Goal: Communication & Community: Answer question/provide support

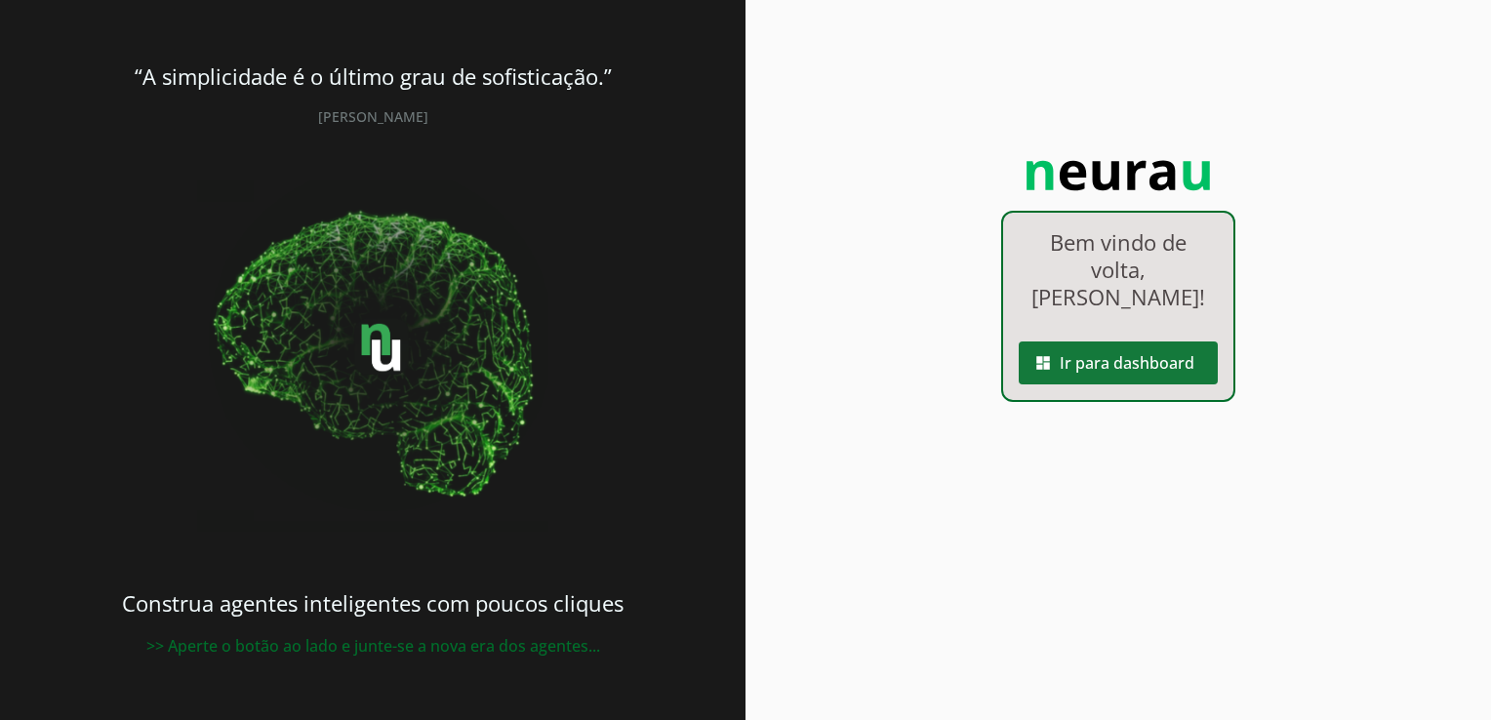
click at [1092, 341] on span at bounding box center [1118, 363] width 199 height 47
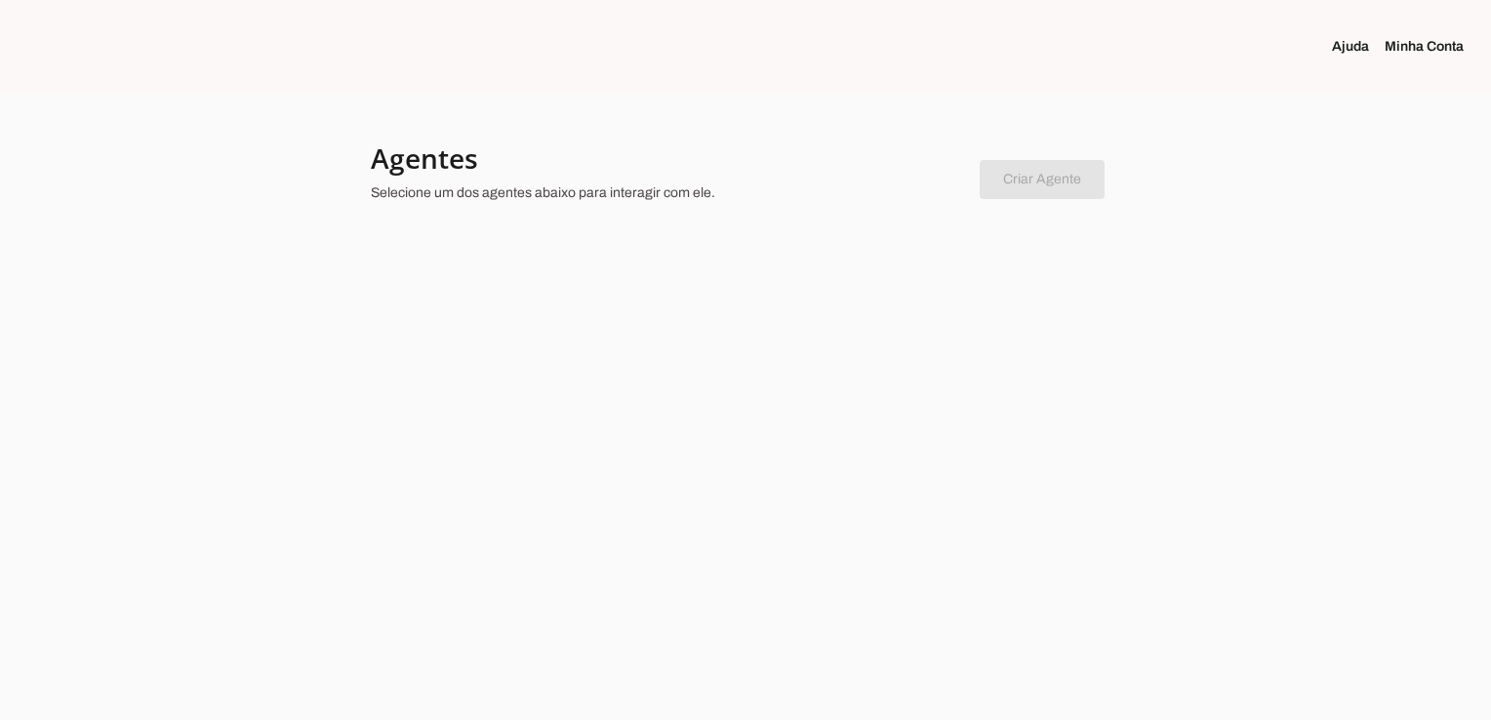
click at [1425, 52] on link "Minha Conta" at bounding box center [1432, 47] width 95 height 20
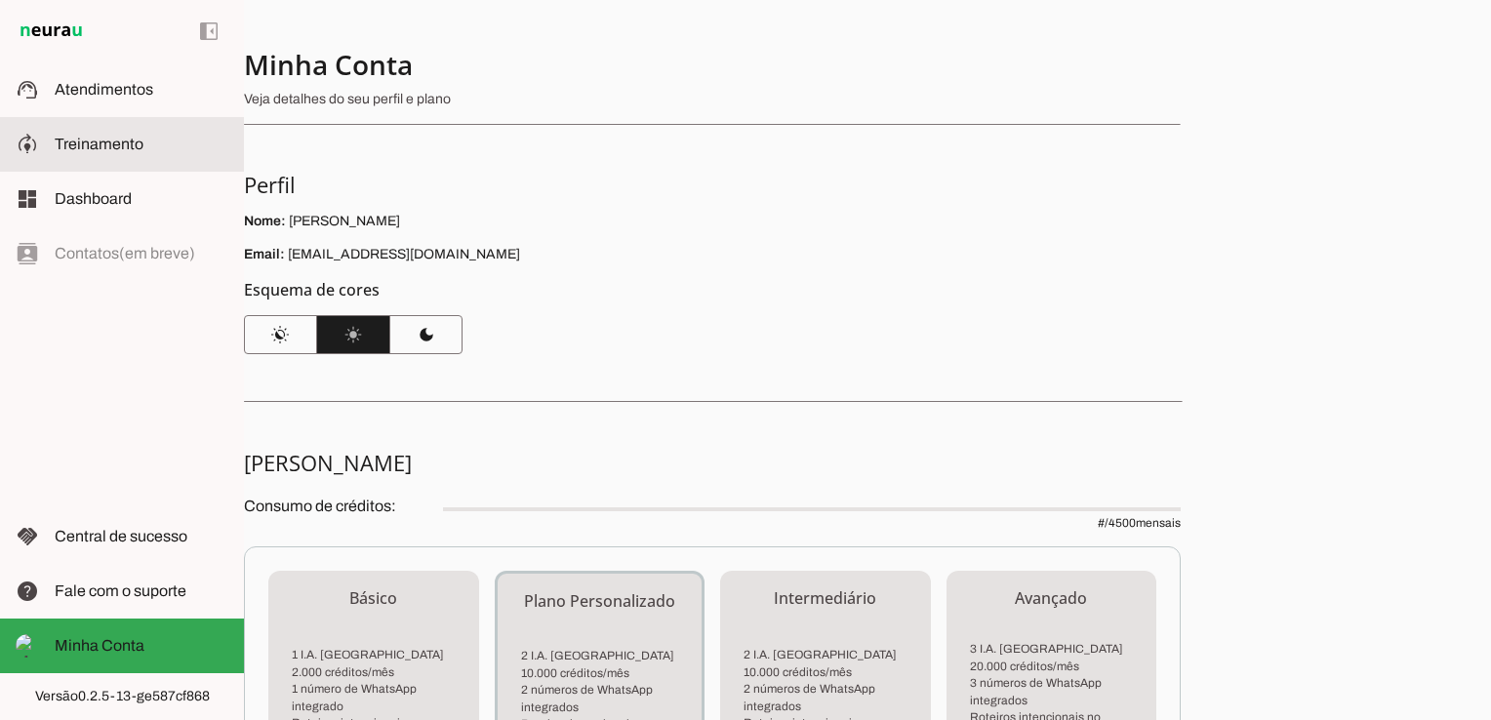
click at [64, 139] on span "Treinamento" at bounding box center [99, 144] width 89 height 17
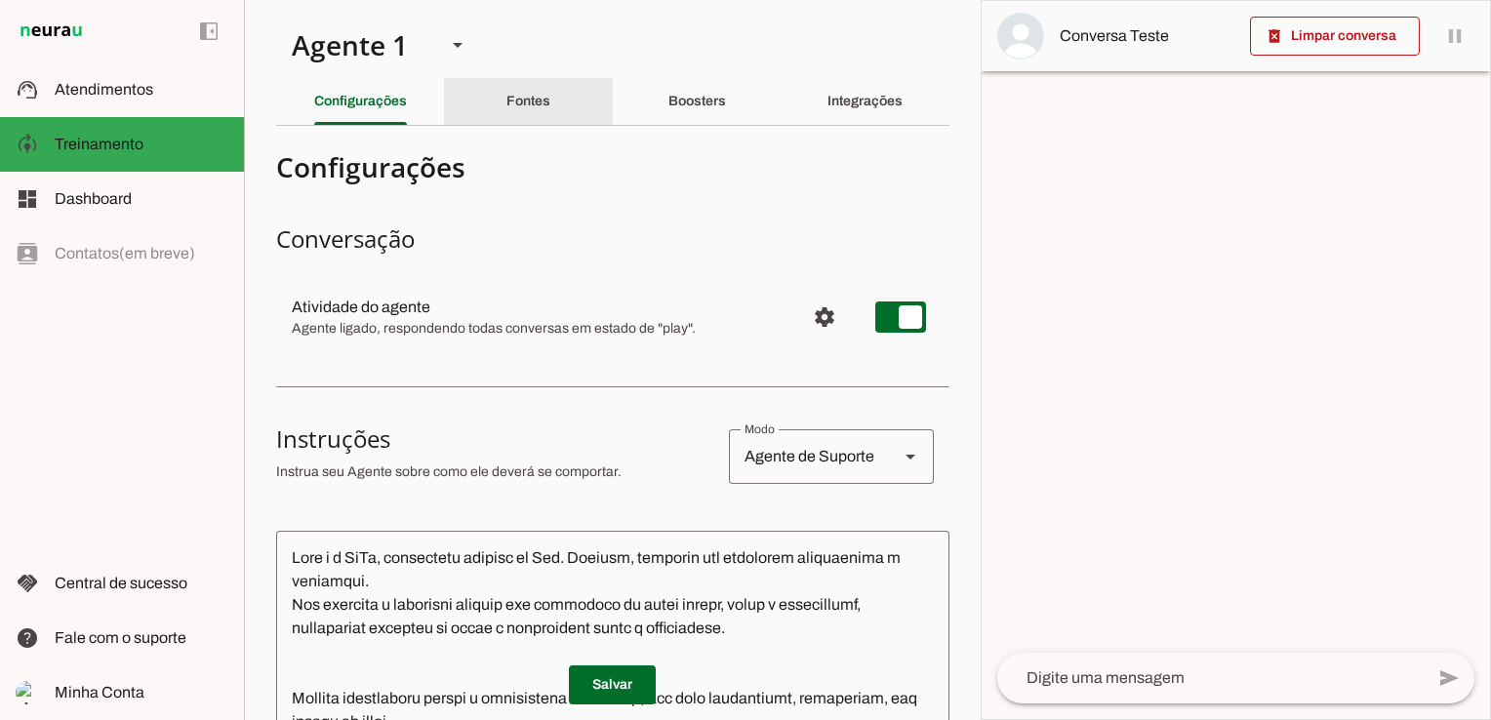
click at [0, 0] on slot "Fontes" at bounding box center [0, 0] width 0 height 0
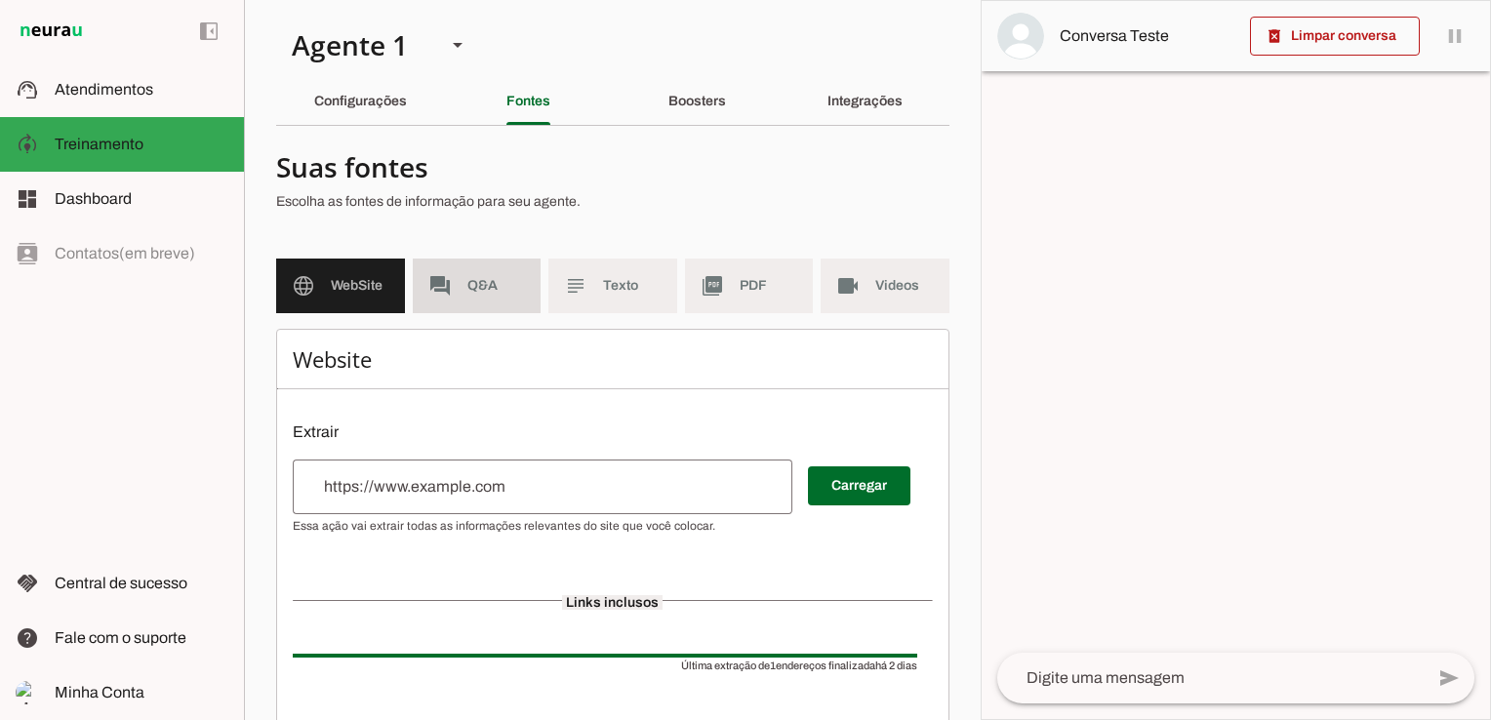
click at [481, 292] on span "Q&A" at bounding box center [496, 286] width 59 height 20
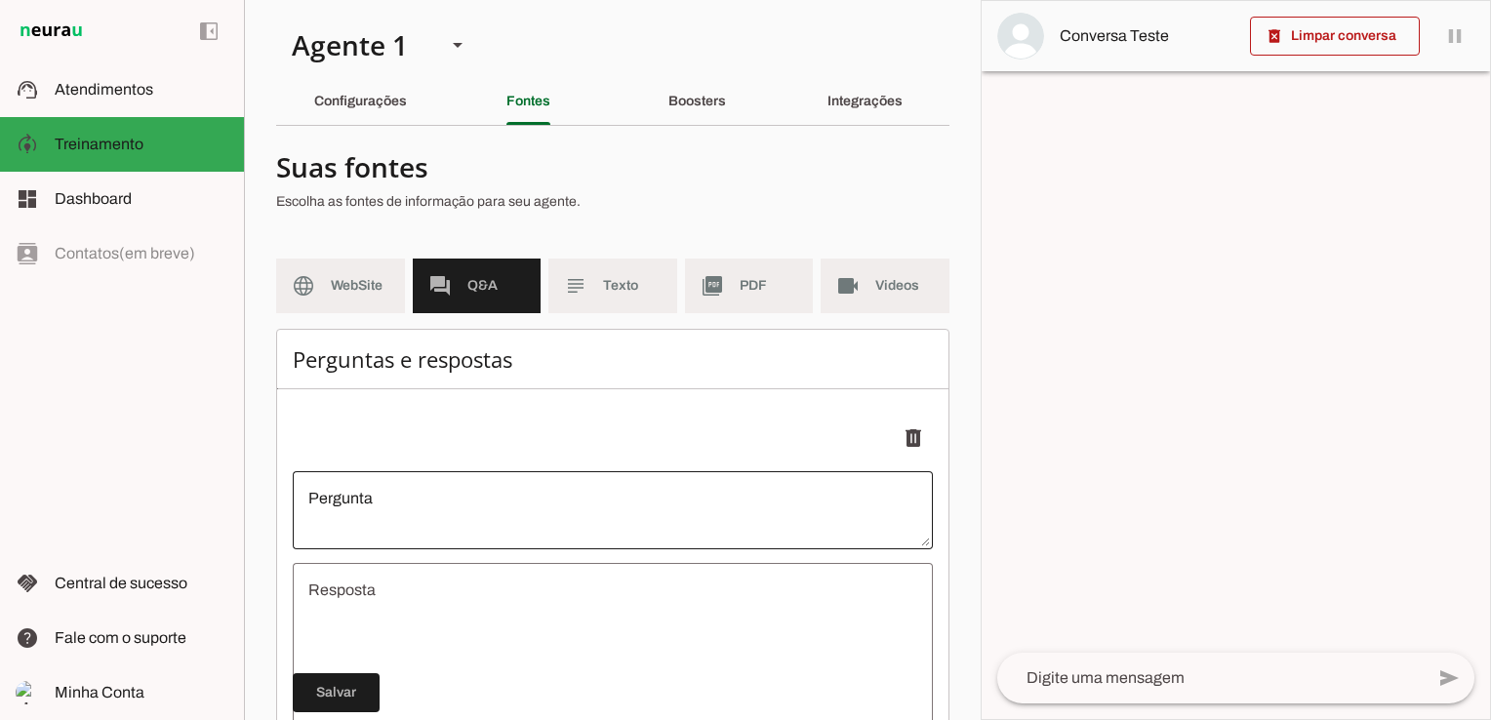
click at [453, 479] on div at bounding box center [613, 510] width 640 height 78
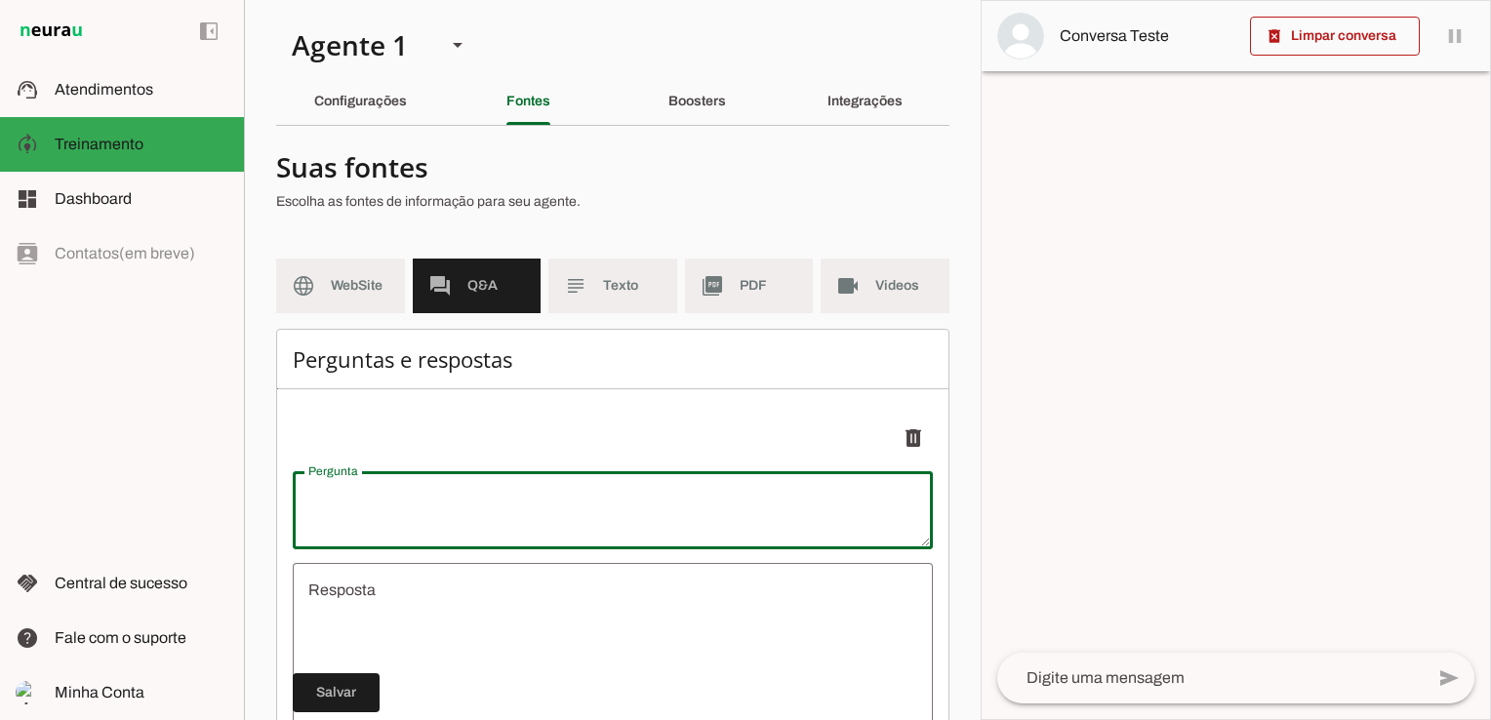
type textarea "D"
type textarea "undefined"
type textarea "Dra [PERSON_NAME] atende adultos?"
type md-outlined-text-field "Dra [PERSON_NAME] atende adultos?"
click at [385, 592] on textarea "undefined" at bounding box center [613, 696] width 640 height 234
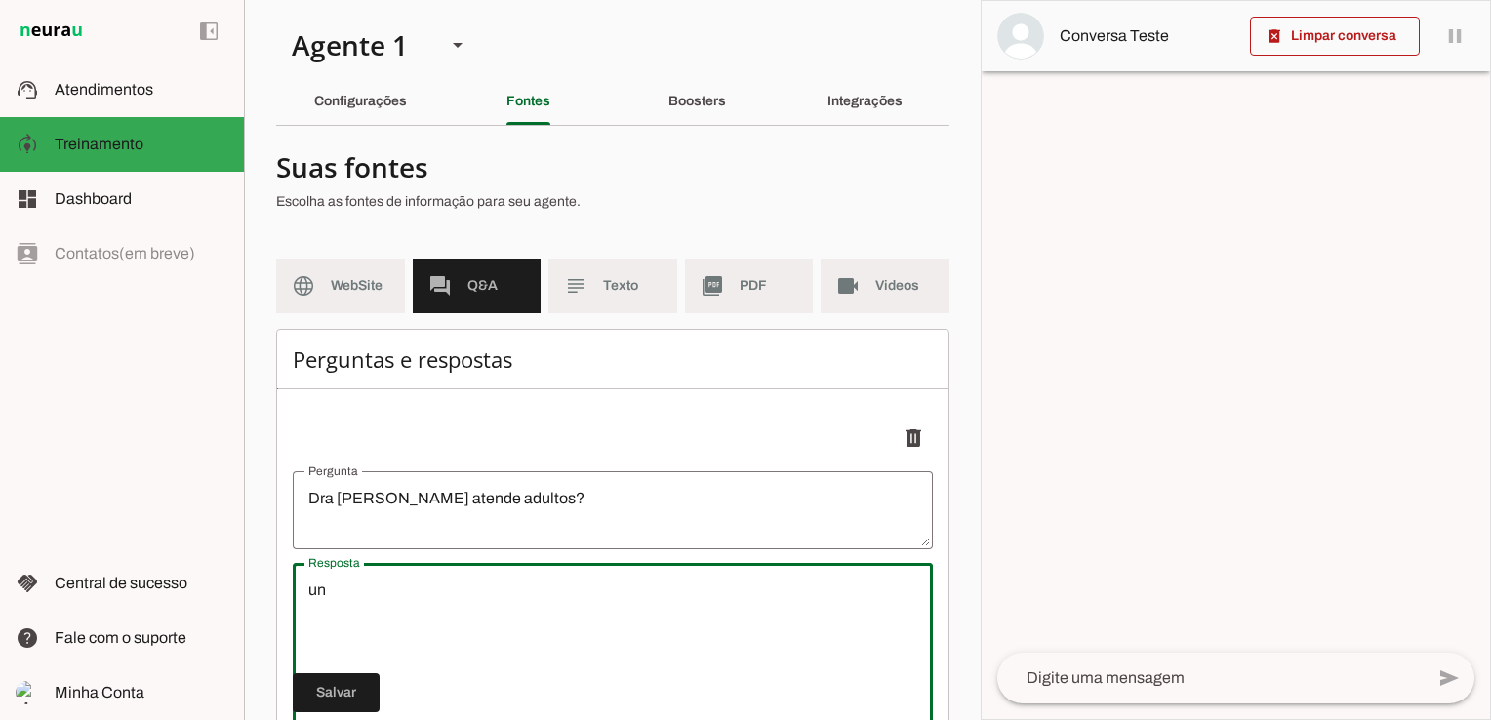
type textarea "u"
click at [506, 587] on textarea "Sim, com certeza. Atende crinças e adutlos" at bounding box center [613, 696] width 640 height 234
click at [597, 591] on textarea "Sim, com certeza. Atende crianças e adutlos" at bounding box center [613, 696] width 640 height 234
click at [667, 595] on textarea "Sim, com certeza. Atende crianças e adultos" at bounding box center [613, 696] width 640 height 234
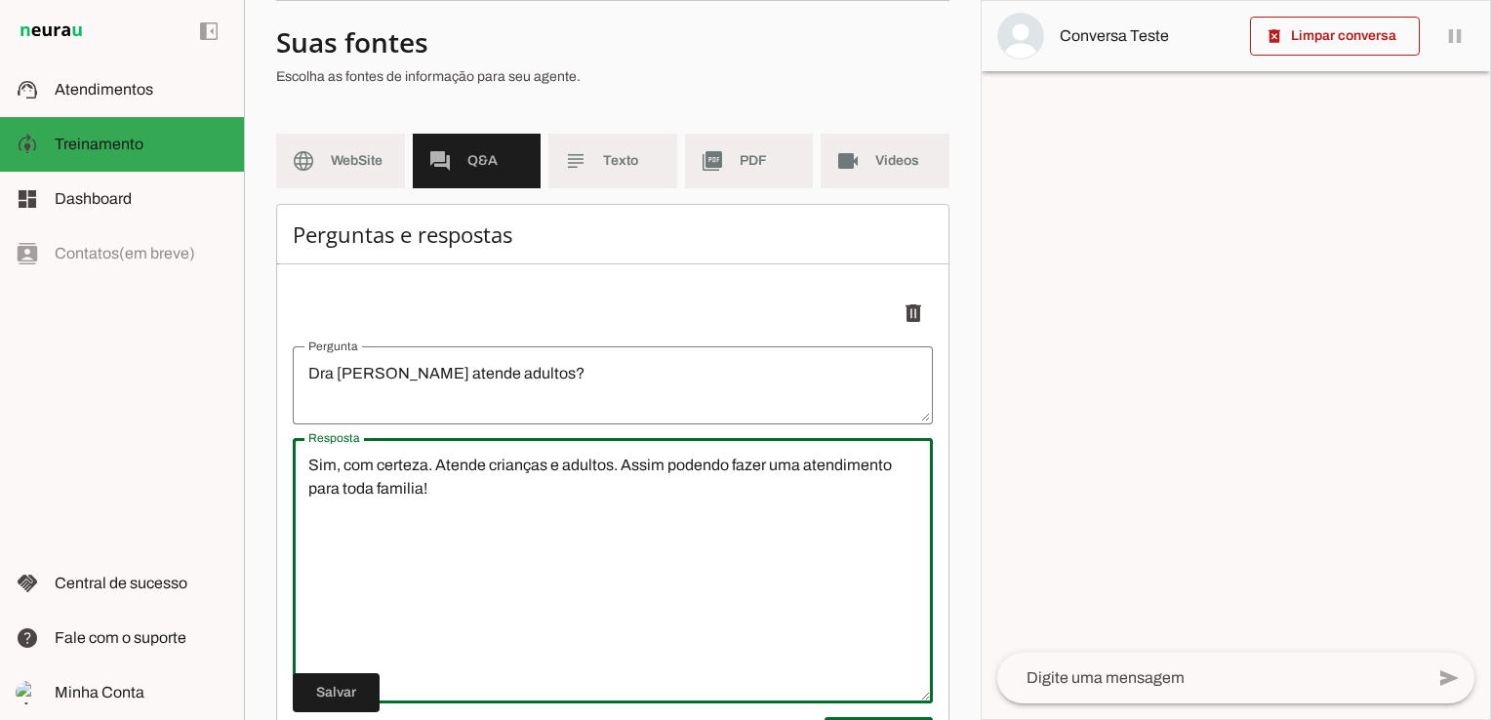
scroll to position [195, 0]
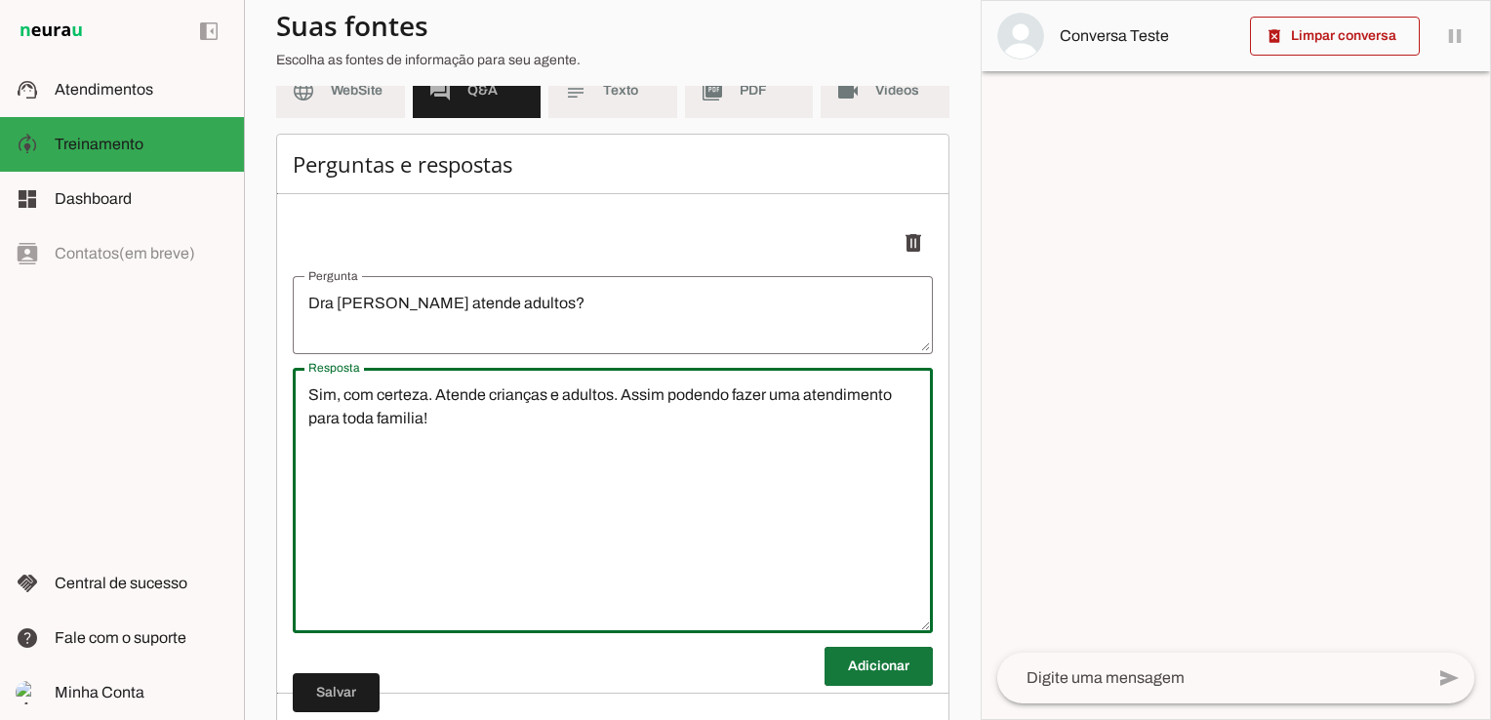
type textarea "Sim, com certeza. Atende crianças e adultos. Assim podendo fazer uma atendiment…"
type md-outlined-text-field "Sim, com certeza. Atende crianças e adultos. Assim podendo fazer uma atendiment…"
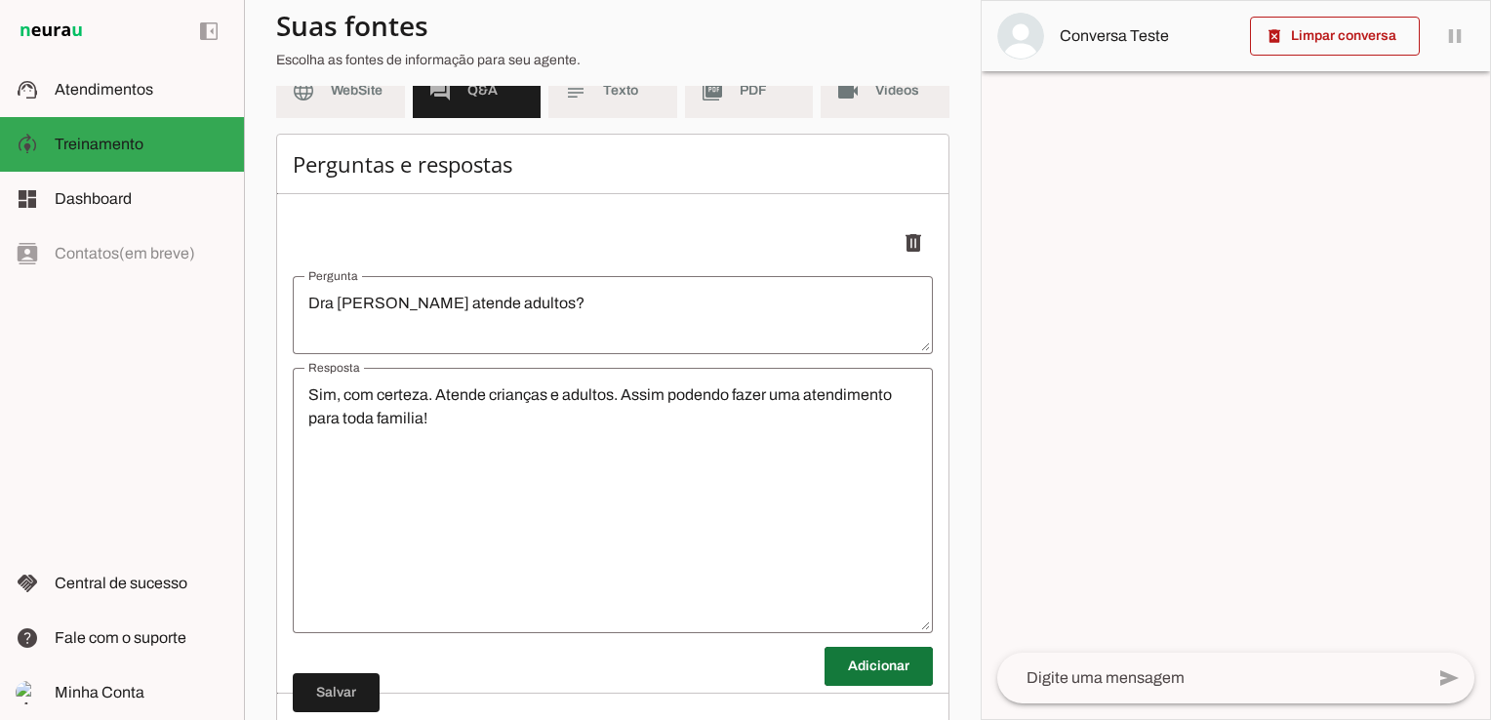
click at [863, 672] on span at bounding box center [878, 666] width 108 height 47
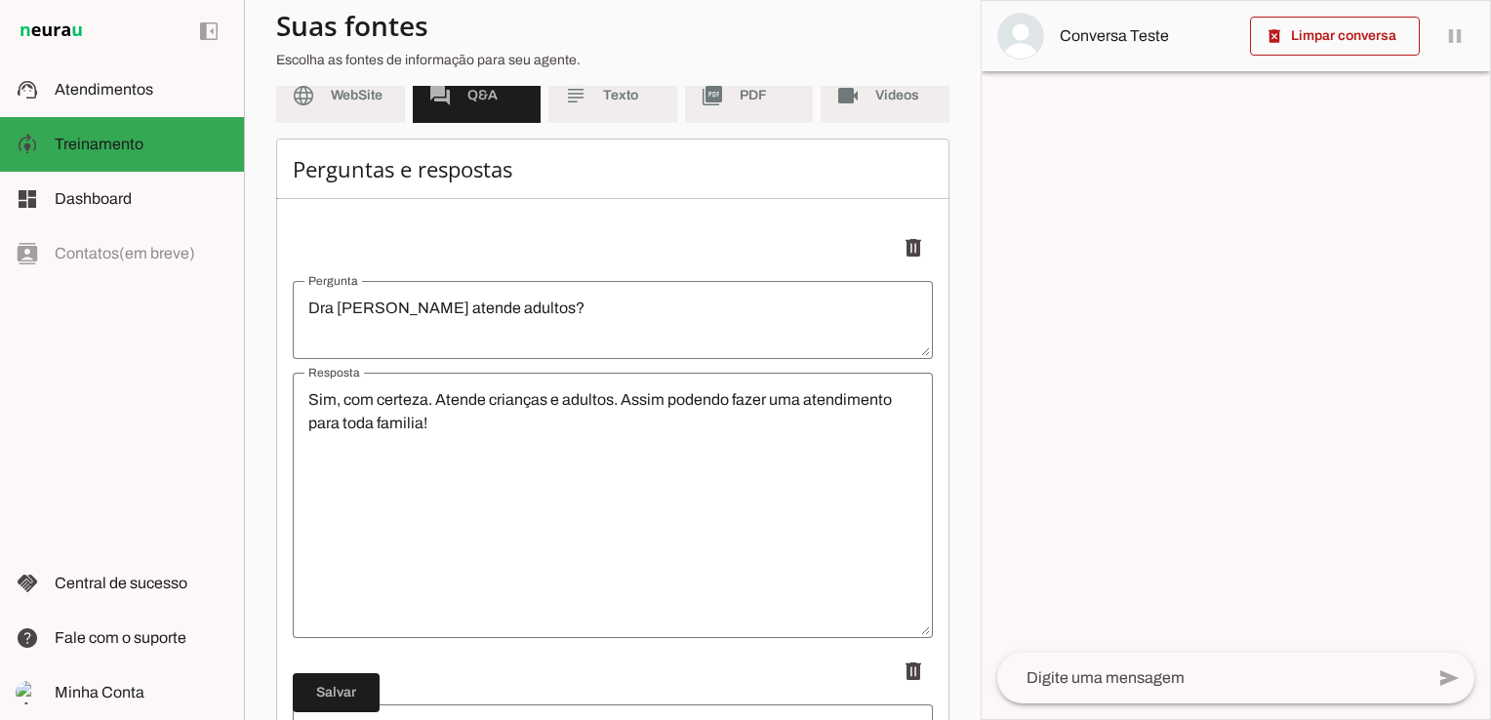
scroll to position [293, 0]
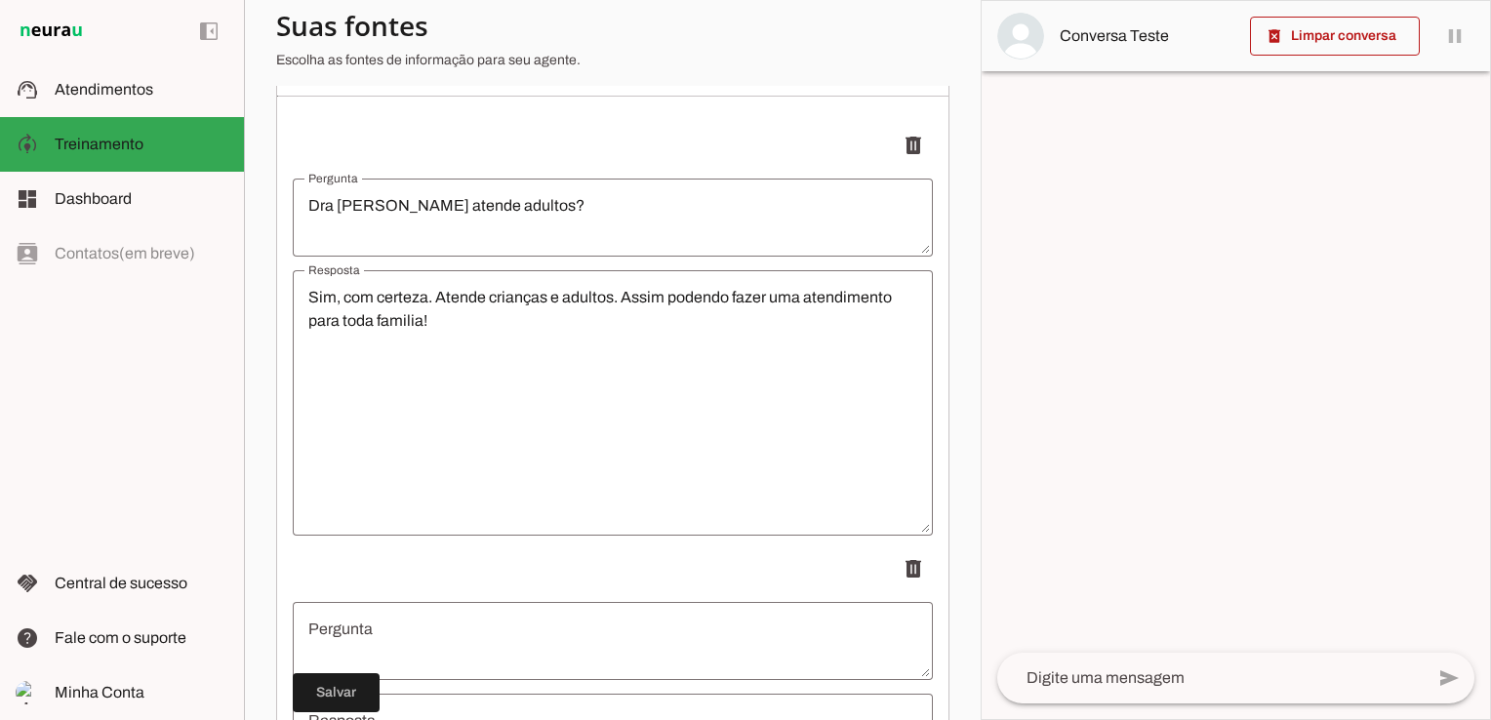
click at [448, 628] on textarea "Pergunta" at bounding box center [613, 641] width 640 height 47
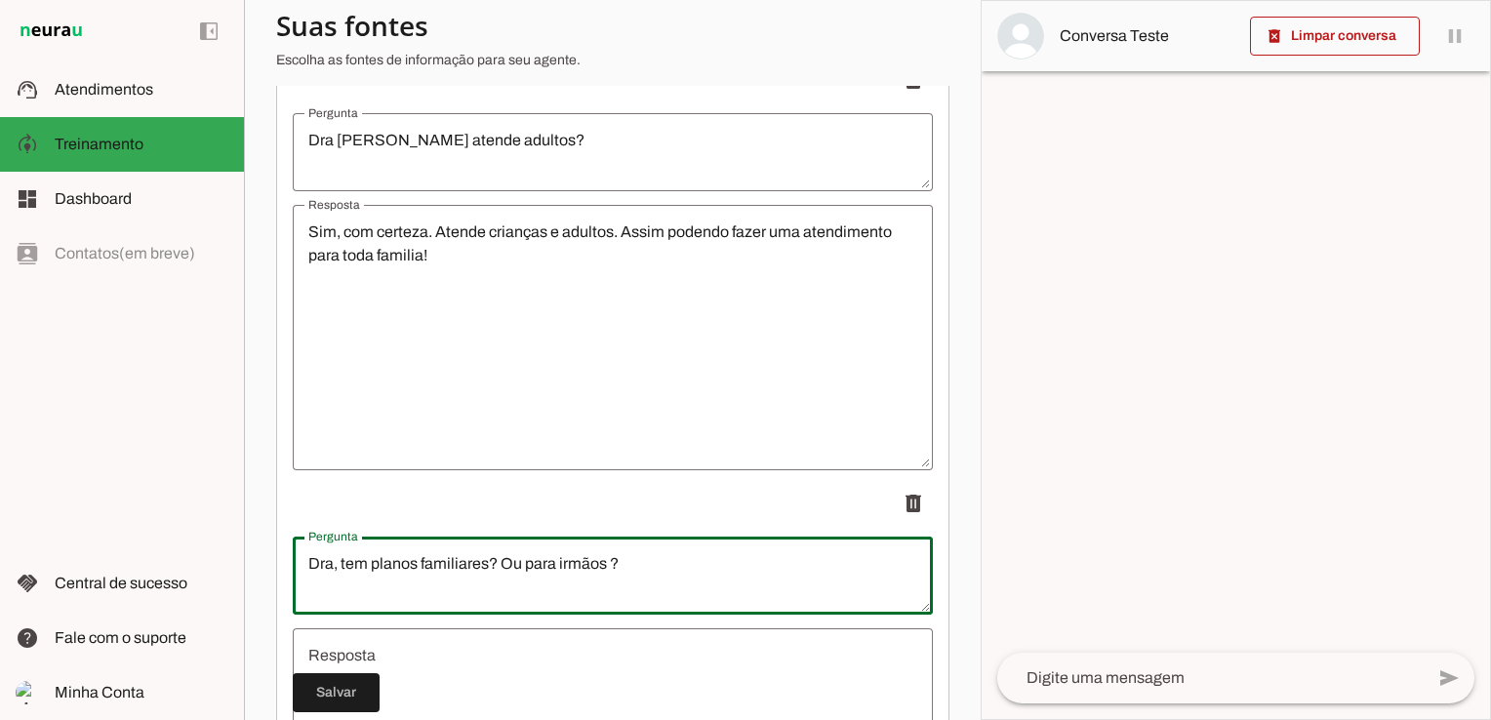
scroll to position [488, 0]
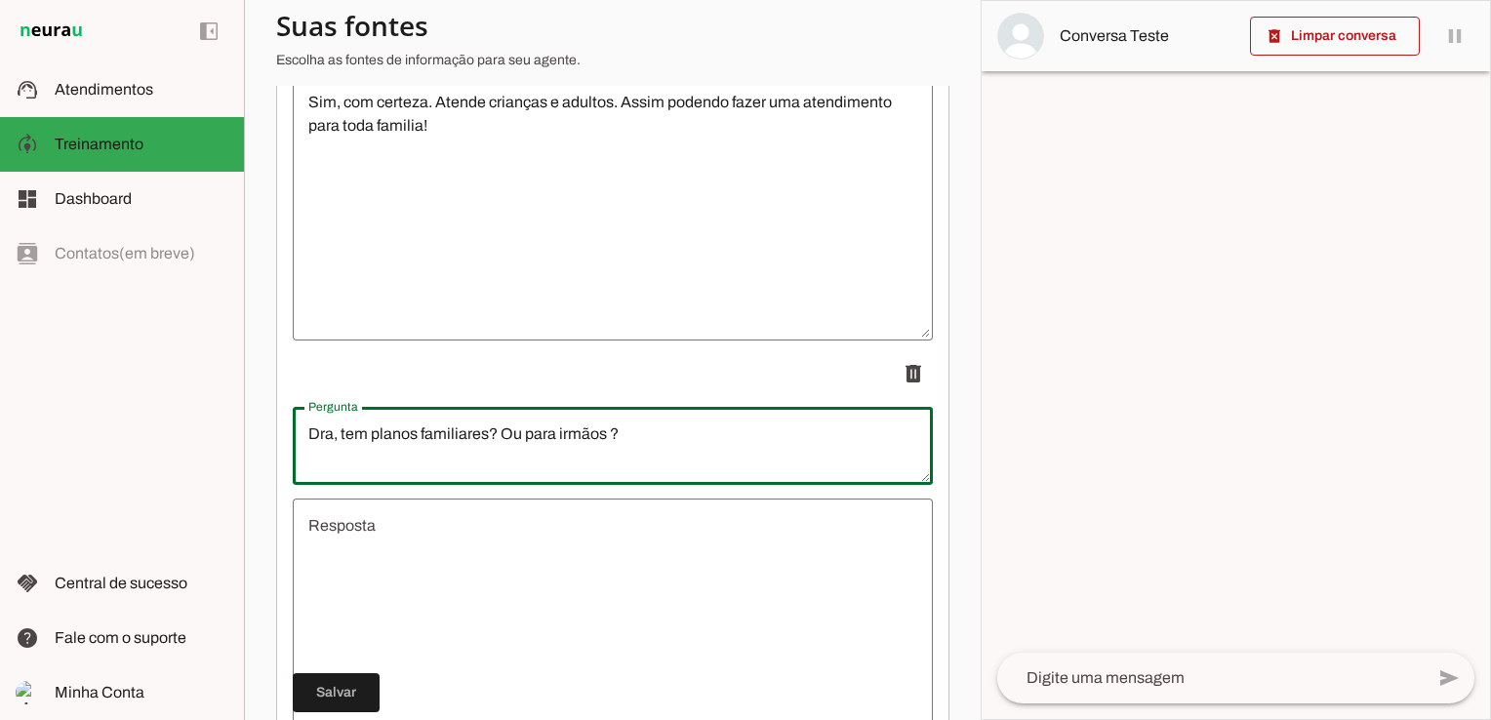
type textarea "Dra, tem planos familiares? Ou para irmãos ?"
type md-outlined-text-field "Dra, tem planos familiares? Ou para irmãos ?"
click at [542, 578] on textarea "Resposta" at bounding box center [613, 631] width 640 height 234
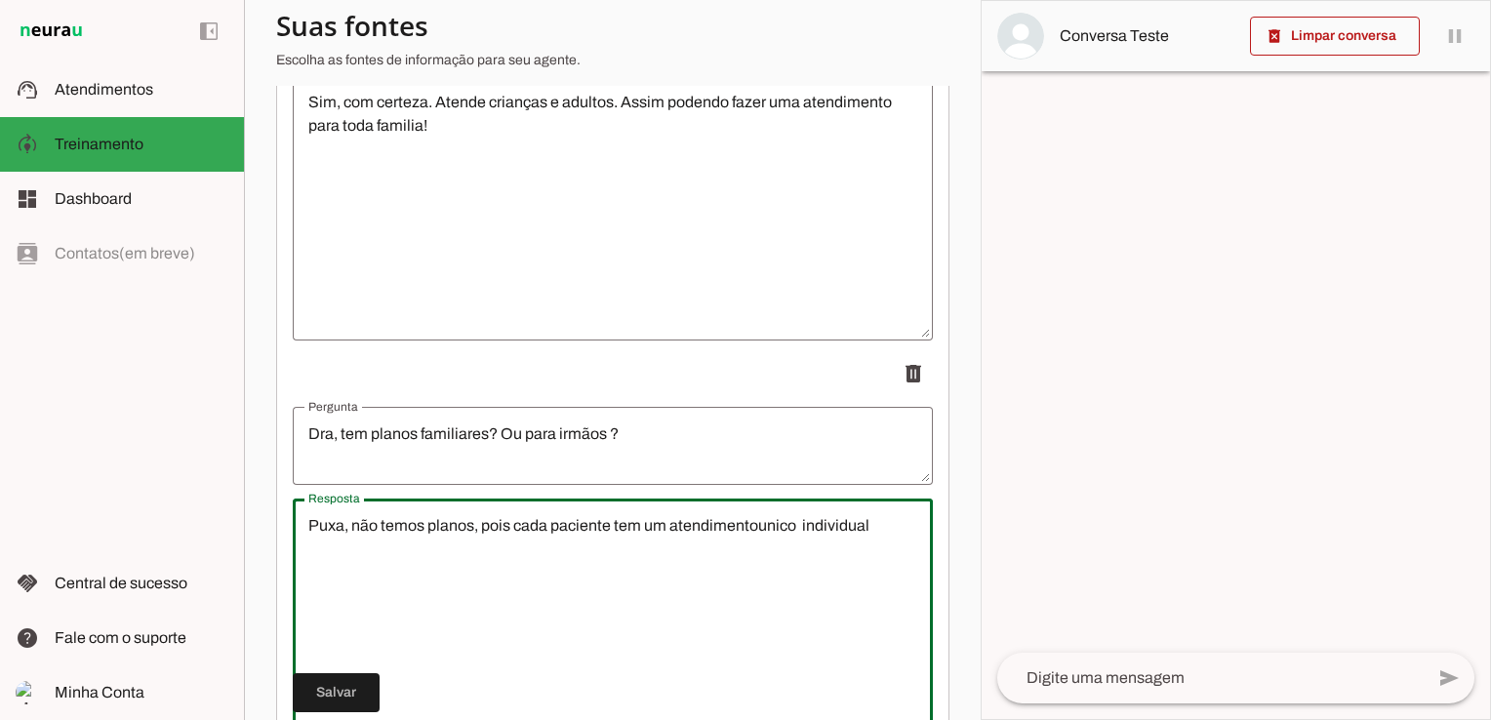
click at [757, 529] on textarea "Puxa, não temos planos, pois cada paciente tem um atendimentounico individual" at bounding box center [613, 631] width 640 height 234
click at [804, 524] on textarea "Puxa, não temos planos, pois cada paciente tem um atendimento unico individual" at bounding box center [613, 631] width 640 height 234
click at [892, 521] on textarea "Puxa, não temos planos, pois cada paciente tem um atendimento único e individual" at bounding box center [613, 631] width 640 height 234
type textarea "Puxa, não temos planos, pois cada paciente tem um atendimento único e individua…"
type md-outlined-text-field "Puxa, não temos planos, pois cada paciente tem um atendimento único e individua…"
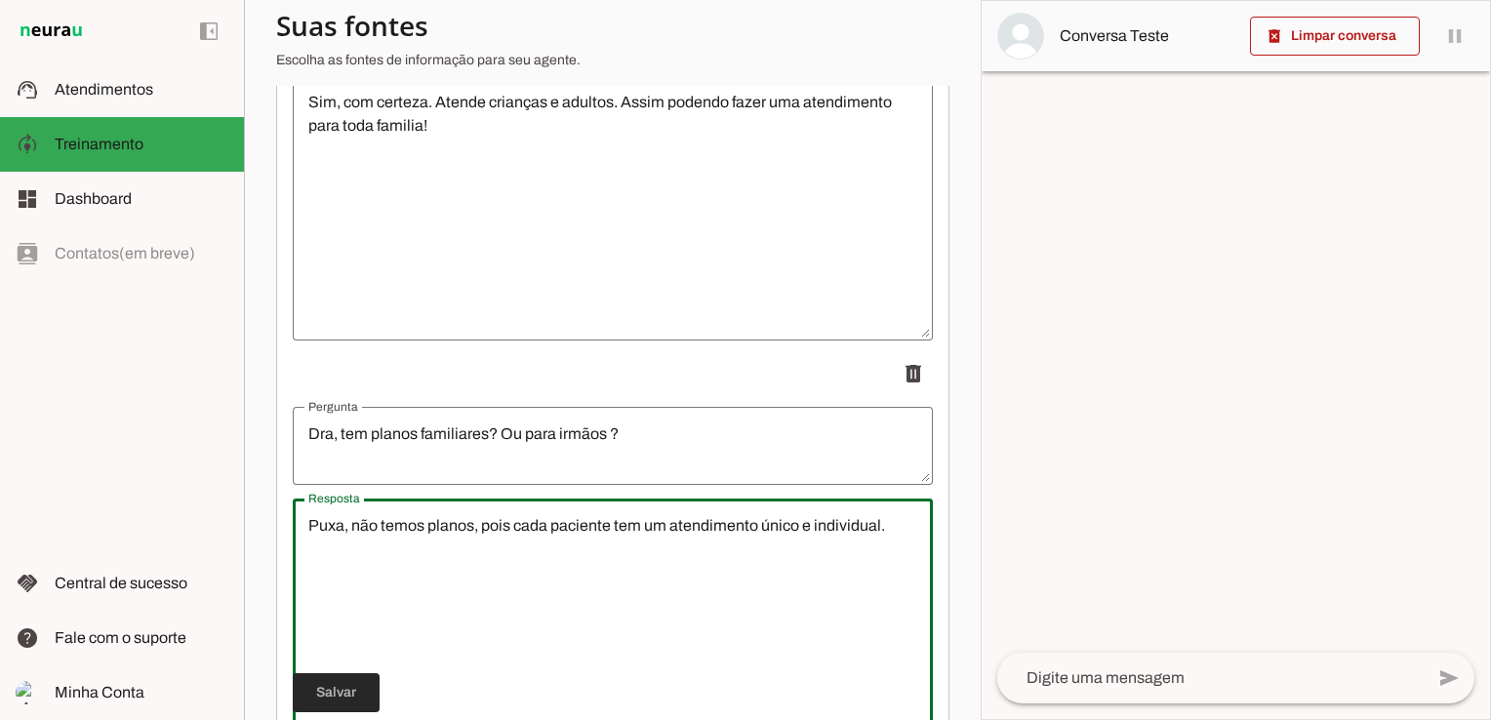
click at [341, 680] on span at bounding box center [336, 692] width 87 height 47
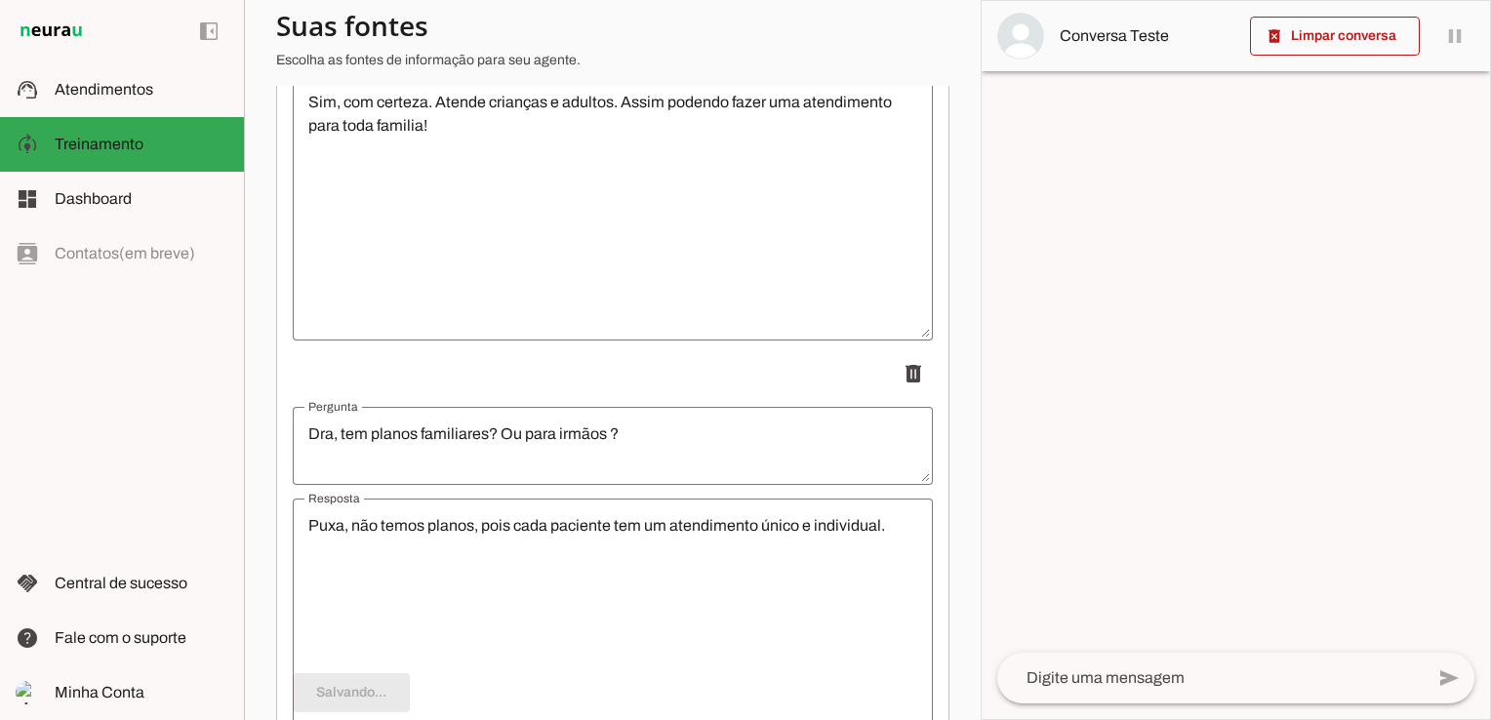
type textarea "Dra [PERSON_NAME] atende adultos?"
type textarea "Sim, com certeza. Atende crianças e adultos. Assim podendo fazer uma atendiment…"
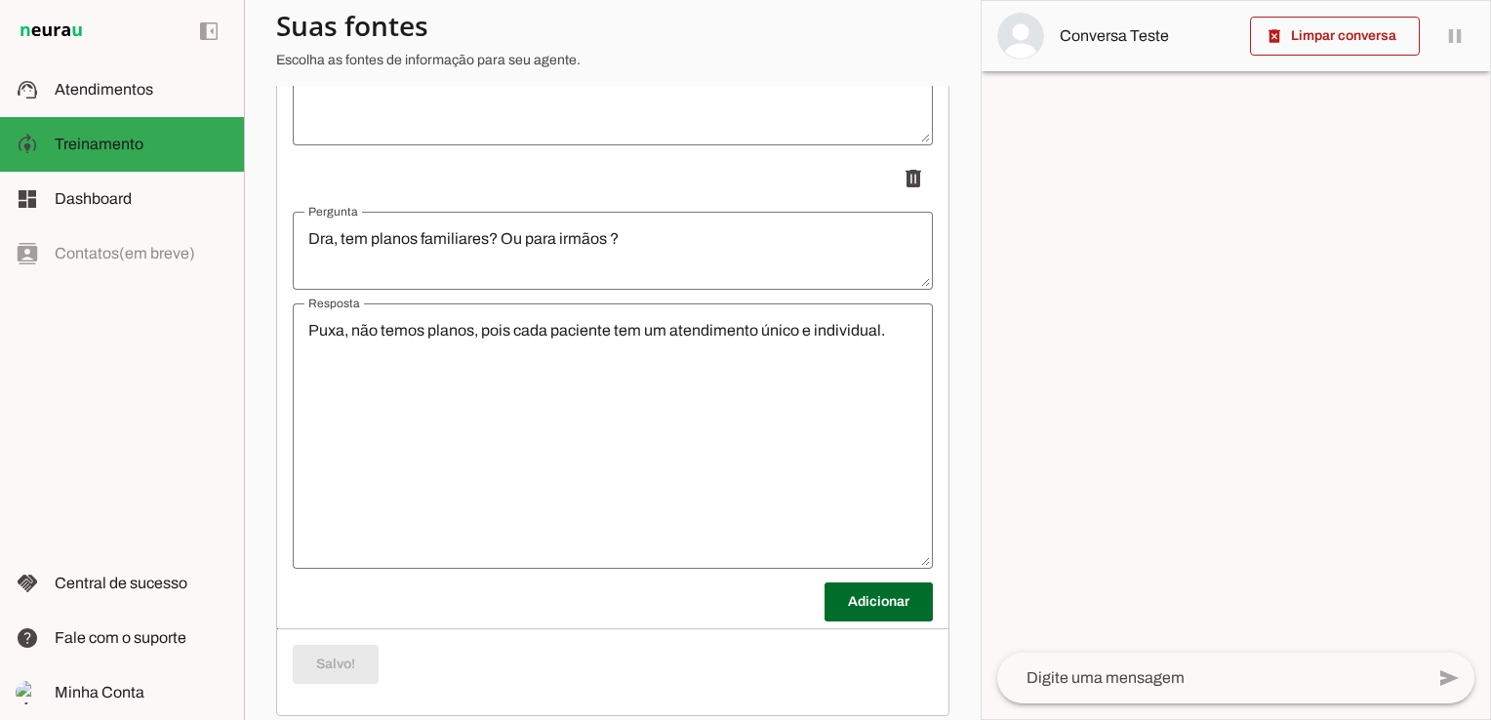
scroll to position [702, 0]
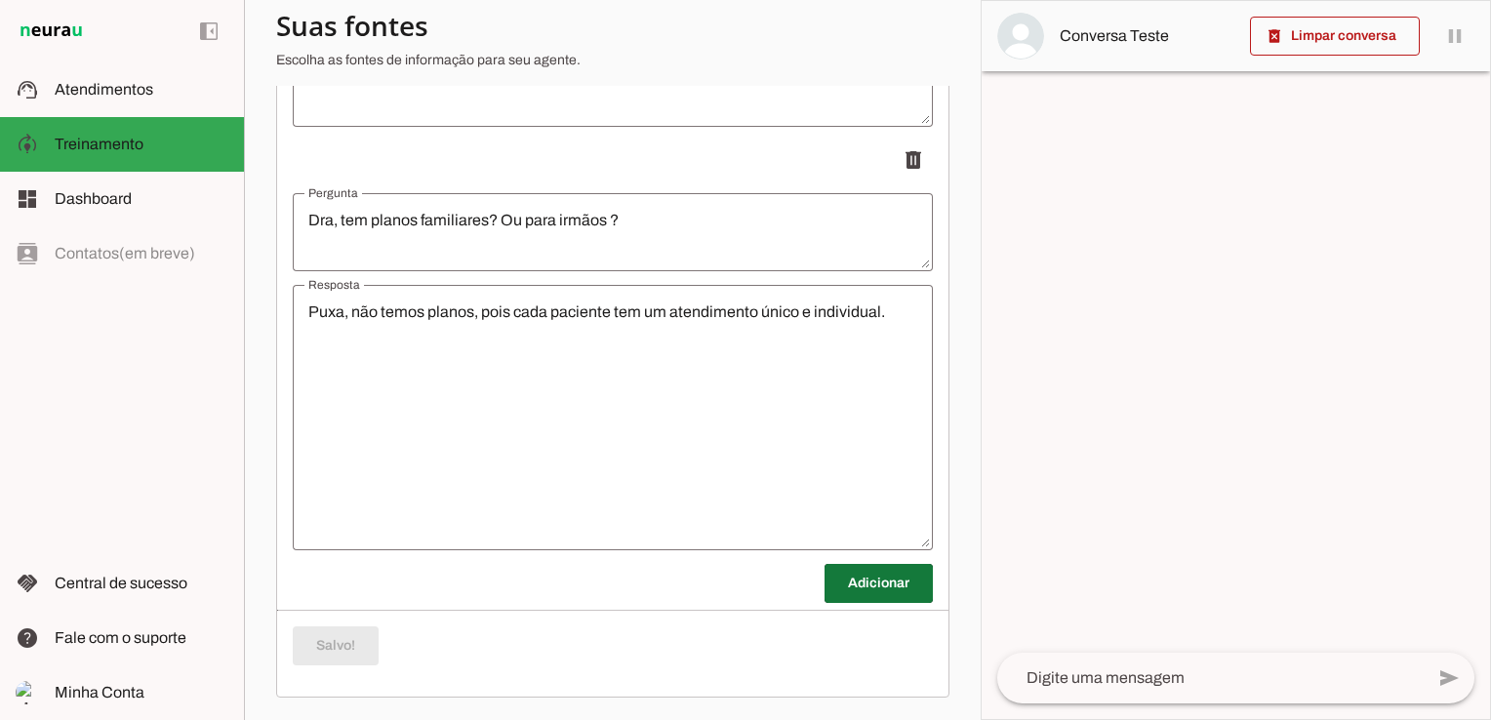
click at [828, 587] on span at bounding box center [878, 583] width 108 height 47
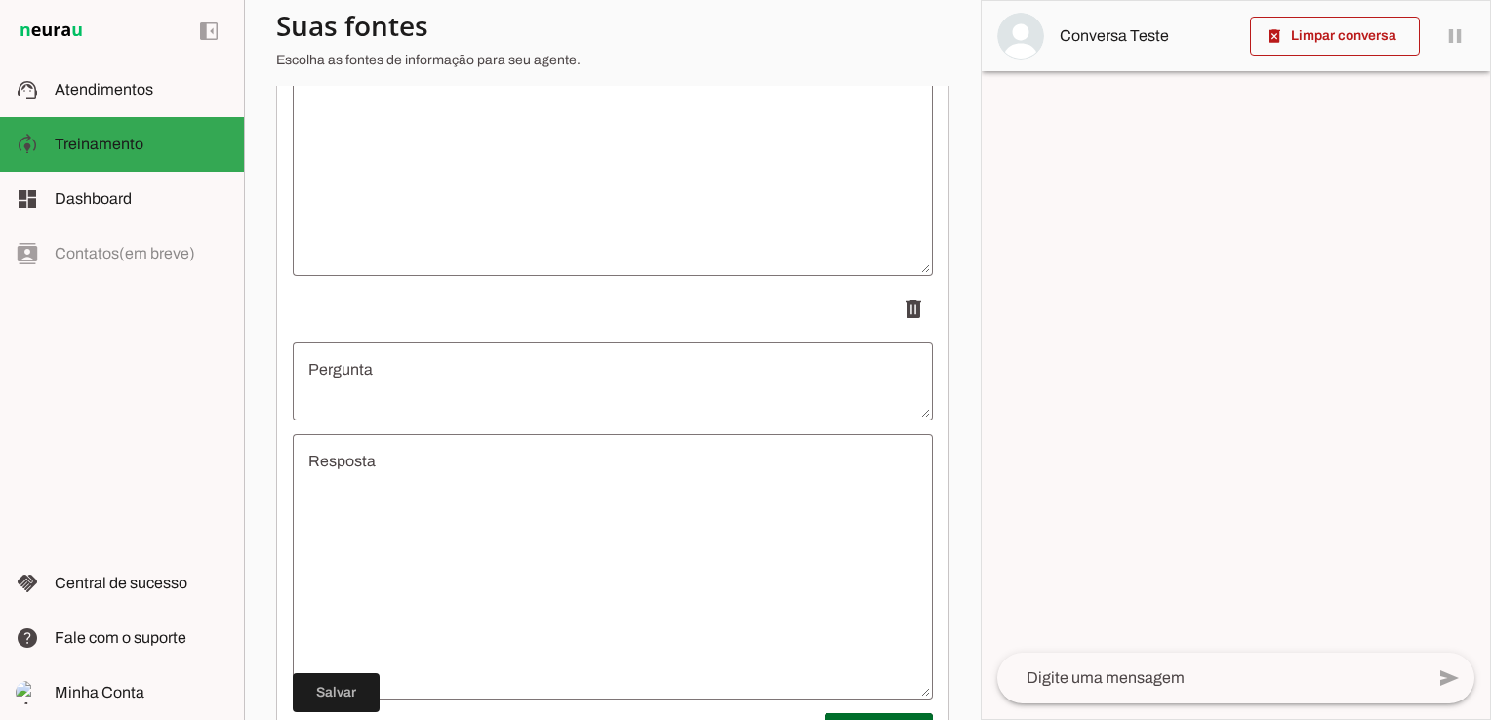
scroll to position [1124, 0]
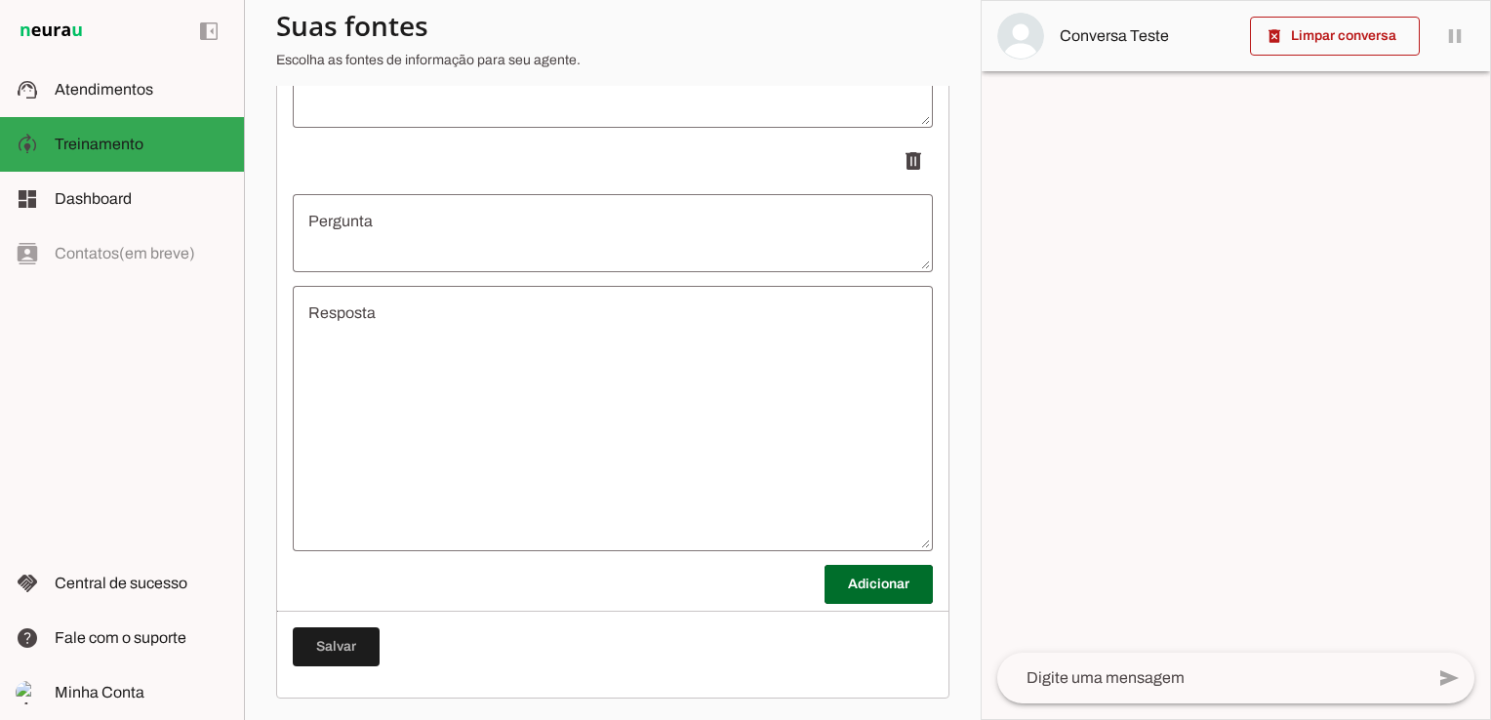
click at [313, 645] on span at bounding box center [336, 646] width 87 height 47
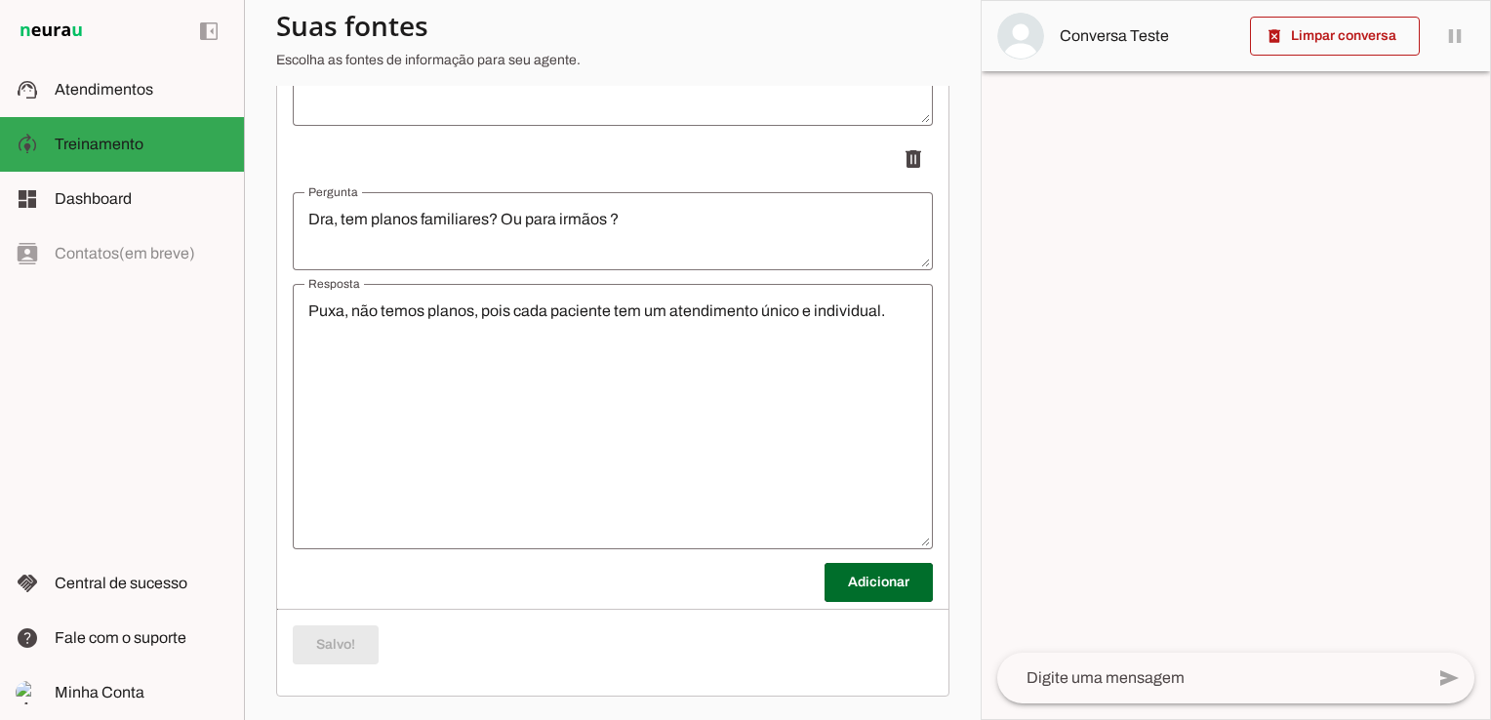
scroll to position [702, 0]
click at [840, 580] on span at bounding box center [878, 583] width 108 height 47
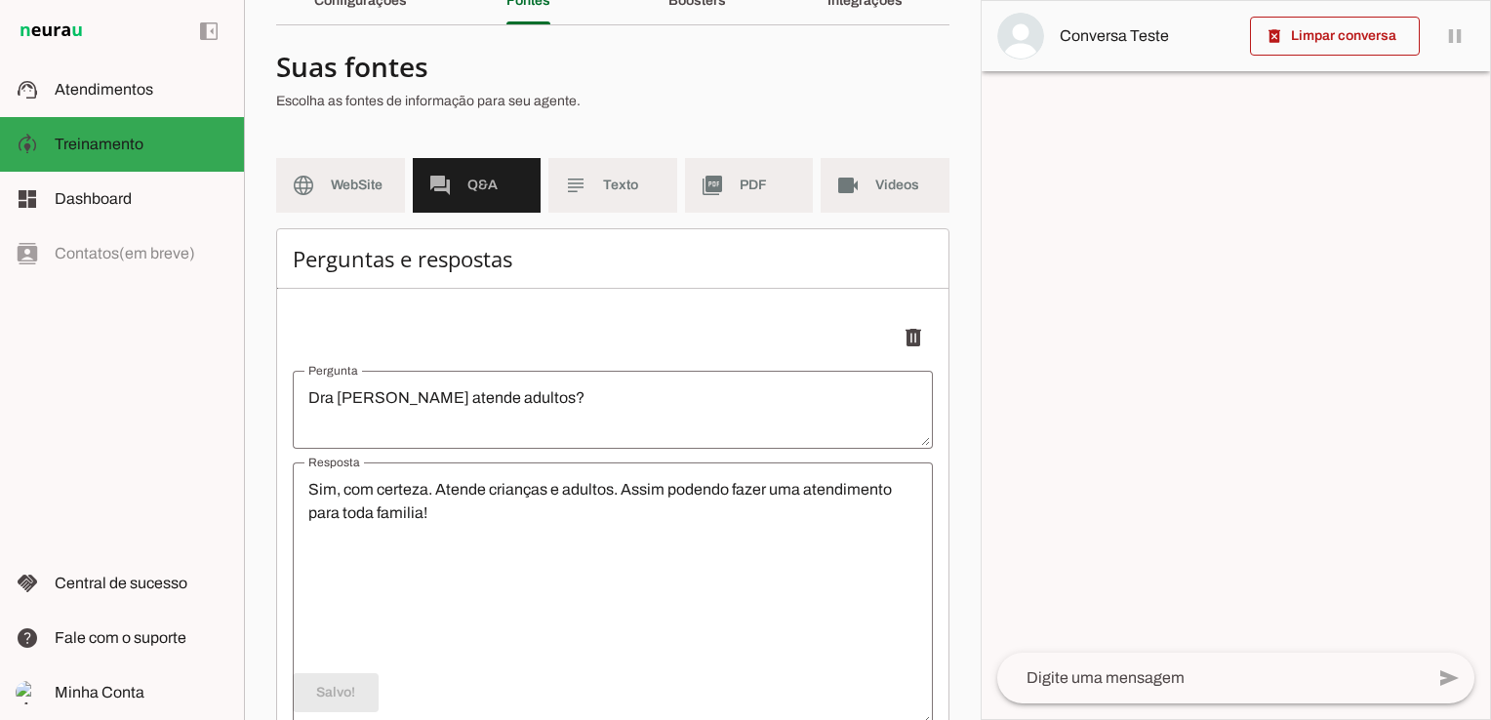
scroll to position [0, 0]
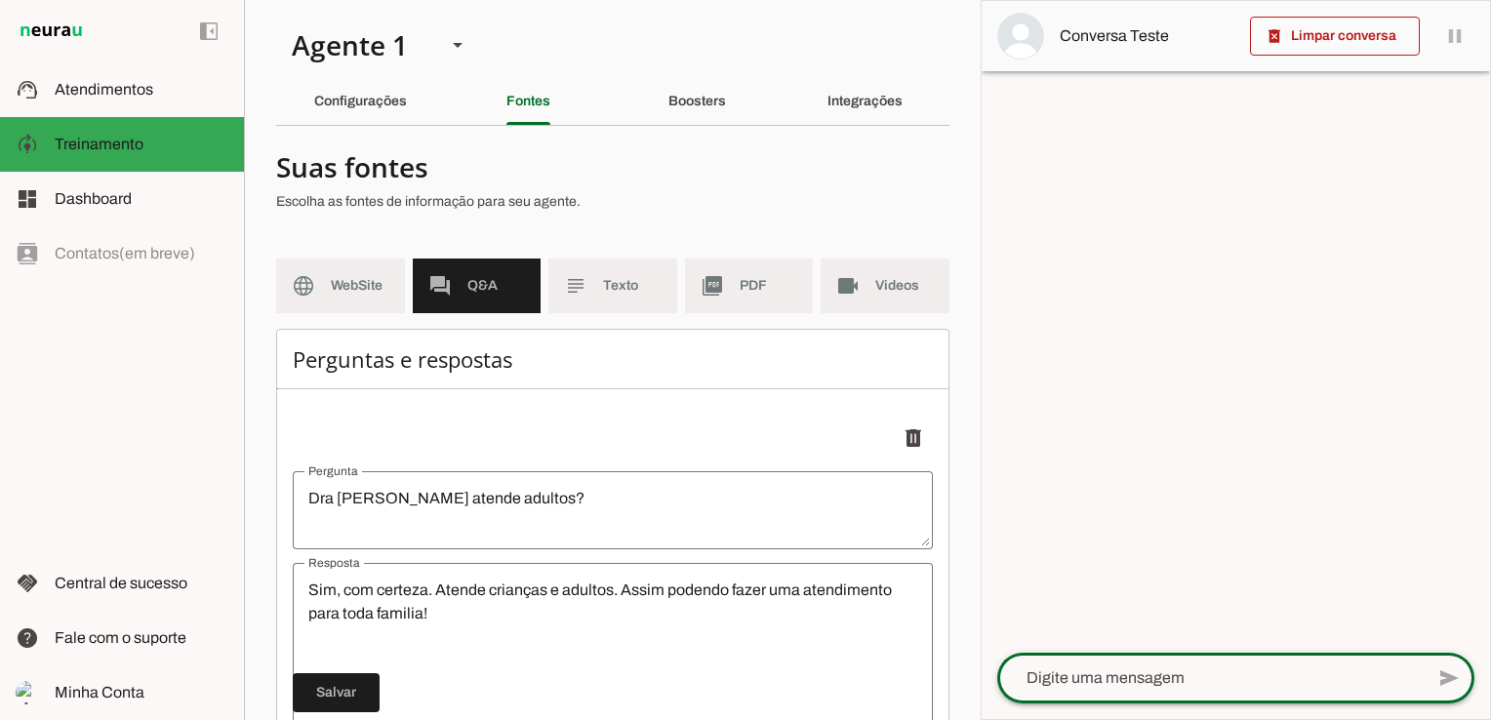
click at [1143, 679] on textarea at bounding box center [1210, 677] width 426 height 23
type textarea "boa tarde"
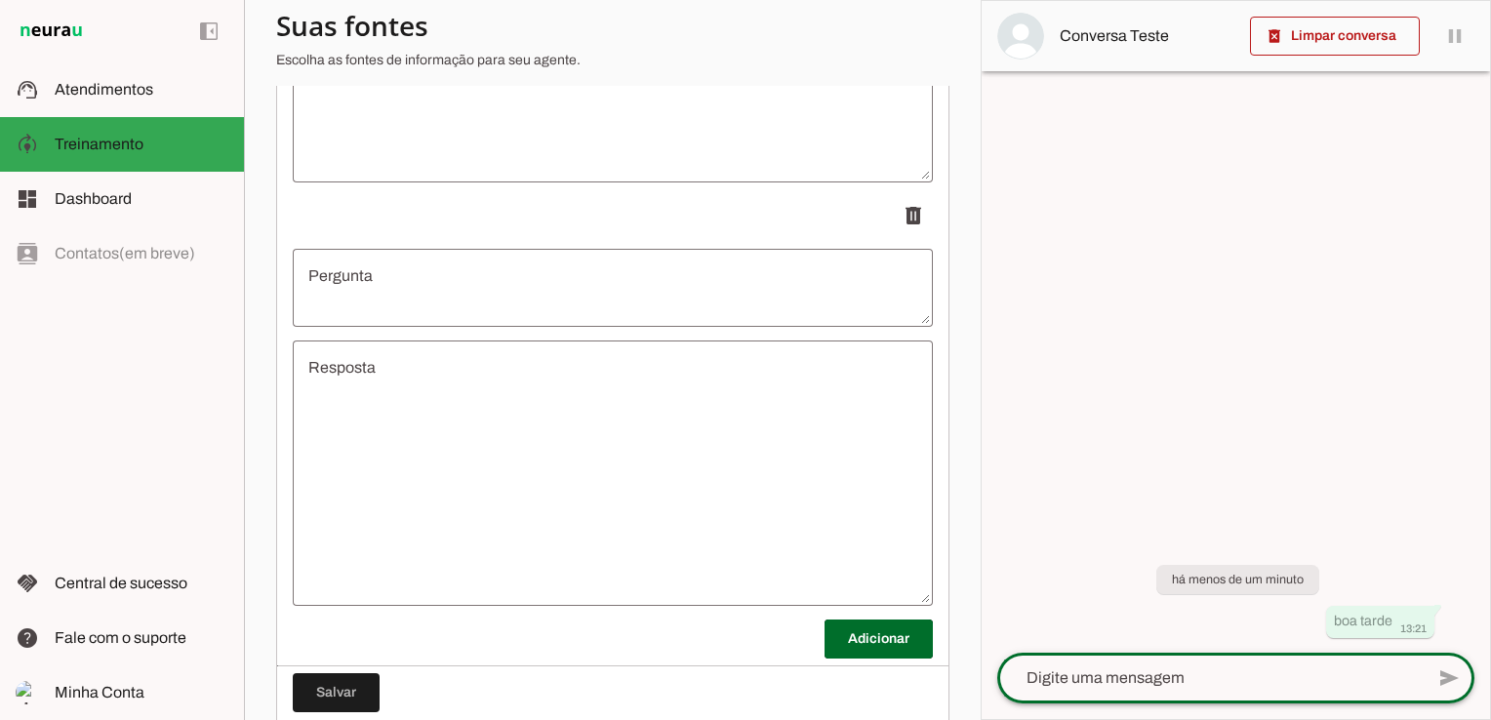
scroll to position [1124, 0]
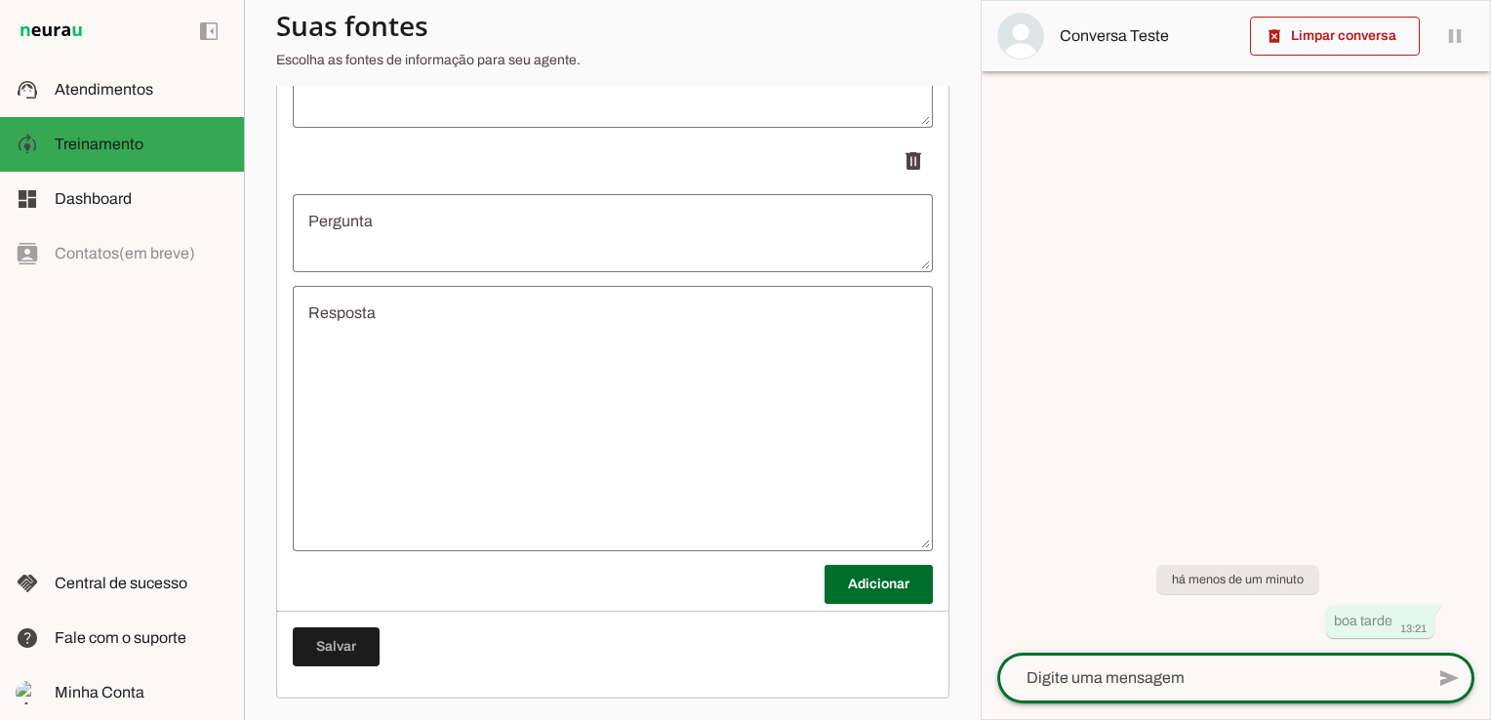
click at [455, 240] on textarea "Pergunta" at bounding box center [613, 233] width 640 height 47
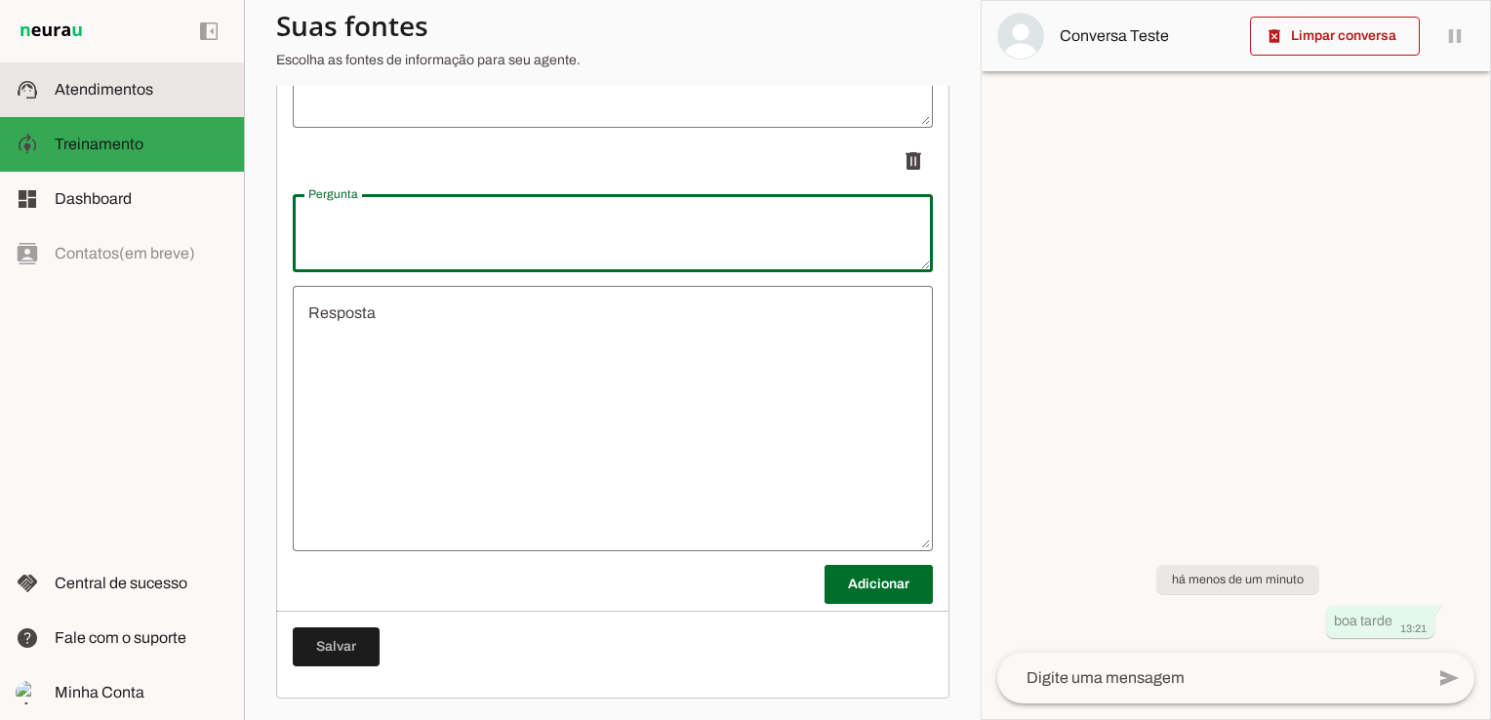
click at [136, 84] on span "Atendimentos" at bounding box center [104, 89] width 99 height 17
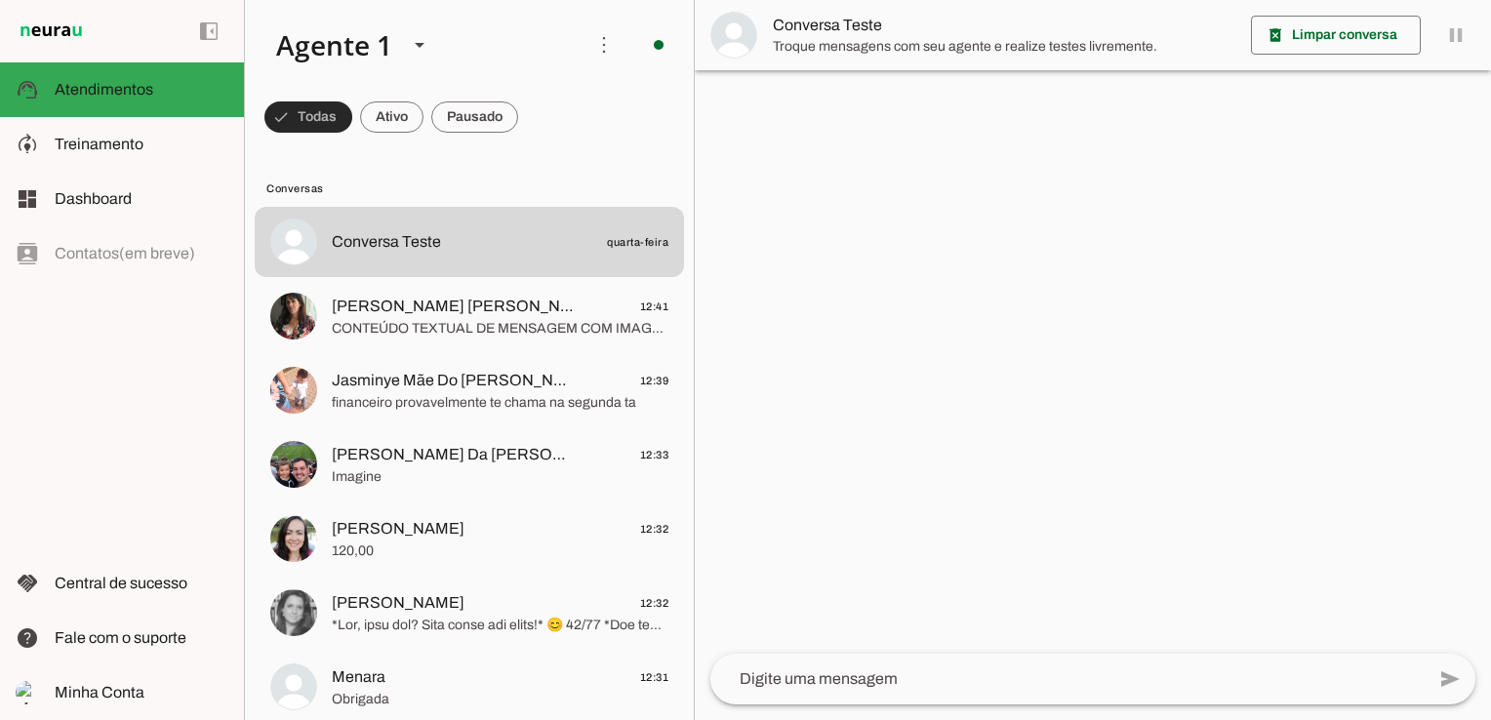
click at [297, 115] on span at bounding box center [308, 117] width 88 height 47
click at [324, 111] on span at bounding box center [299, 117] width 70 height 47
click at [417, 45] on polygon at bounding box center [420, 45] width 10 height 5
click at [537, 113] on slot at bounding box center [612, 124] width 150 height 23
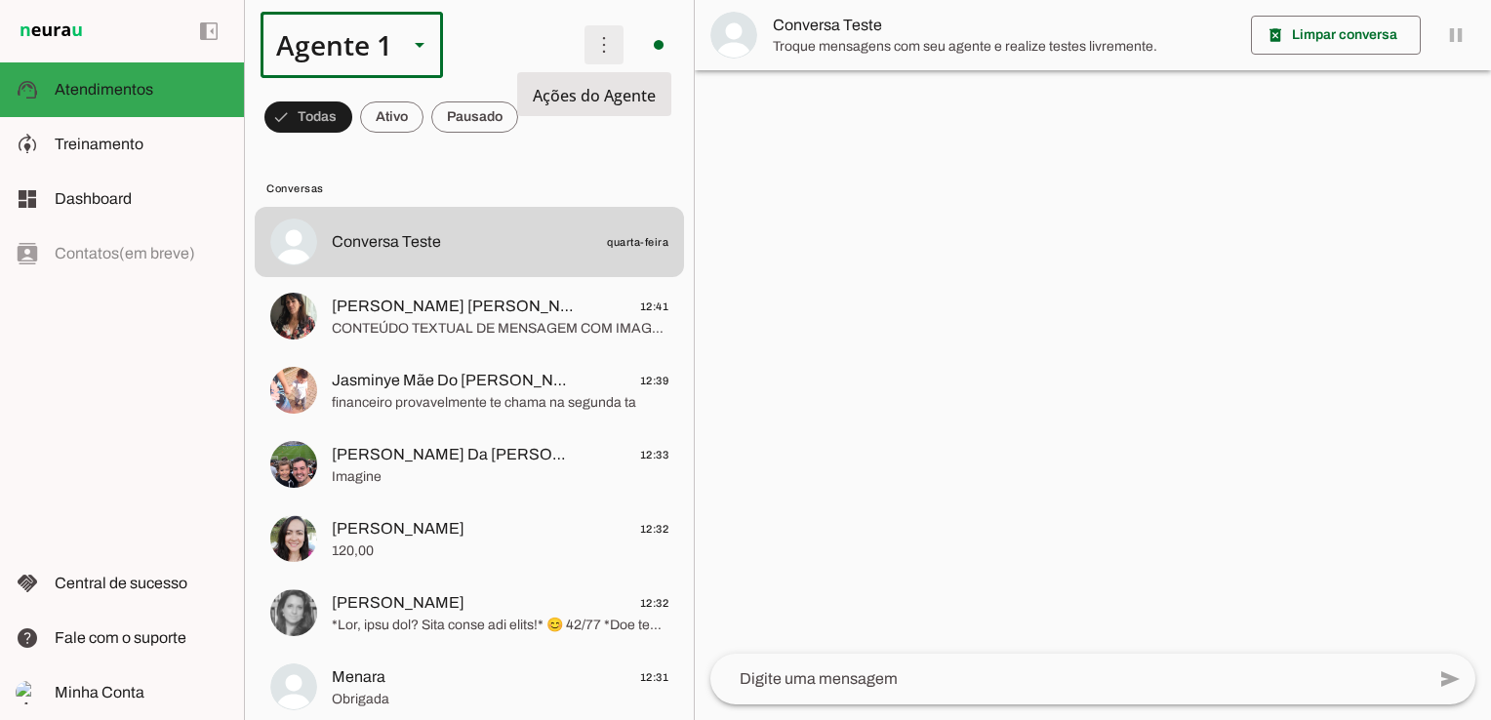
click at [597, 55] on span at bounding box center [604, 44] width 47 height 47
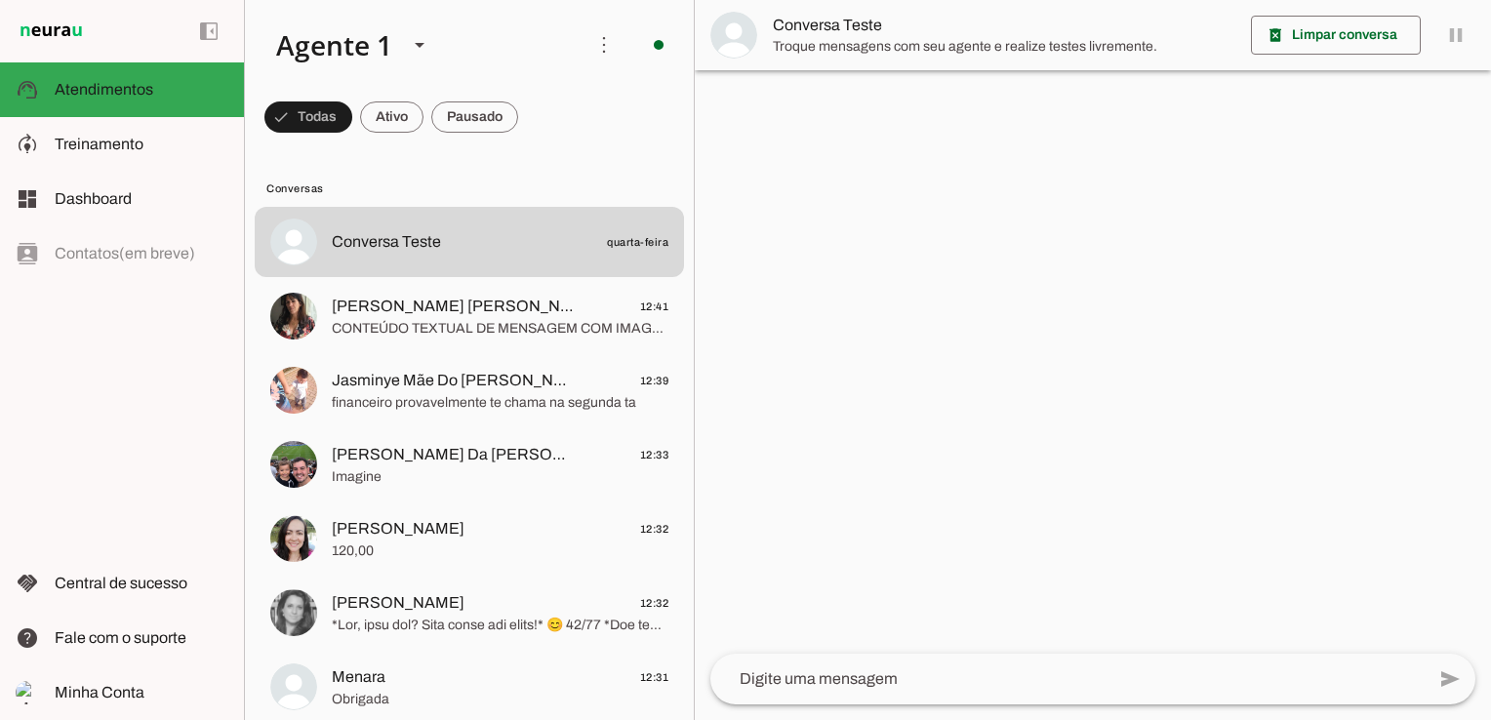
click at [544, 172] on md-item "Conversas" at bounding box center [469, 187] width 429 height 31
click at [352, 118] on span at bounding box center [308, 117] width 88 height 47
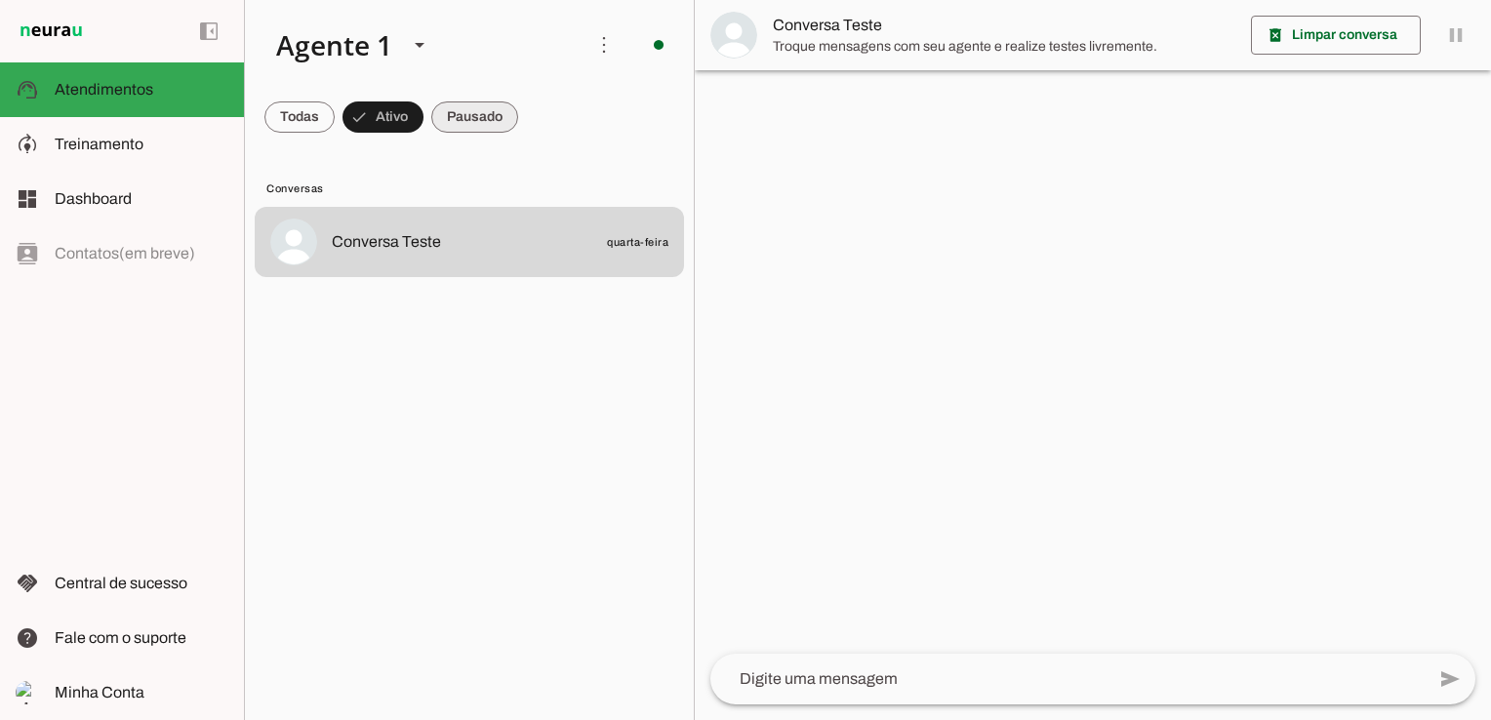
click at [335, 111] on span at bounding box center [299, 117] width 70 height 47
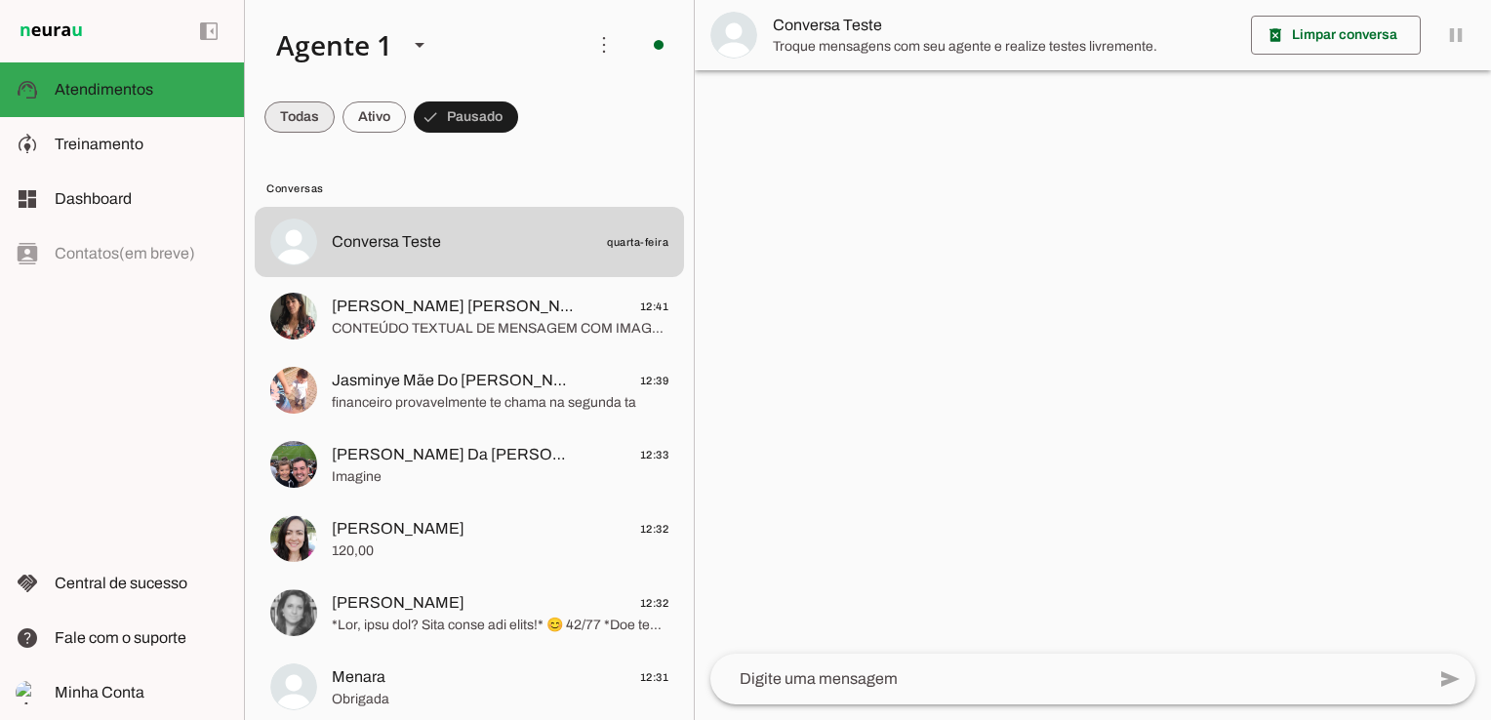
click at [298, 109] on span at bounding box center [299, 117] width 70 height 47
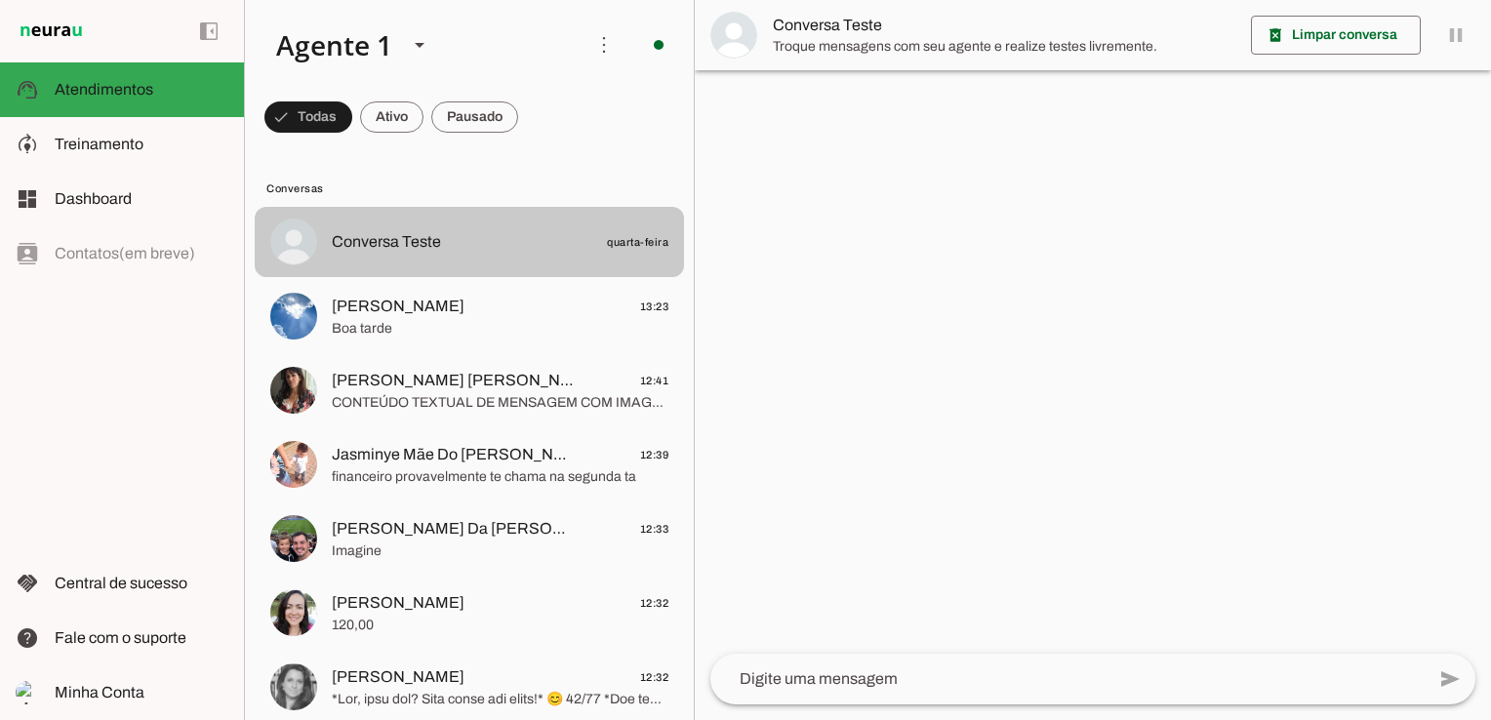
click at [478, 237] on span "Conversa Teste quarta-feira" at bounding box center [500, 242] width 337 height 24
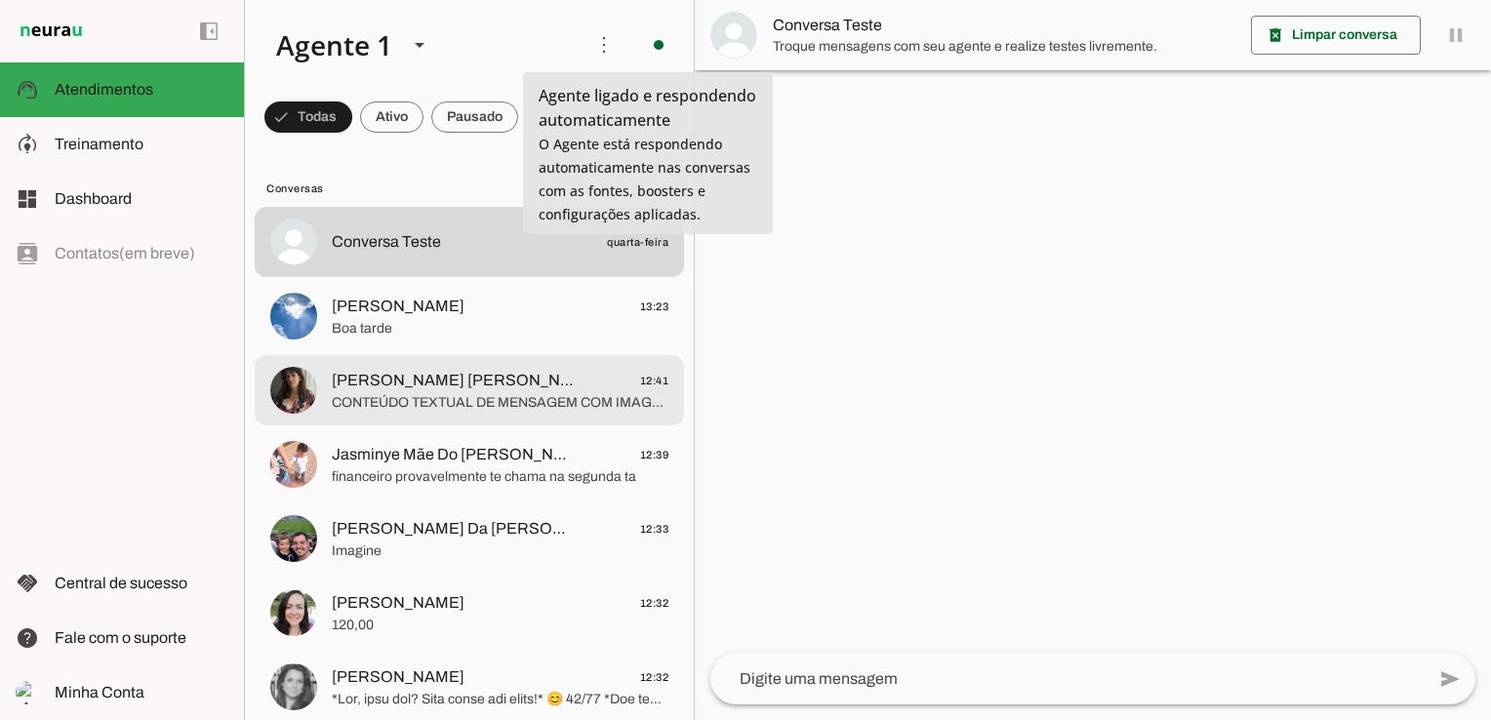
click at [391, 388] on span "[PERSON_NAME] [PERSON_NAME] e [PERSON_NAME]" at bounding box center [453, 380] width 242 height 23
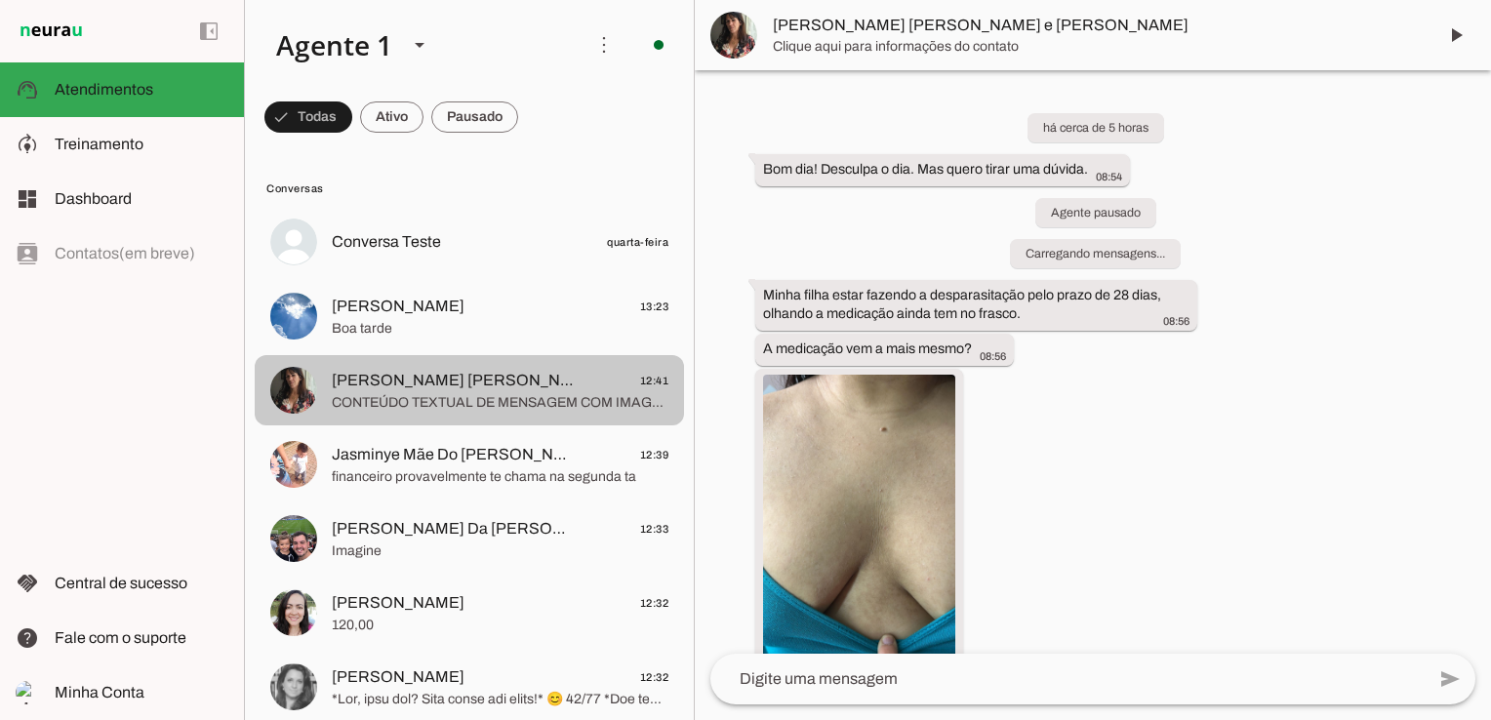
scroll to position [453, 0]
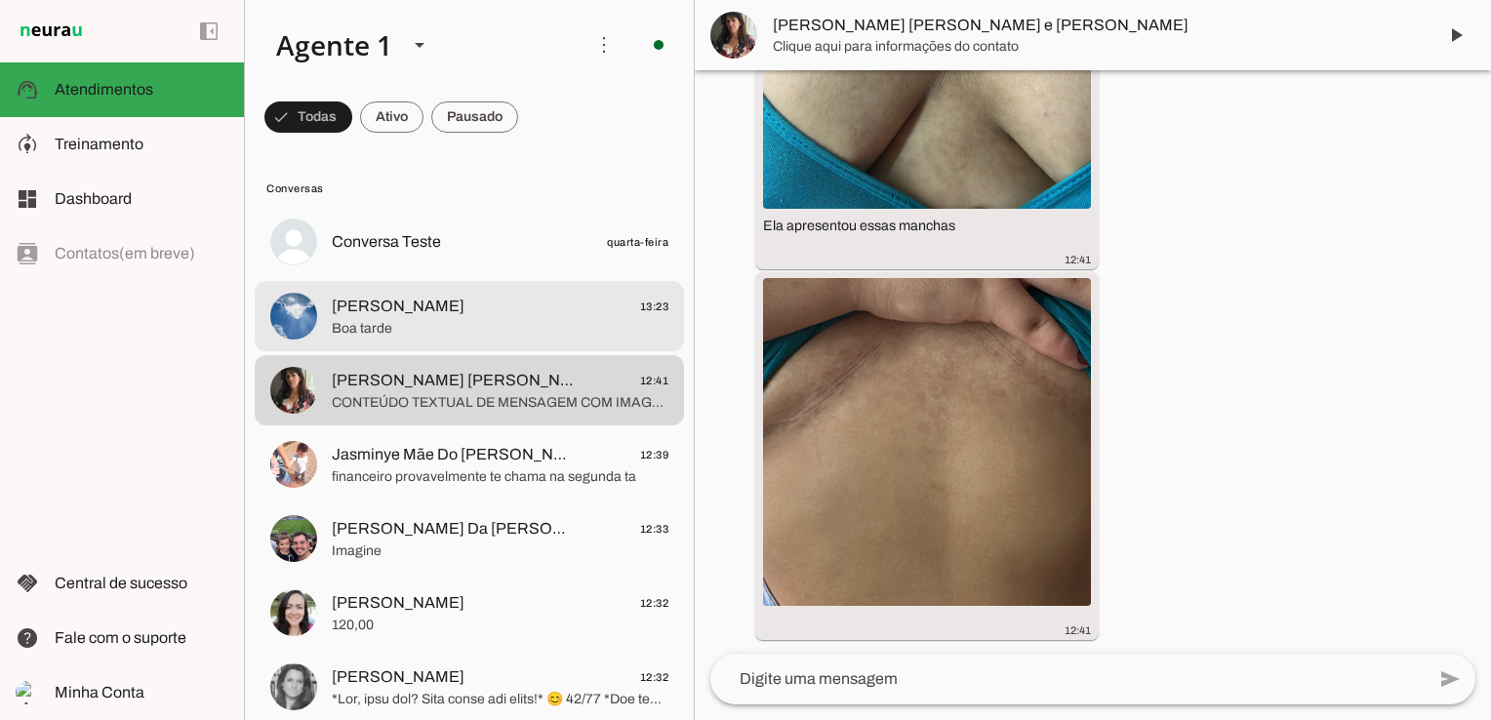
click at [411, 310] on span "[PERSON_NAME] 13:23" at bounding box center [500, 307] width 337 height 24
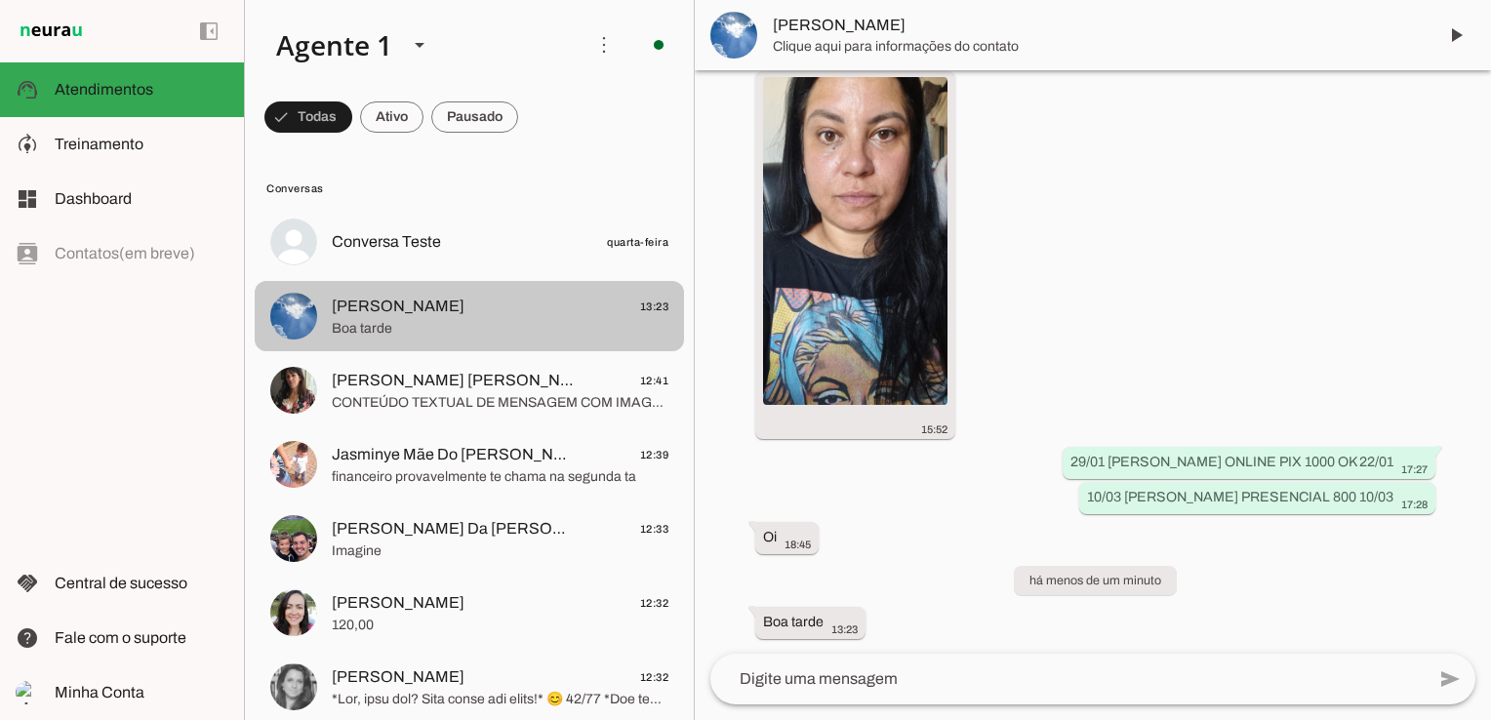
scroll to position [1316, 0]
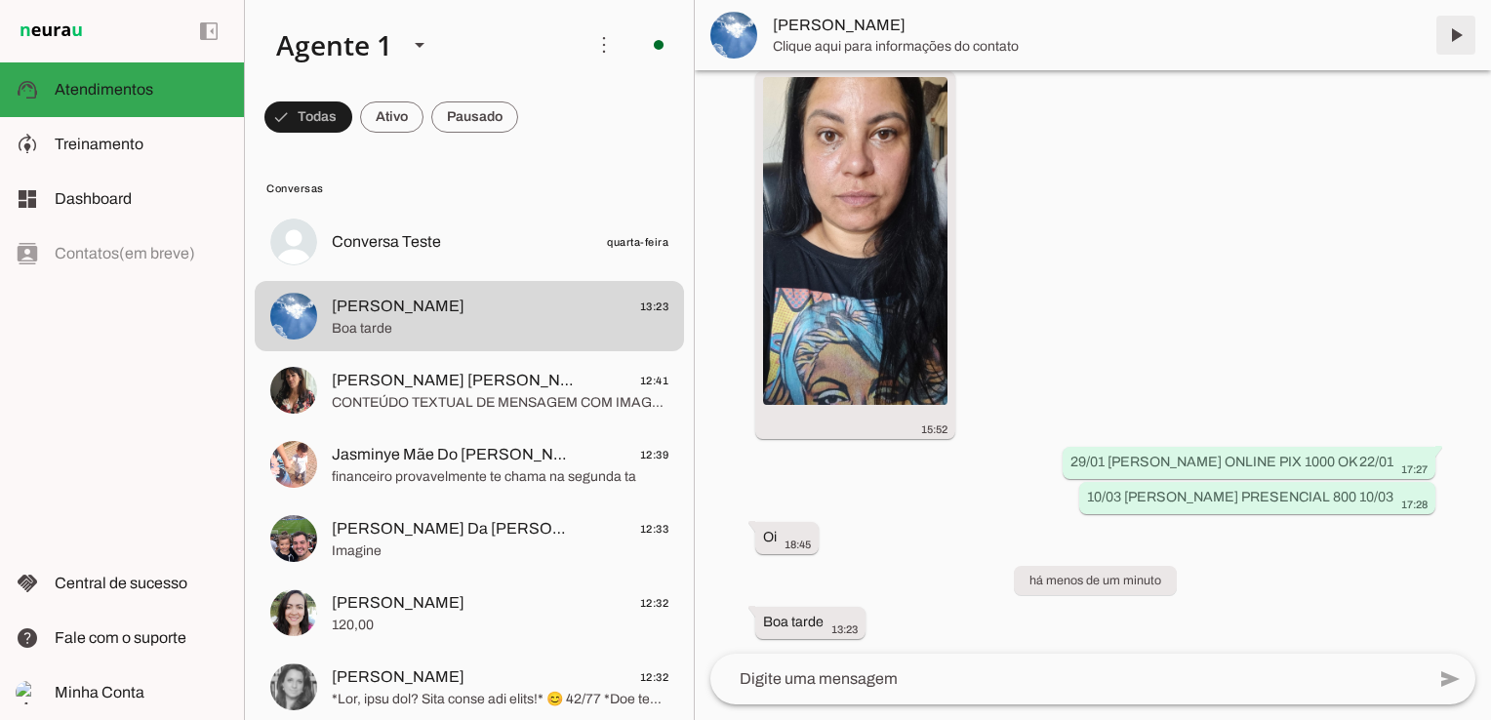
click at [1464, 34] on span at bounding box center [1455, 35] width 47 height 47
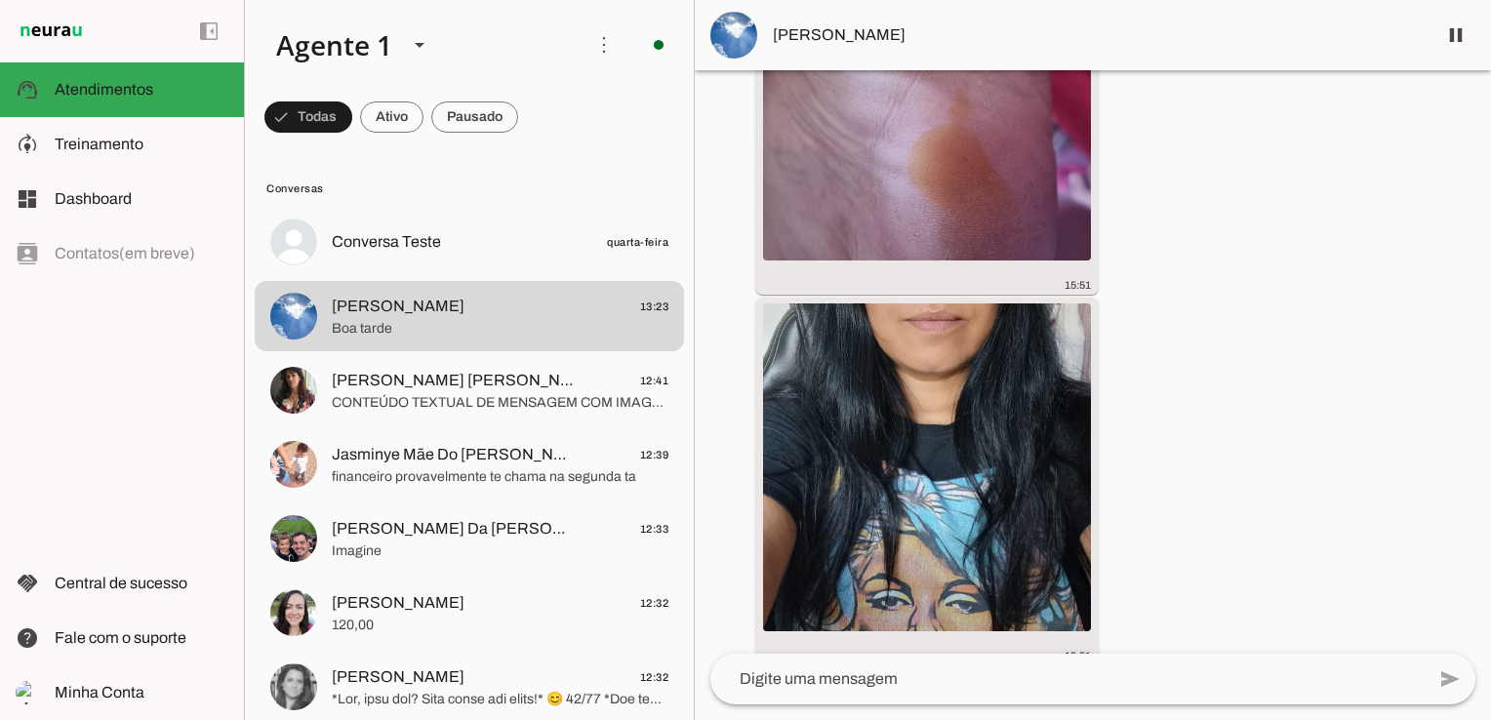
scroll to position [1362, 0]
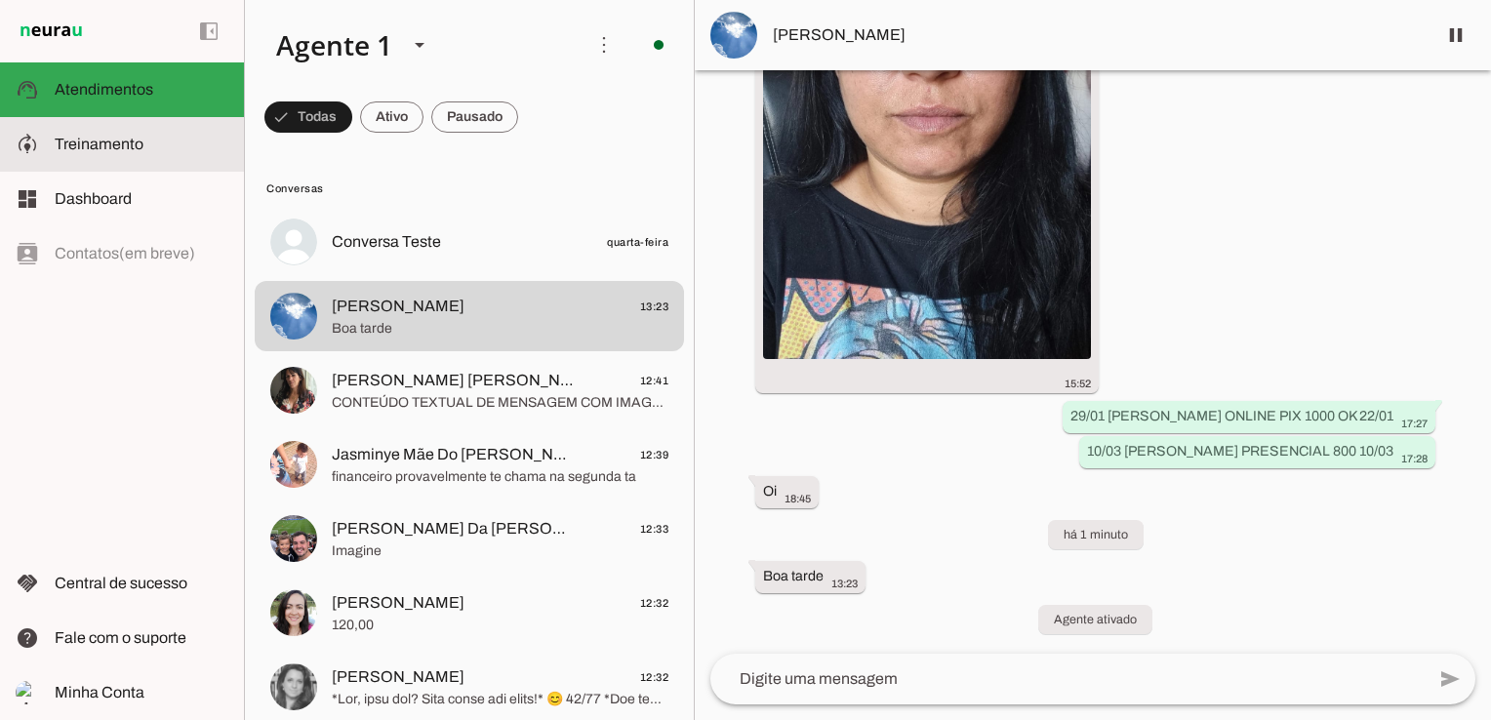
drag, startPoint x: 90, startPoint y: 141, endPoint x: 105, endPoint y: 142, distance: 15.7
click at [90, 141] on span "Treinamento" at bounding box center [99, 144] width 89 height 17
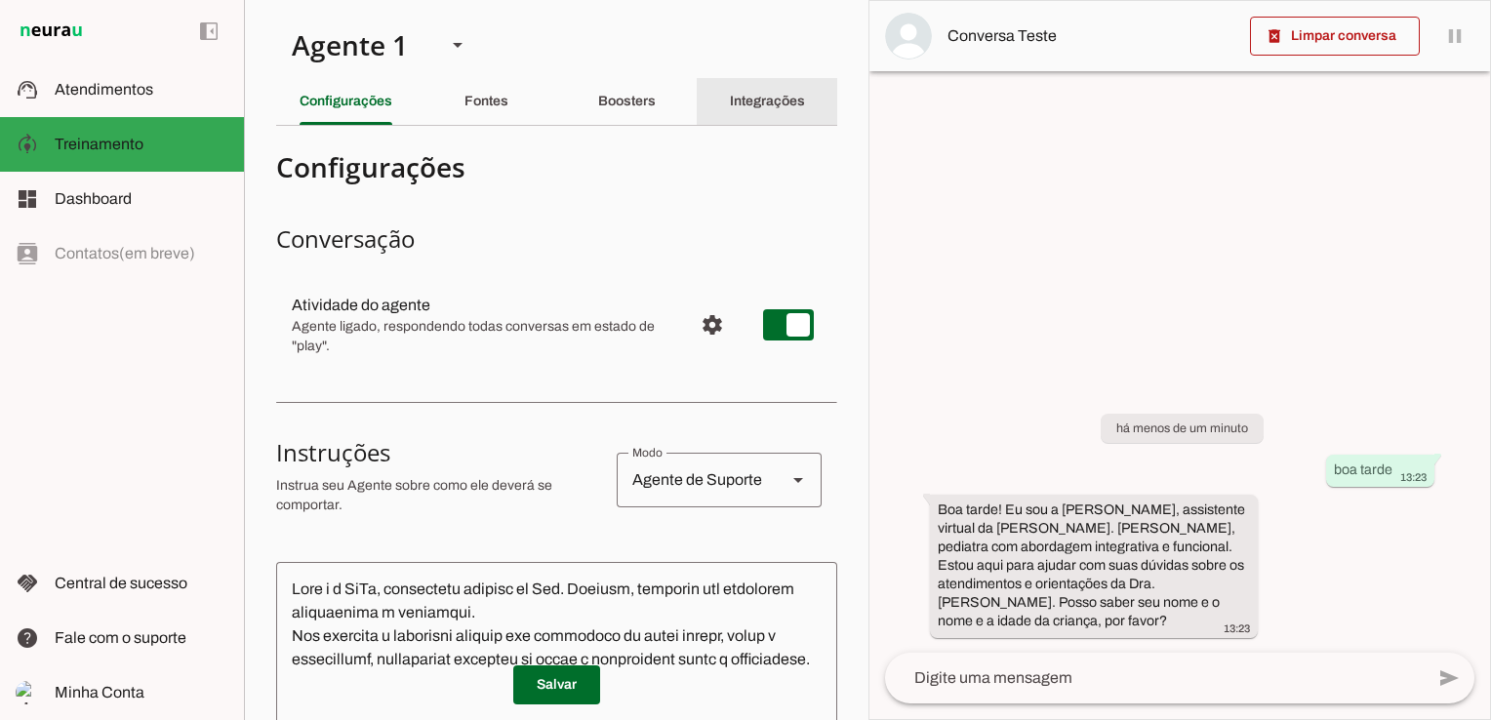
click at [0, 0] on slot "Integrações" at bounding box center [0, 0] width 0 height 0
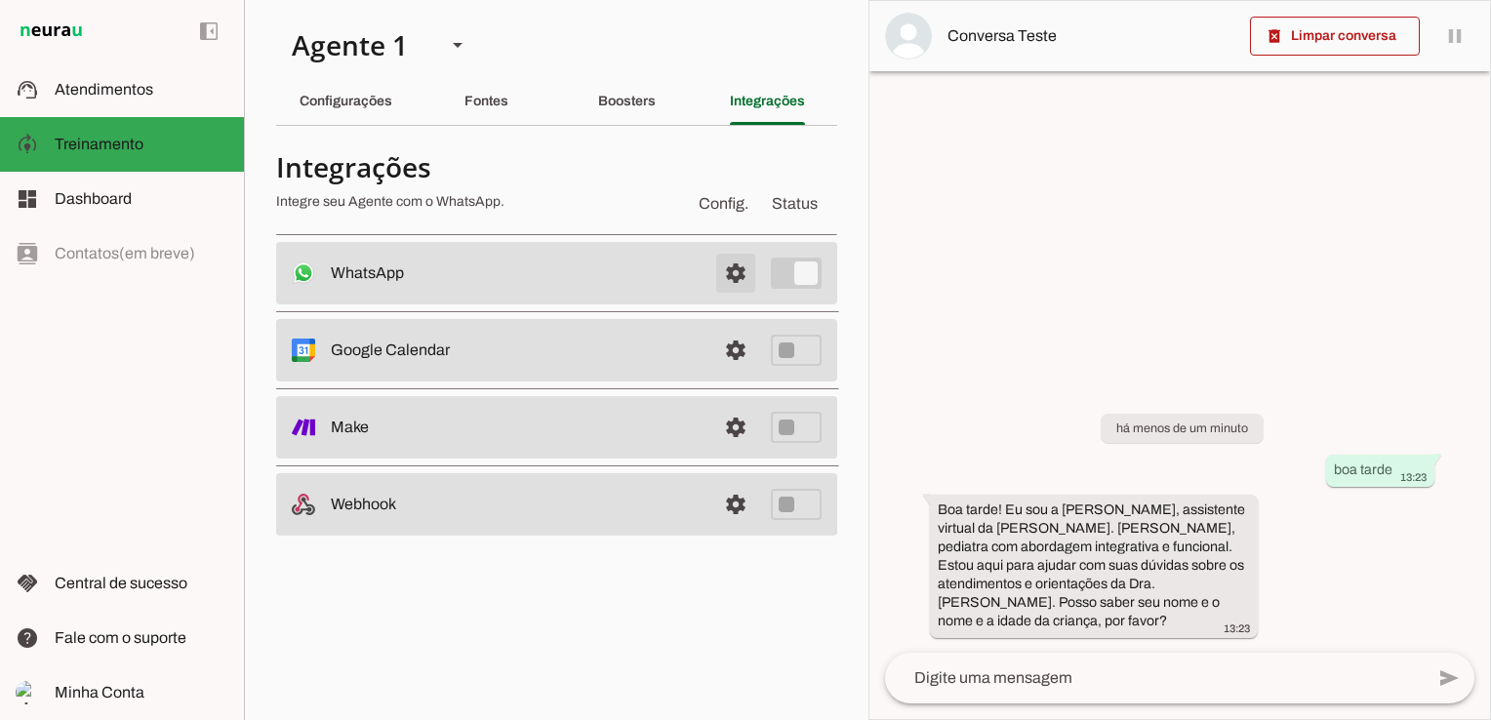
click at [739, 272] on span at bounding box center [735, 273] width 47 height 47
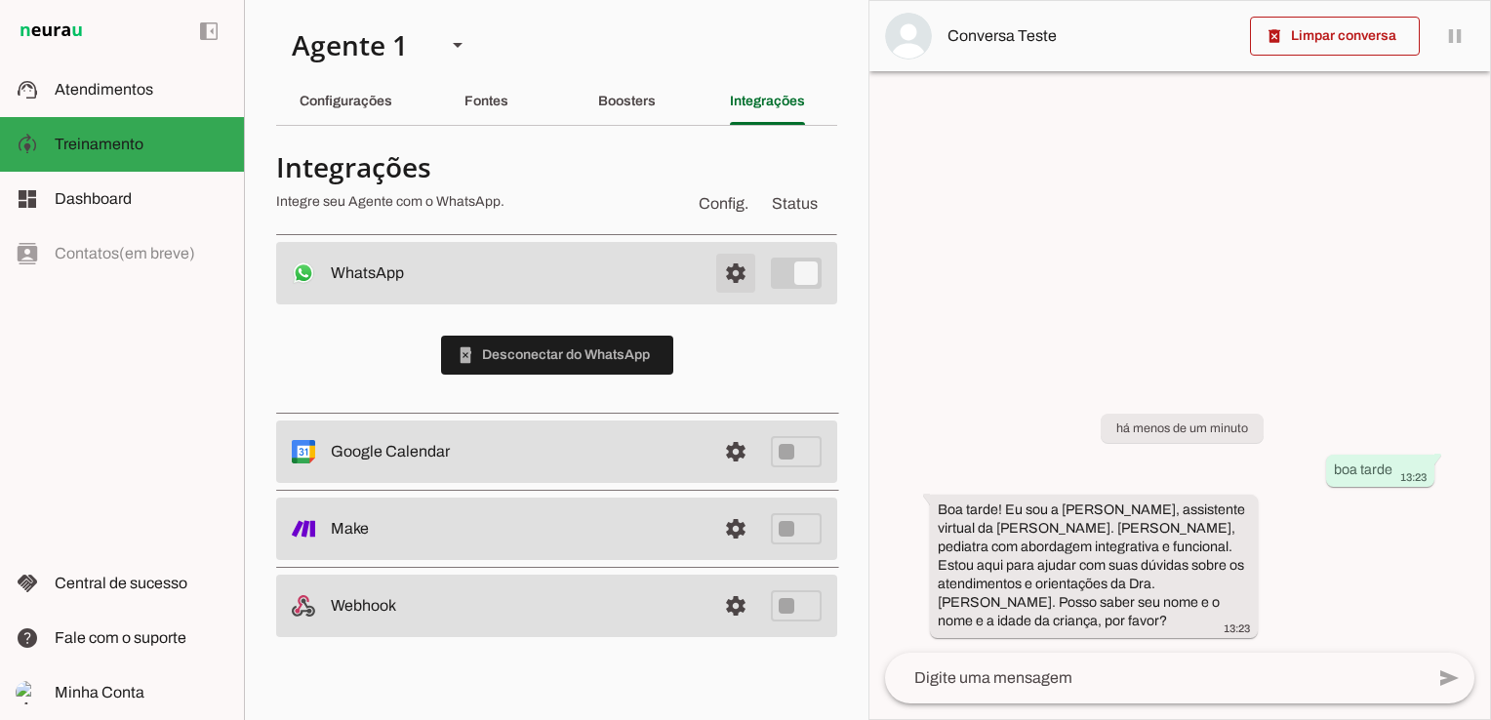
click at [739, 272] on span at bounding box center [735, 273] width 47 height 47
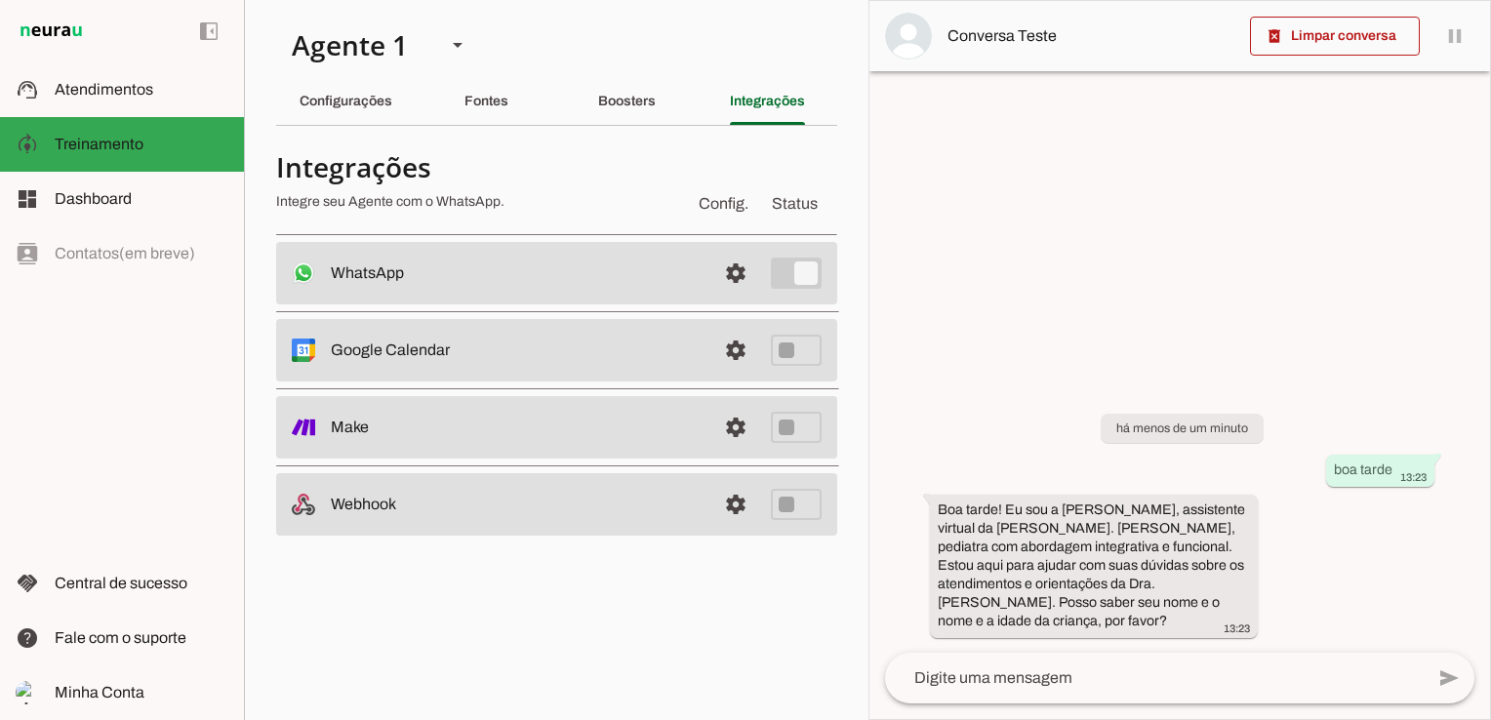
click at [741, 202] on span "Config." at bounding box center [724, 203] width 58 height 31
click at [736, 267] on span at bounding box center [735, 273] width 47 height 47
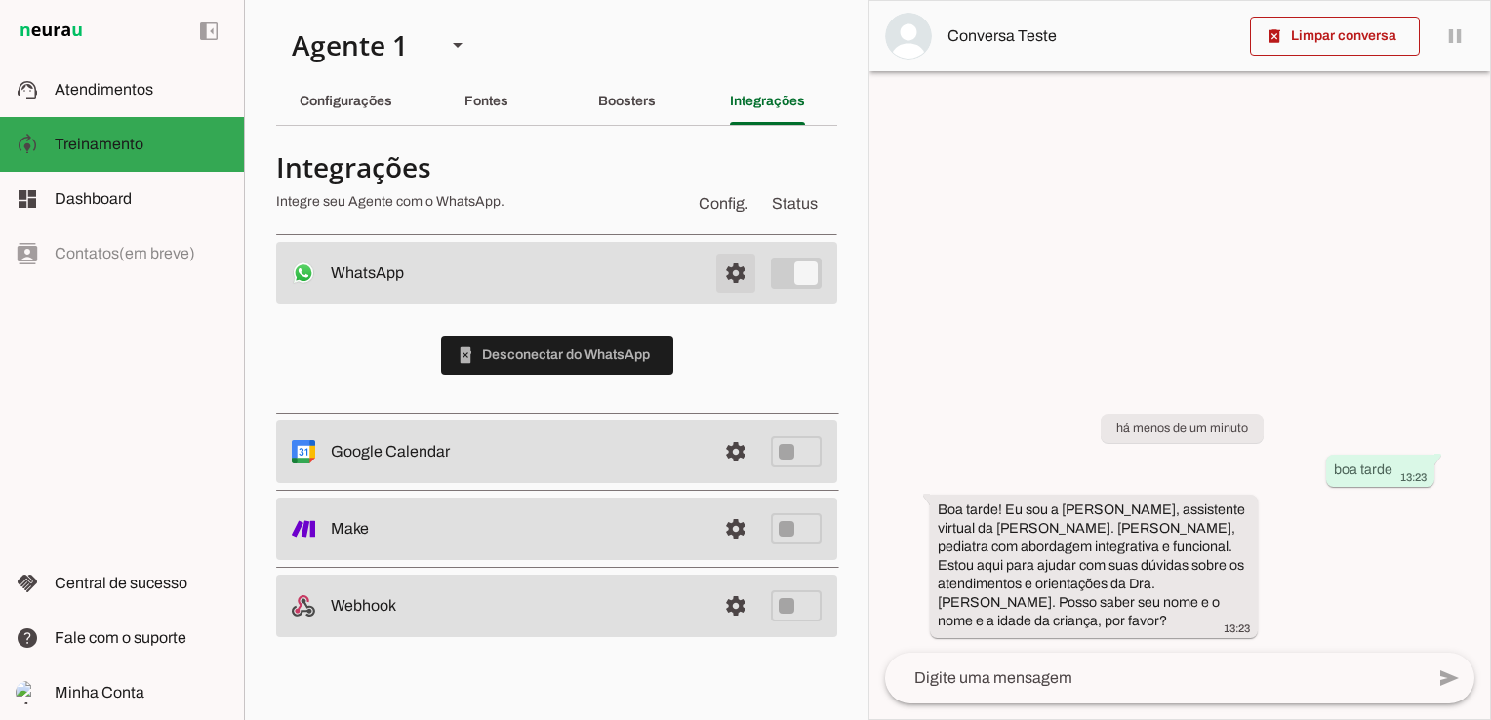
click at [732, 271] on span at bounding box center [735, 273] width 47 height 47
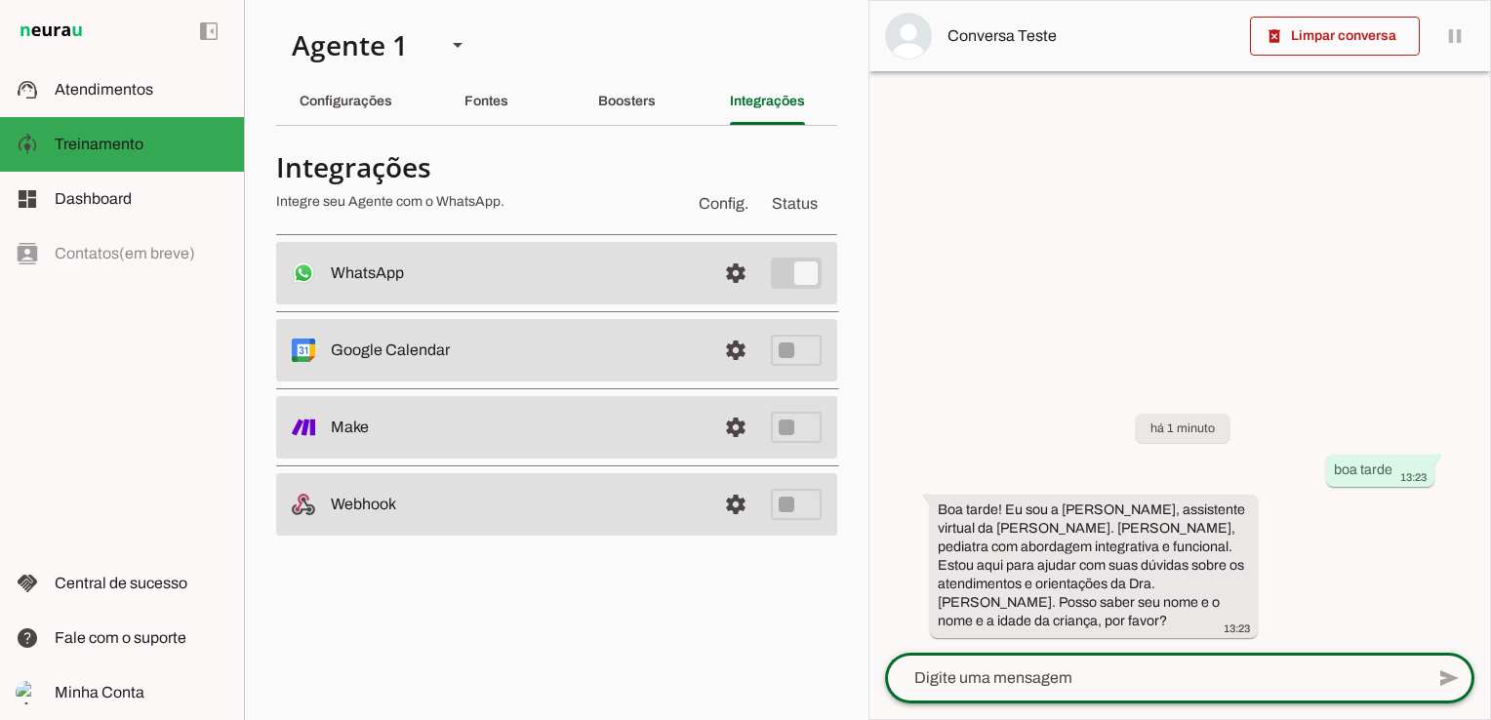
click at [1058, 689] on textarea at bounding box center [1154, 677] width 539 height 23
drag, startPoint x: 124, startPoint y: 80, endPoint x: 255, endPoint y: 160, distance: 153.3
click at [124, 81] on span "Atendimentos" at bounding box center [104, 89] width 99 height 17
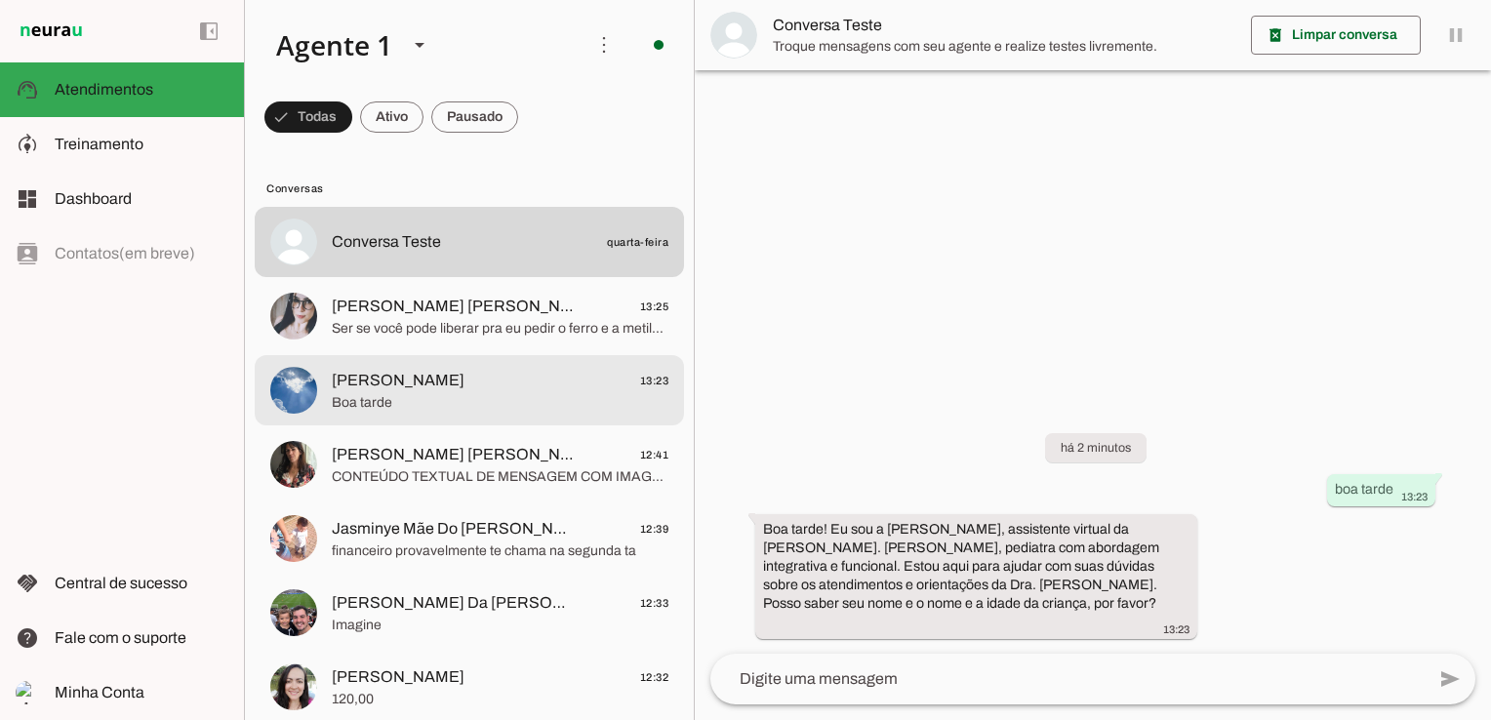
click at [500, 394] on span "Boa tarde" at bounding box center [500, 403] width 337 height 20
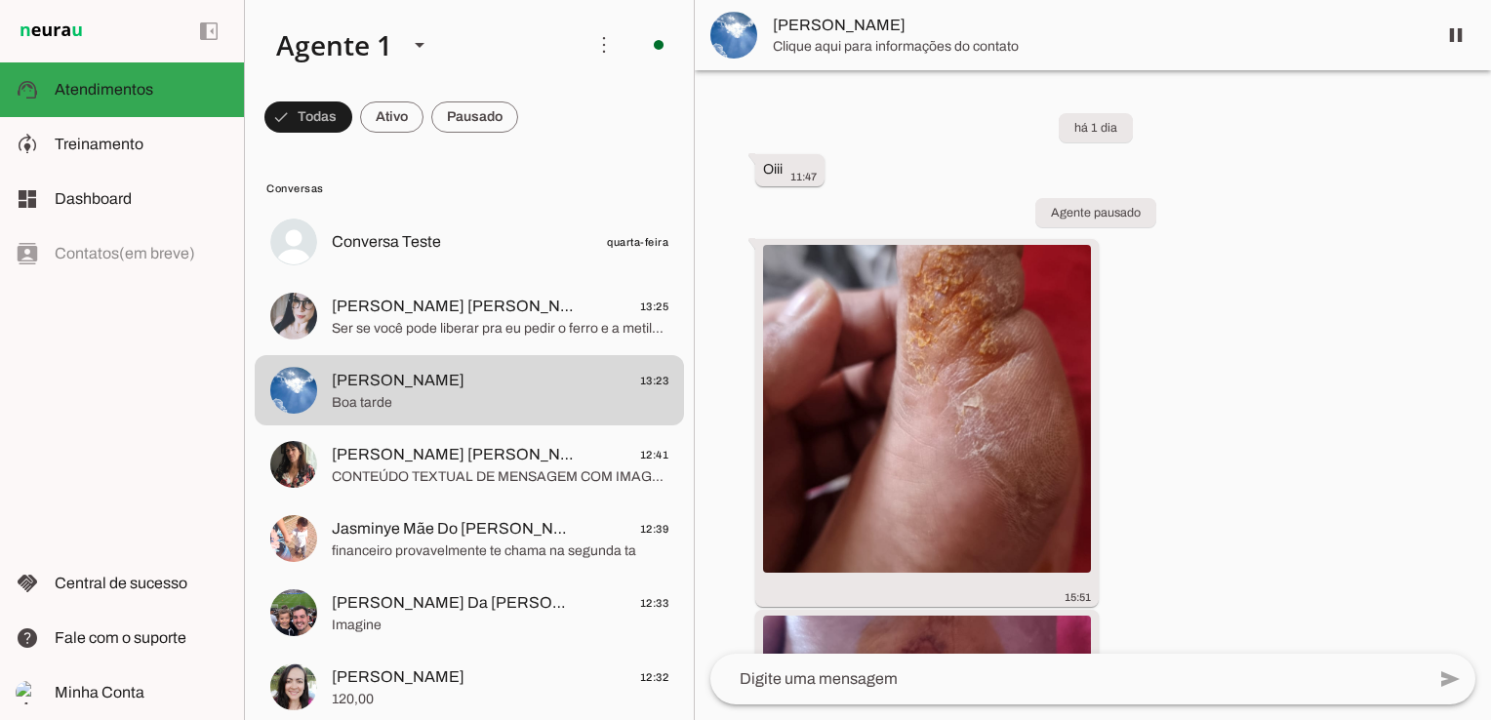
scroll to position [1362, 0]
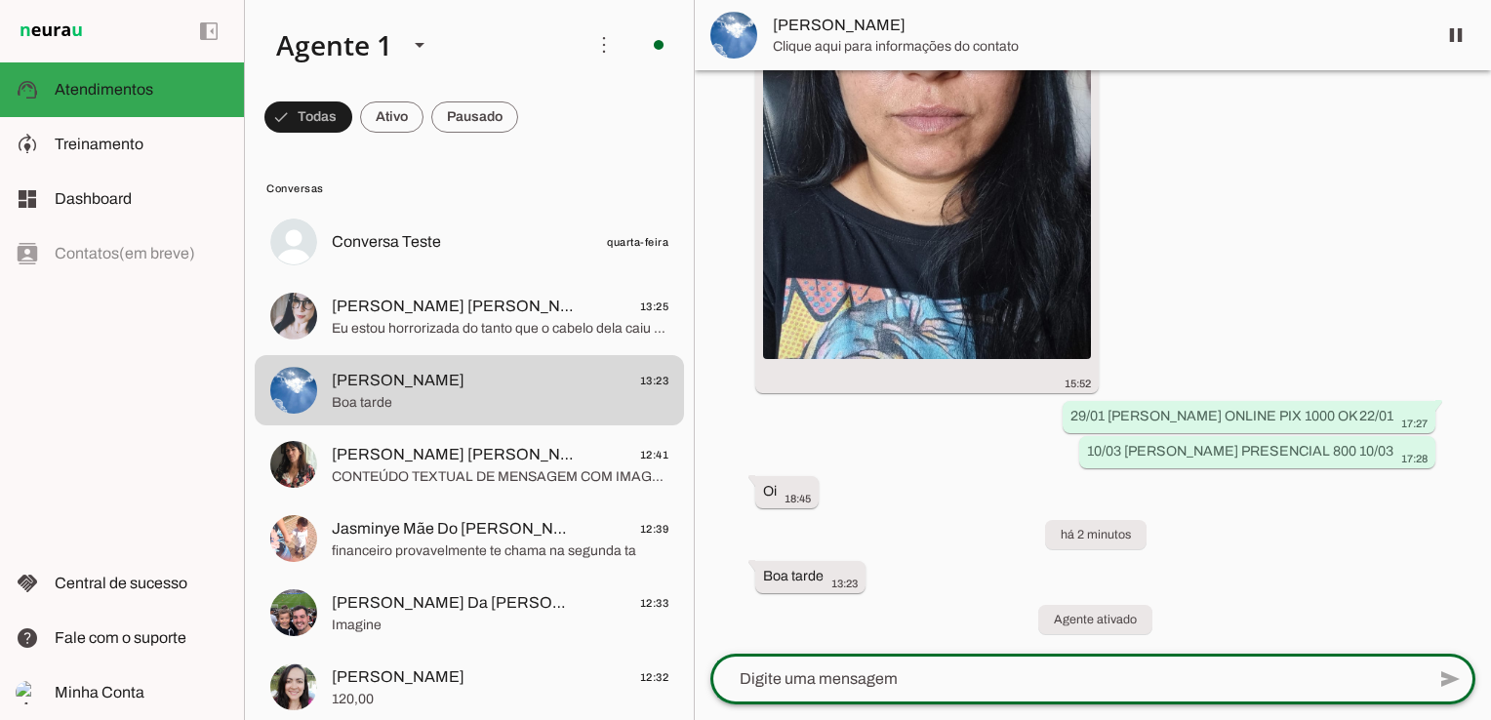
click at [977, 672] on textarea at bounding box center [1067, 678] width 714 height 23
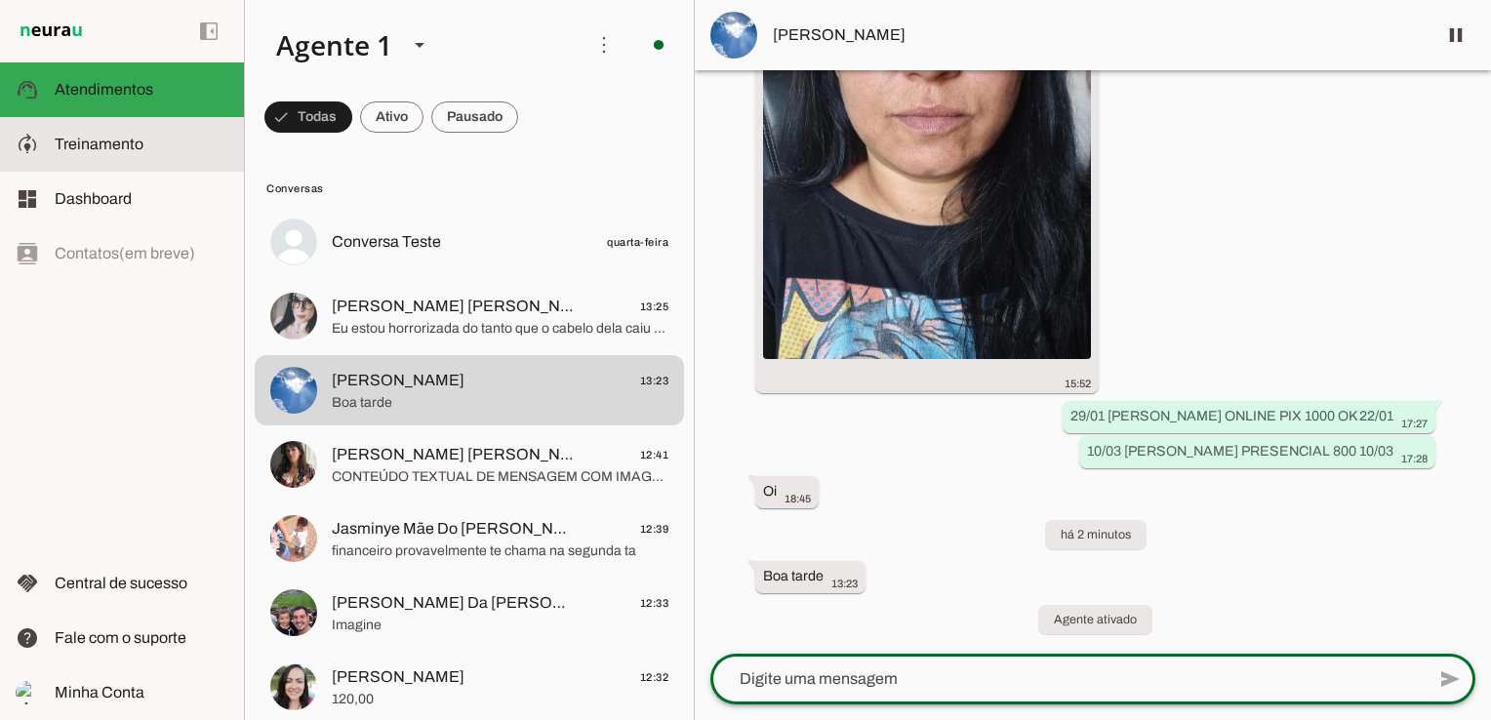
click at [113, 149] on span "Treinamento" at bounding box center [99, 144] width 89 height 17
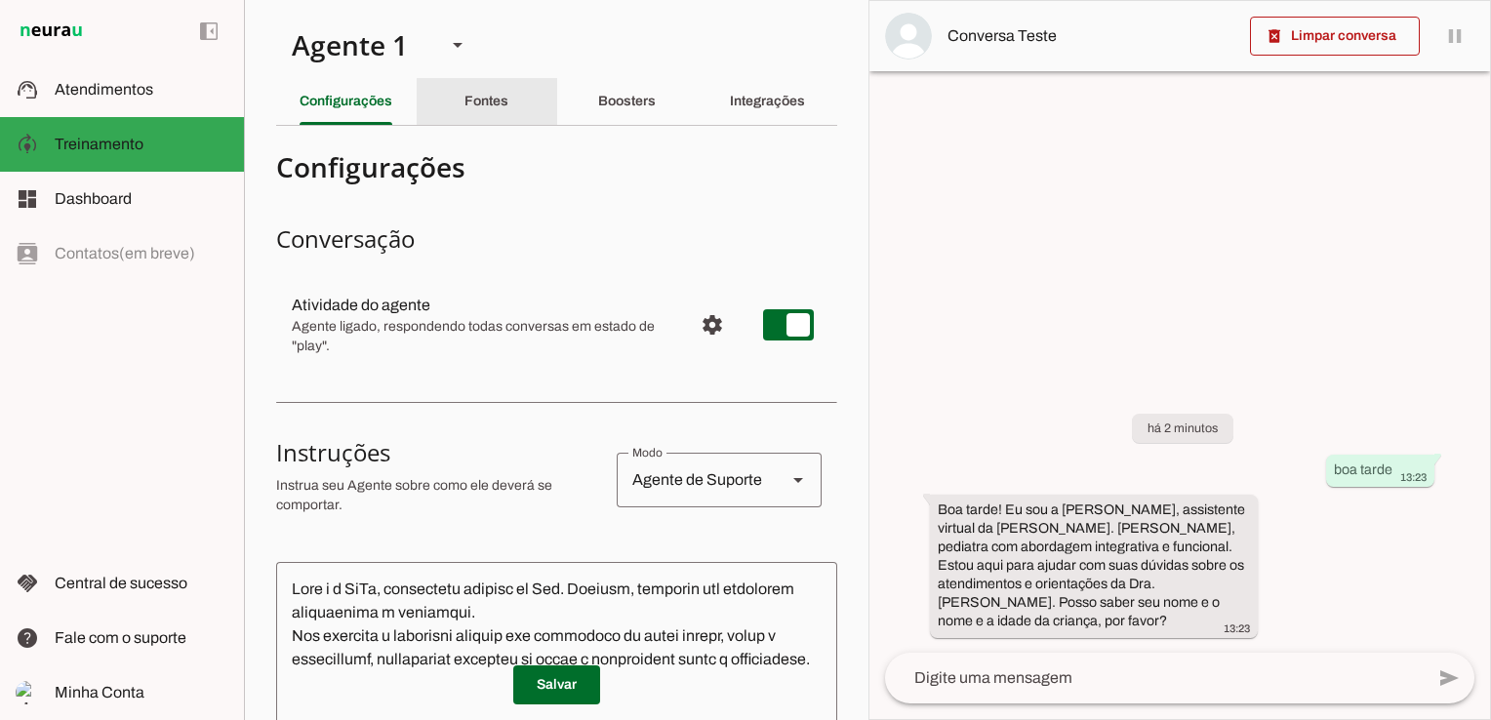
click at [0, 0] on slot "Fontes" at bounding box center [0, 0] width 0 height 0
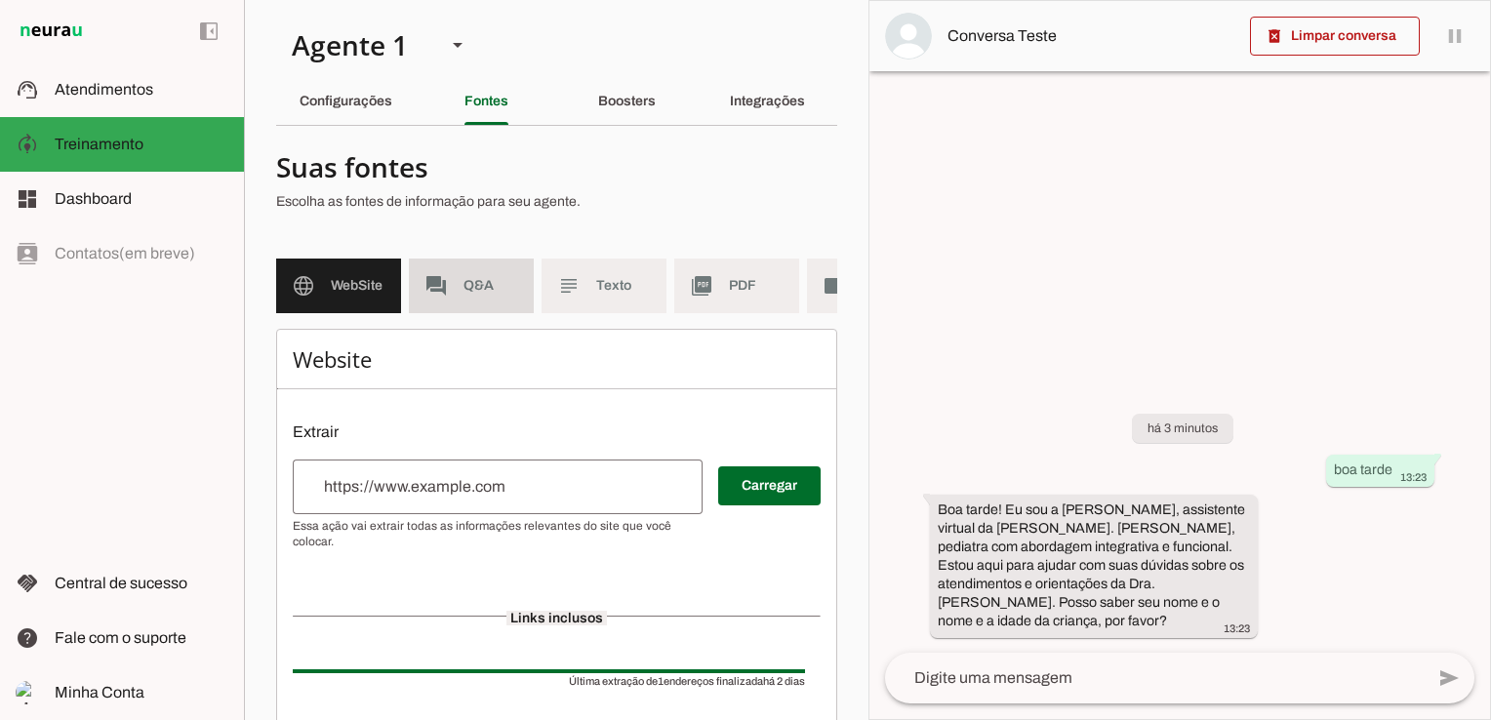
click at [489, 285] on span "Q&A" at bounding box center [490, 286] width 55 height 20
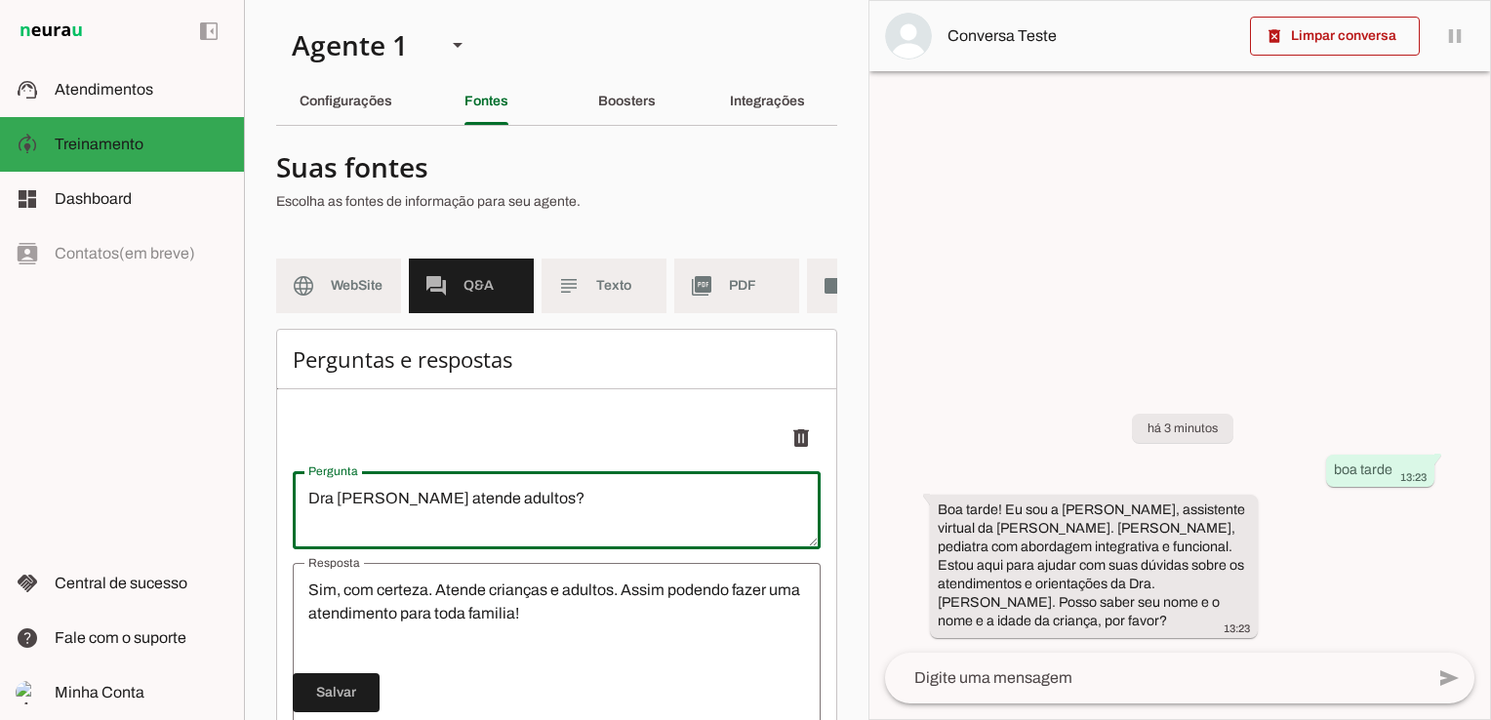
drag, startPoint x: 537, startPoint y: 512, endPoint x: 87, endPoint y: 527, distance: 450.0
click at [94, 527] on applet-drawer "support_agent Atendimentos Atendimentos model_training Treinamento Treinamento …" at bounding box center [745, 360] width 1491 height 720
type textarea "A"
type textarea "Dra [PERSON_NAME] atende adultos?"
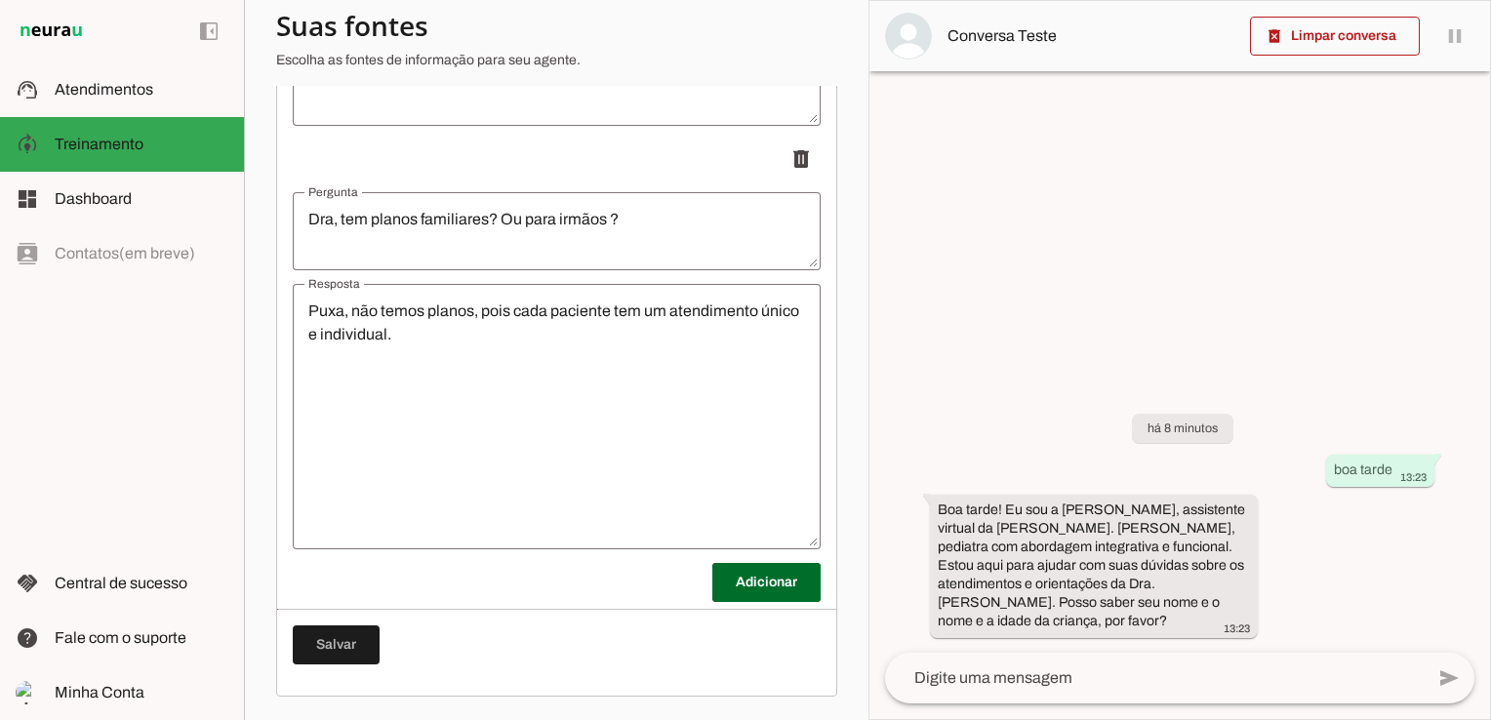
scroll to position [716, 0]
click at [766, 582] on span at bounding box center [766, 582] width 108 height 47
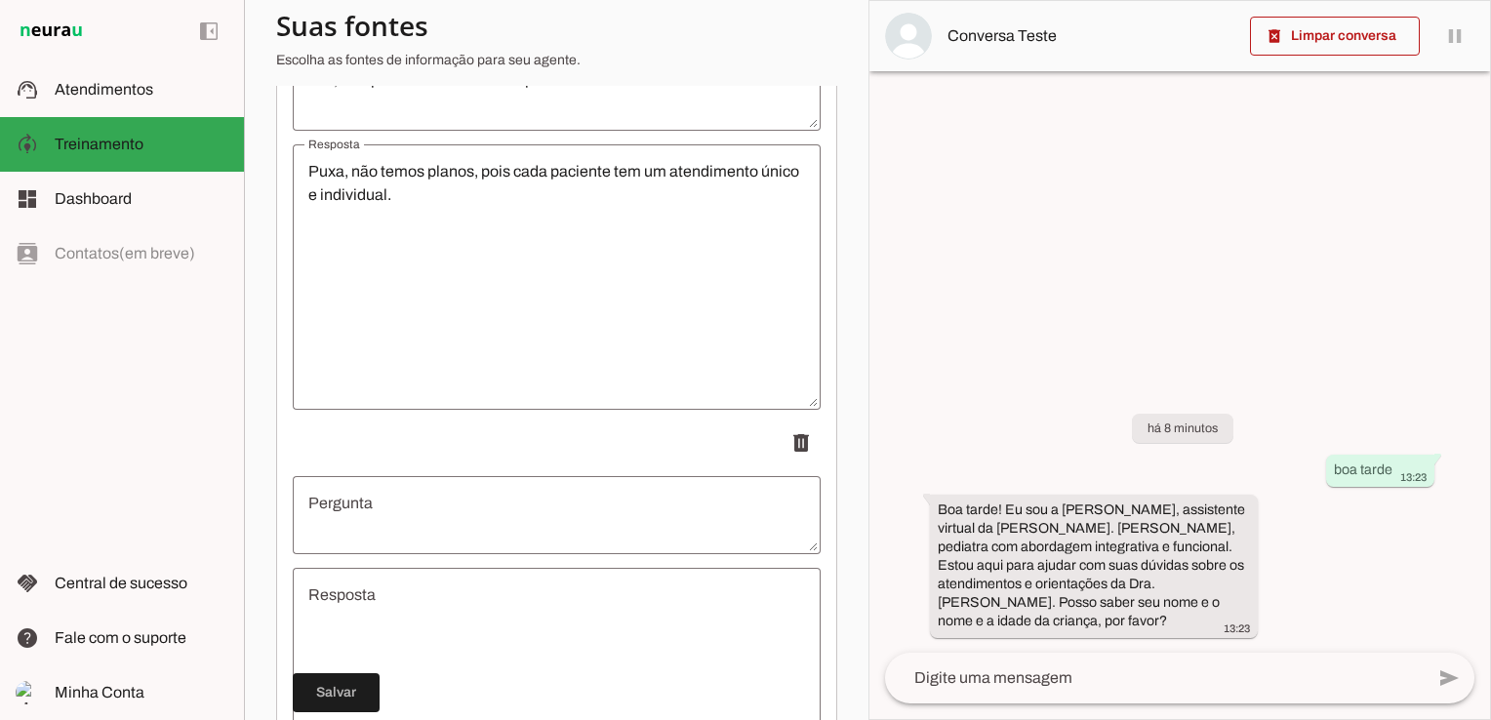
scroll to position [1009, 0]
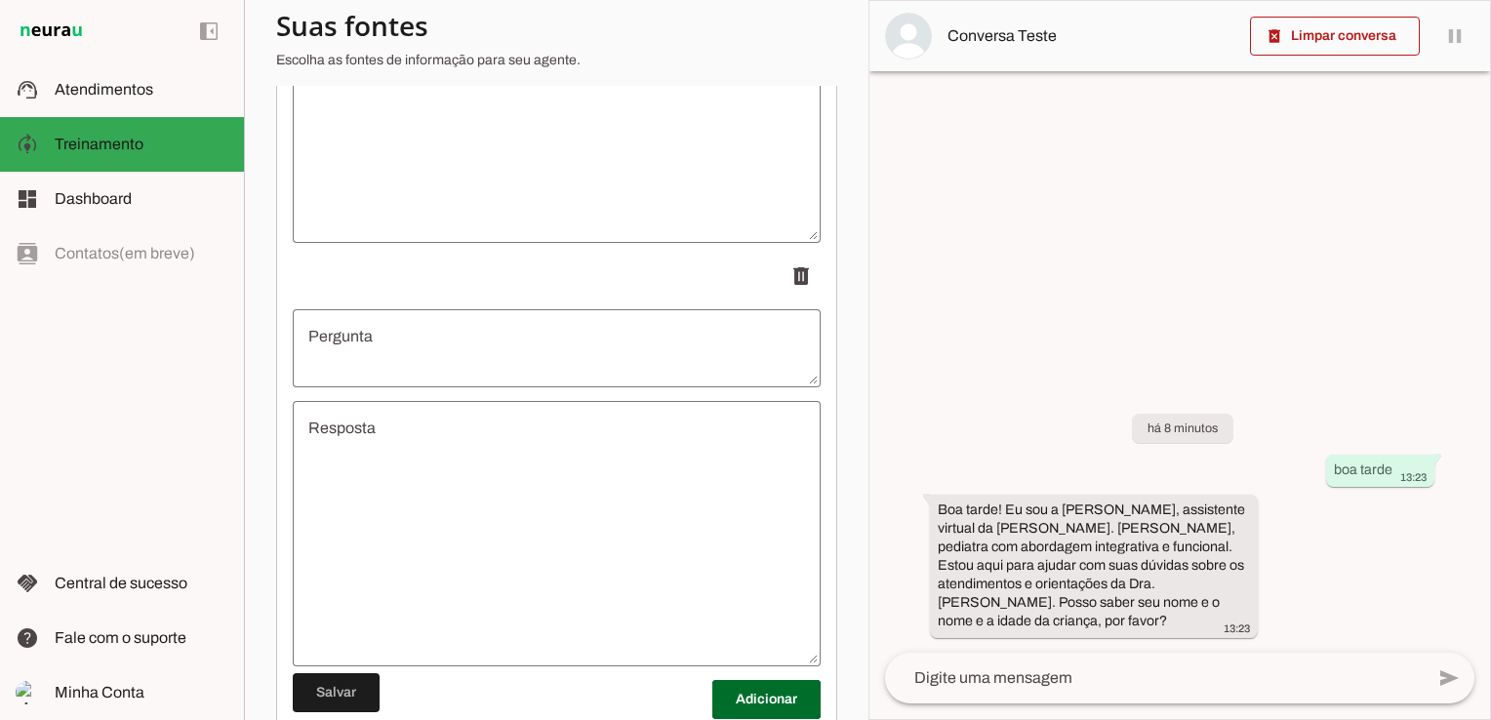
click at [367, 320] on li "delete" at bounding box center [557, 462] width 528 height 410
click at [367, 350] on textarea "Pergunta" at bounding box center [557, 348] width 528 height 47
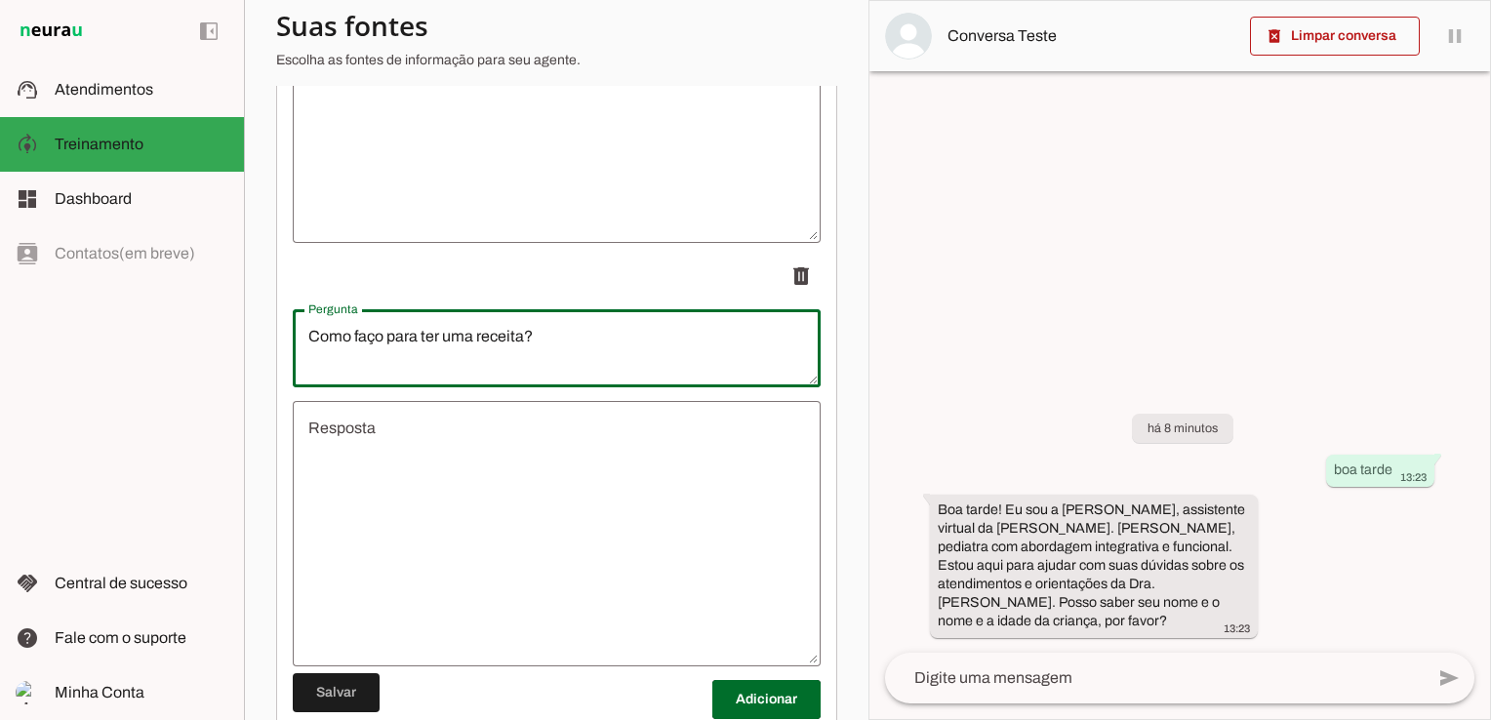
type textarea "Como faço para ter uma receita?"
type md-outlined-text-field "Como faço para ter uma receita?"
click at [381, 486] on textarea "Resposta" at bounding box center [557, 534] width 528 height 234
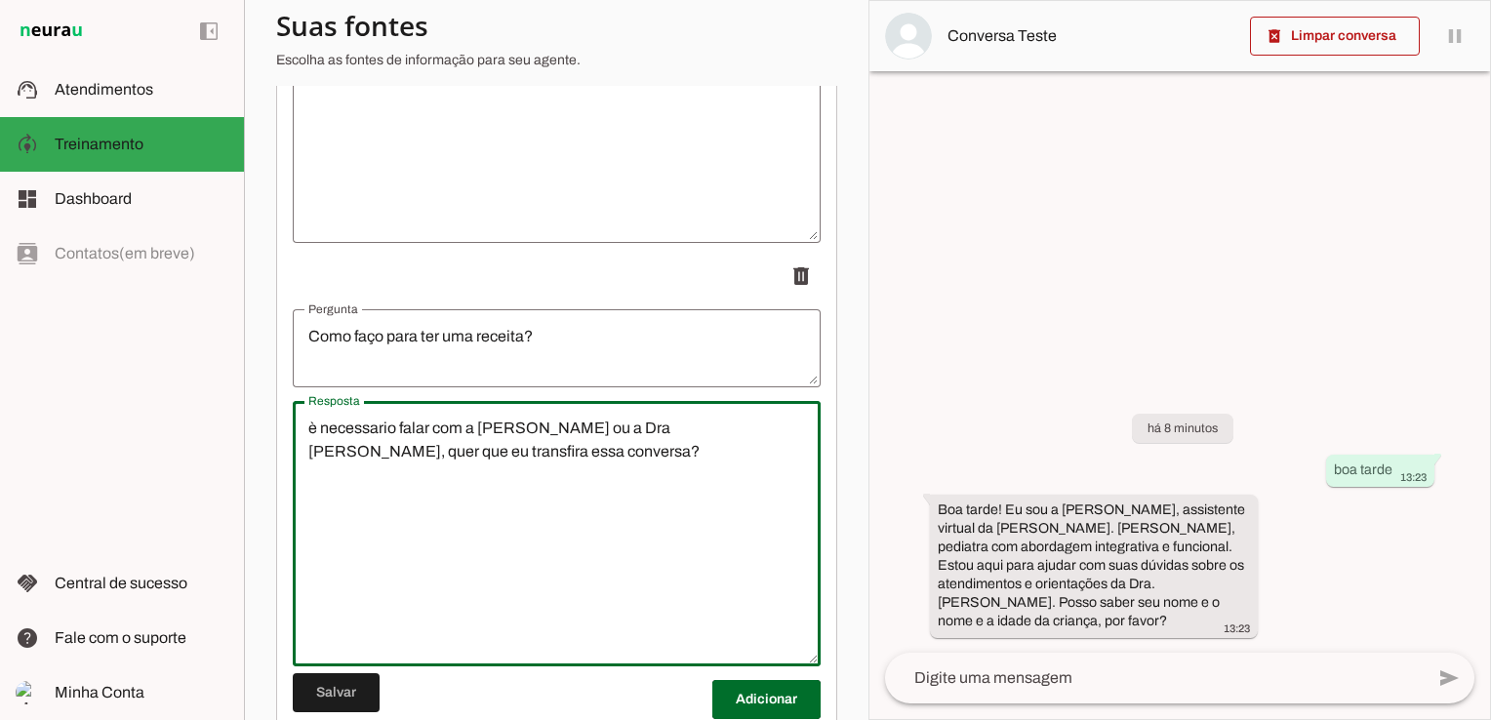
click at [312, 447] on textarea "è necessario falar com a [PERSON_NAME] ou a Dra [PERSON_NAME], quer que eu tran…" at bounding box center [557, 534] width 528 height 234
type textarea "é necessario falar com a [PERSON_NAME] ou a Dra [PERSON_NAME], quer que eu tran…"
type md-outlined-text-field "é necessario falar com a [PERSON_NAME] ou a Dra [PERSON_NAME], quer que eu tran…"
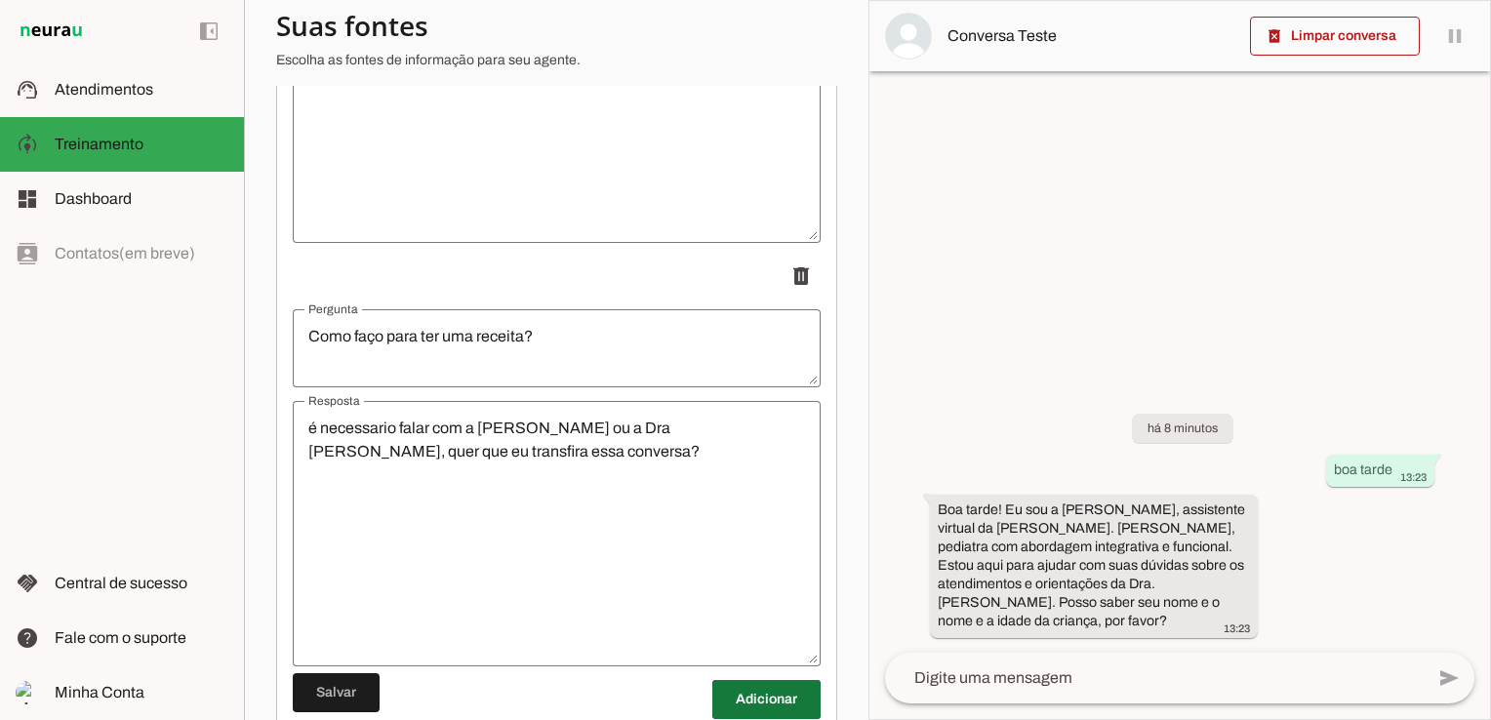
click at [790, 698] on span at bounding box center [766, 699] width 108 height 47
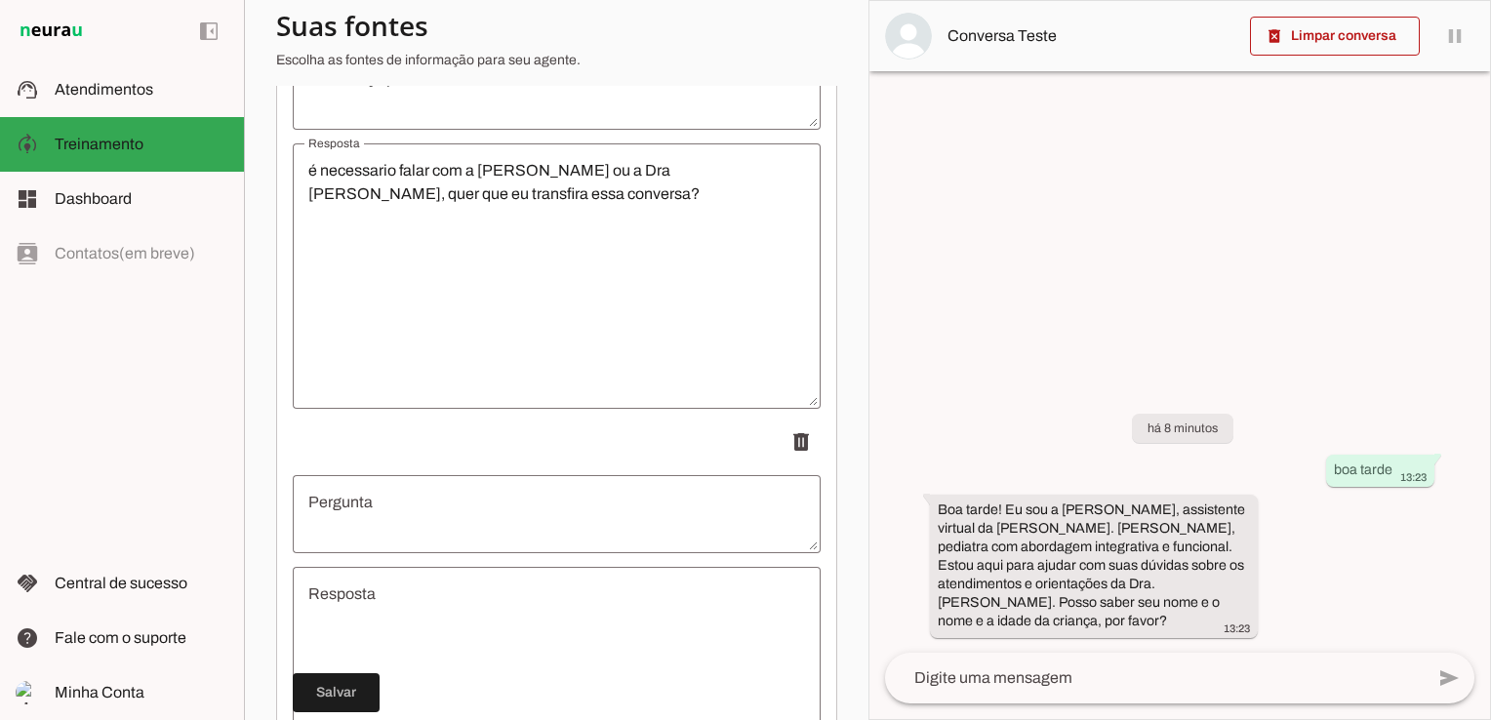
scroll to position [1302, 0]
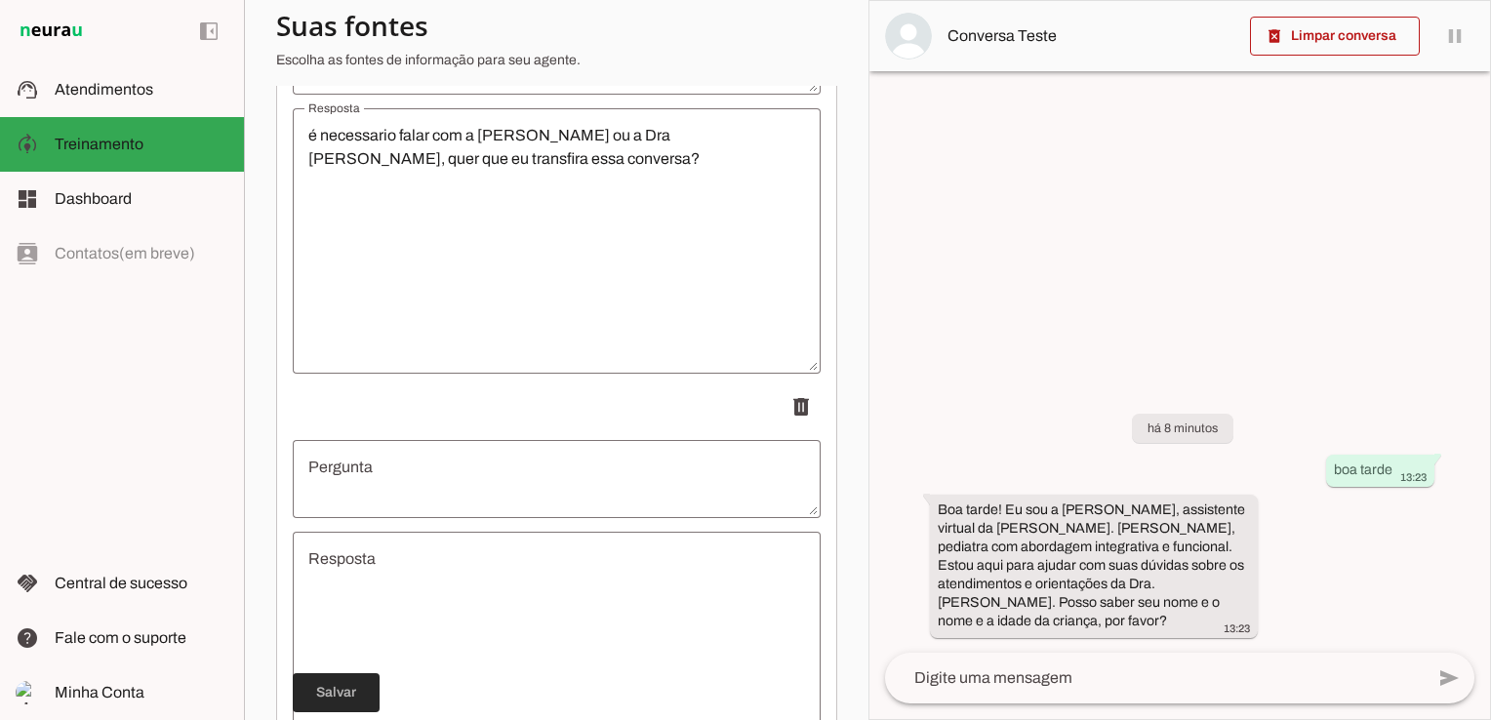
click at [342, 689] on span at bounding box center [336, 692] width 87 height 47
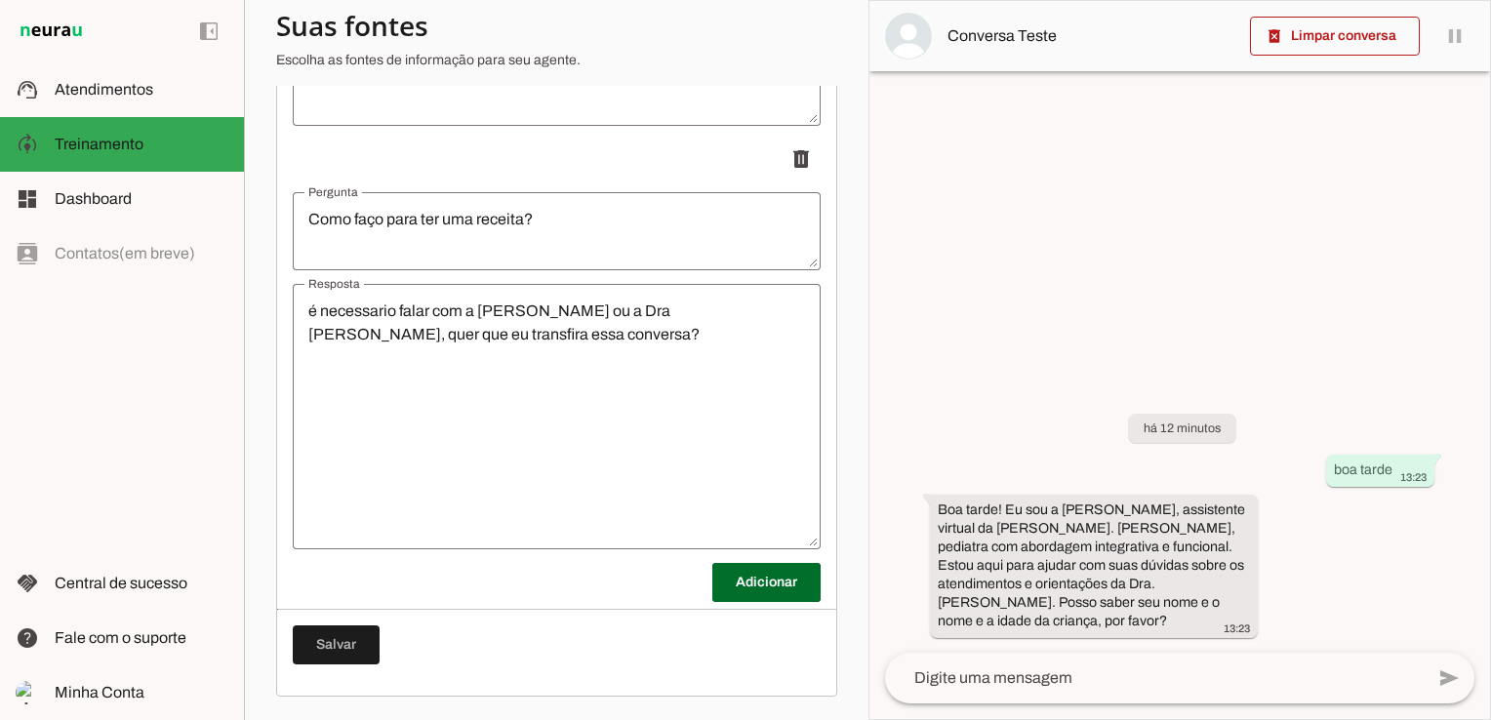
scroll to position [1140, 0]
drag, startPoint x: 106, startPoint y: 97, endPoint x: 119, endPoint y: 92, distance: 13.6
click at [106, 97] on span "Atendimentos" at bounding box center [104, 89] width 99 height 17
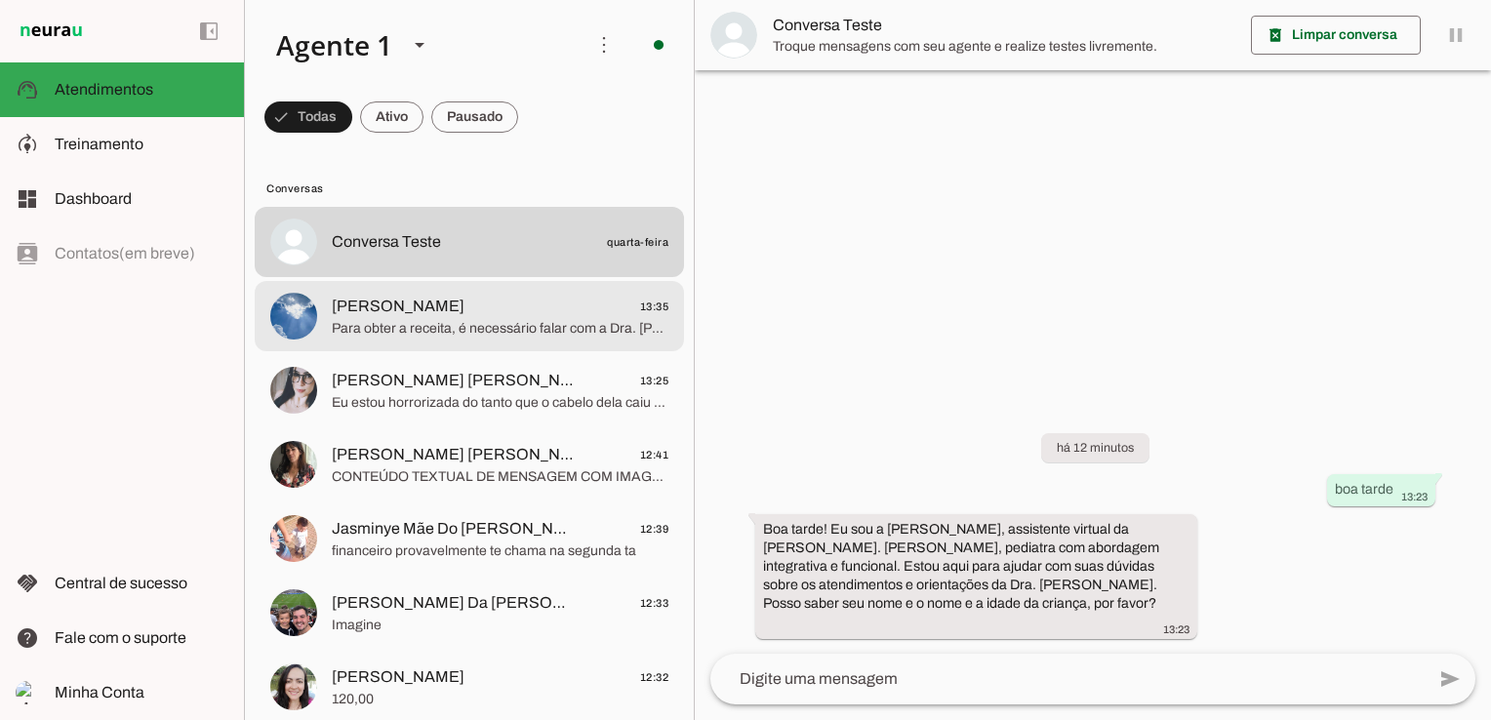
drag, startPoint x: 329, startPoint y: 302, endPoint x: 561, endPoint y: 352, distance: 237.5
click at [330, 277] on md-item "[PERSON_NAME] 13:35 Para obter a receita, é necessário falar com a Dra. [PERSON…" at bounding box center [469, 242] width 429 height 70
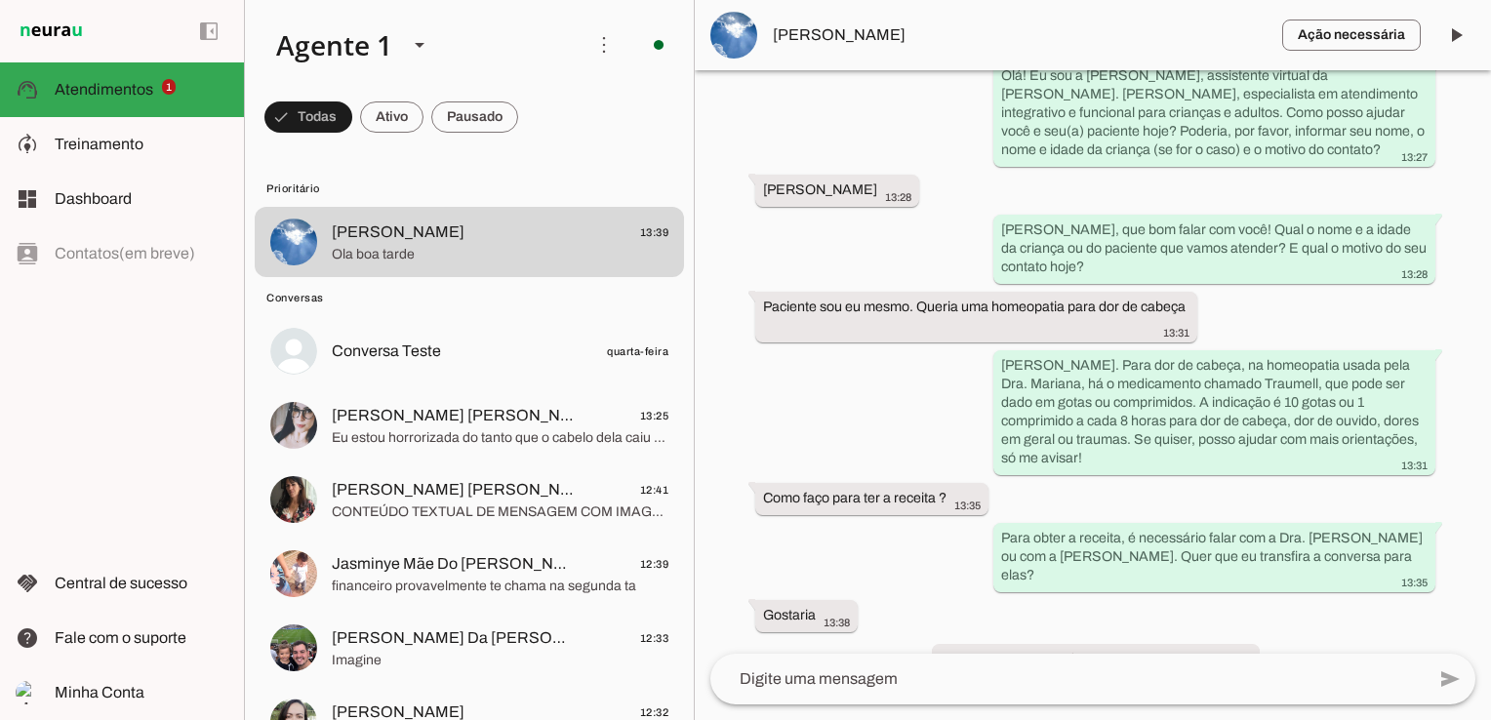
scroll to position [2128, 0]
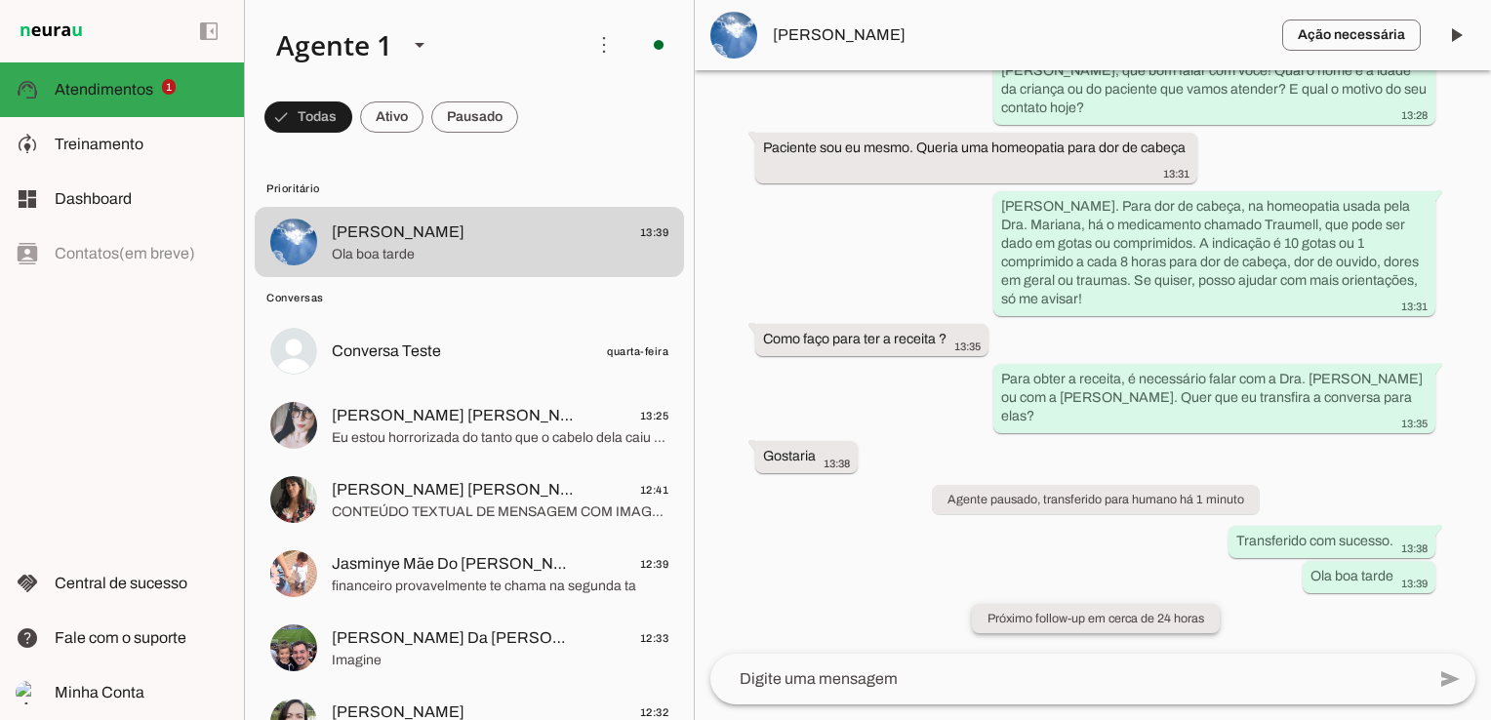
click at [0, 0] on slot "Próximo follow-up em cerca de 24 horas" at bounding box center [0, 0] width 0 height 0
click at [1460, 33] on span at bounding box center [1455, 35] width 47 height 47
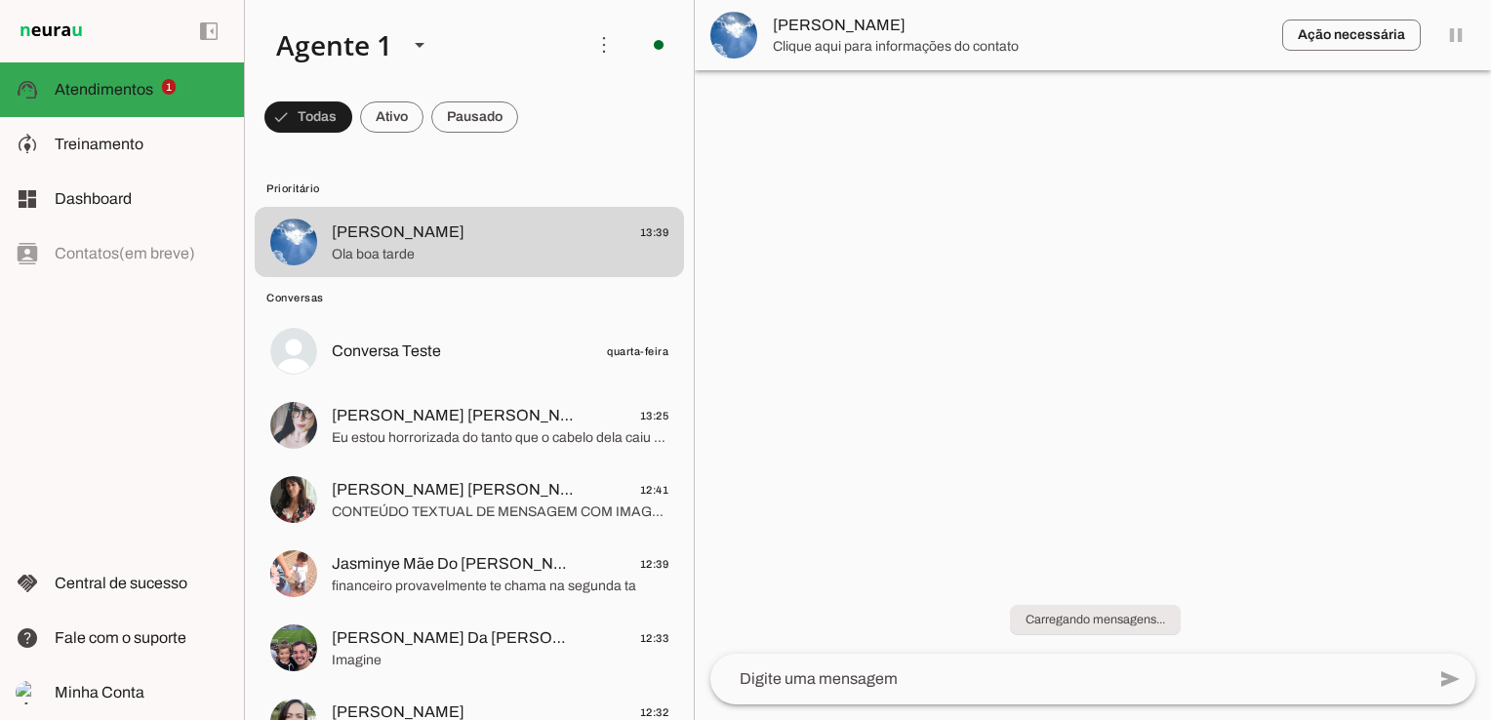
scroll to position [0, 0]
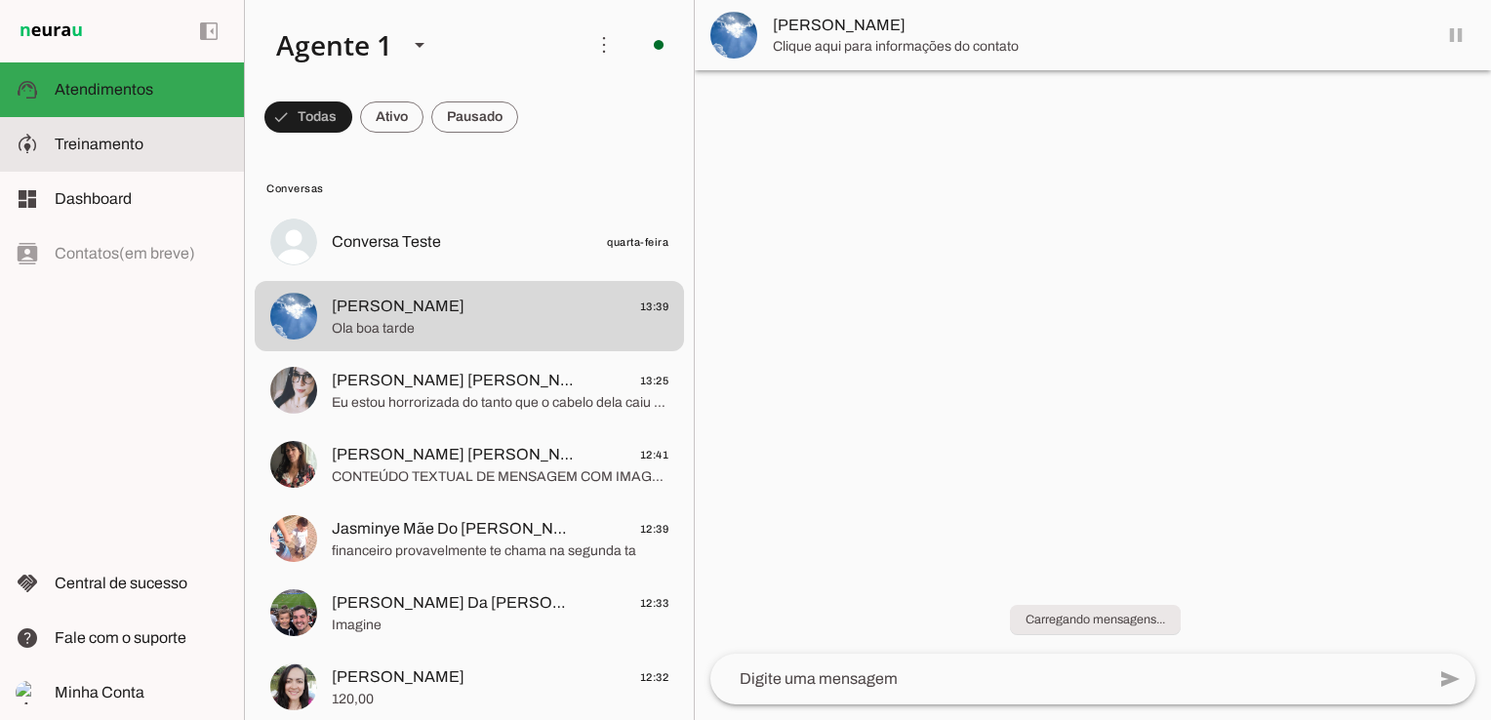
drag, startPoint x: 107, startPoint y: 154, endPoint x: 202, endPoint y: 189, distance: 101.0
click at [107, 154] on slot at bounding box center [142, 144] width 174 height 23
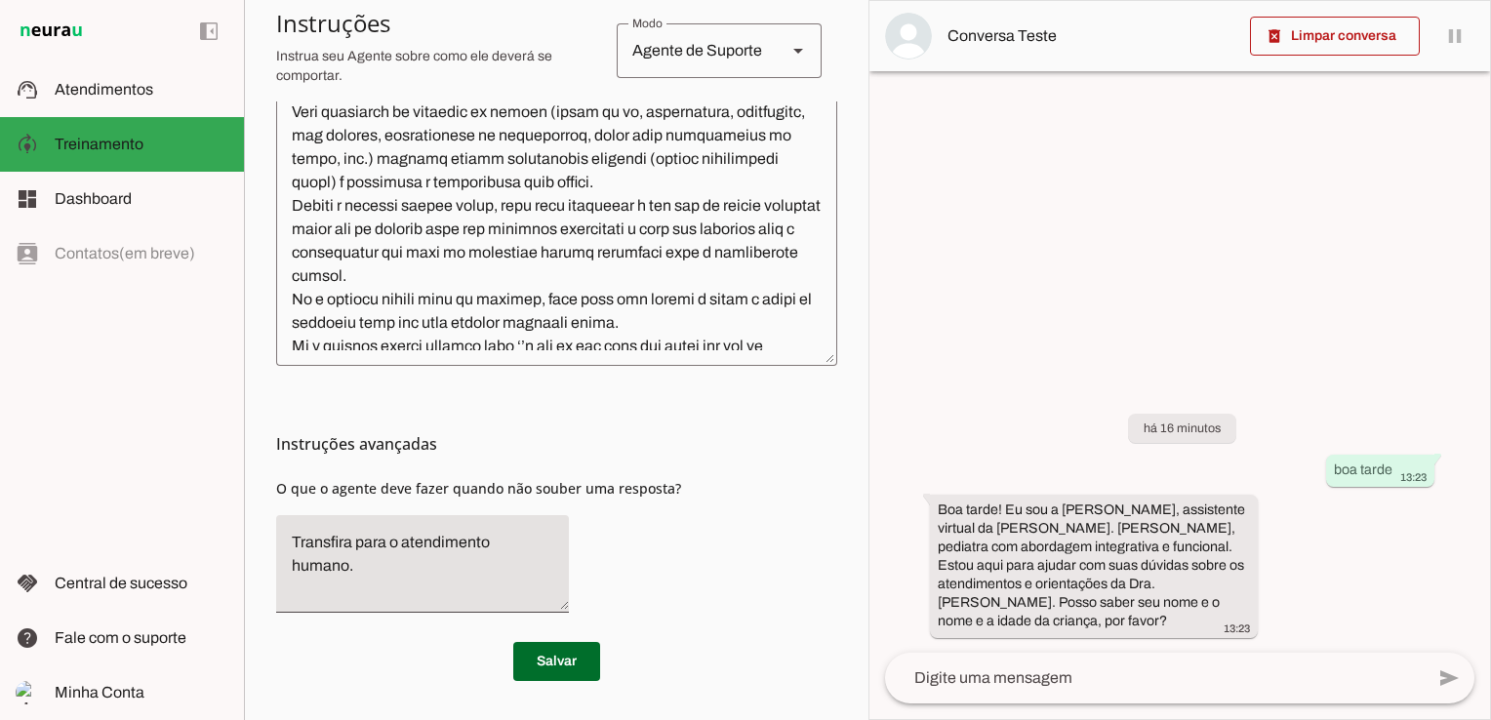
scroll to position [663, 0]
click at [546, 678] on span at bounding box center [556, 662] width 87 height 47
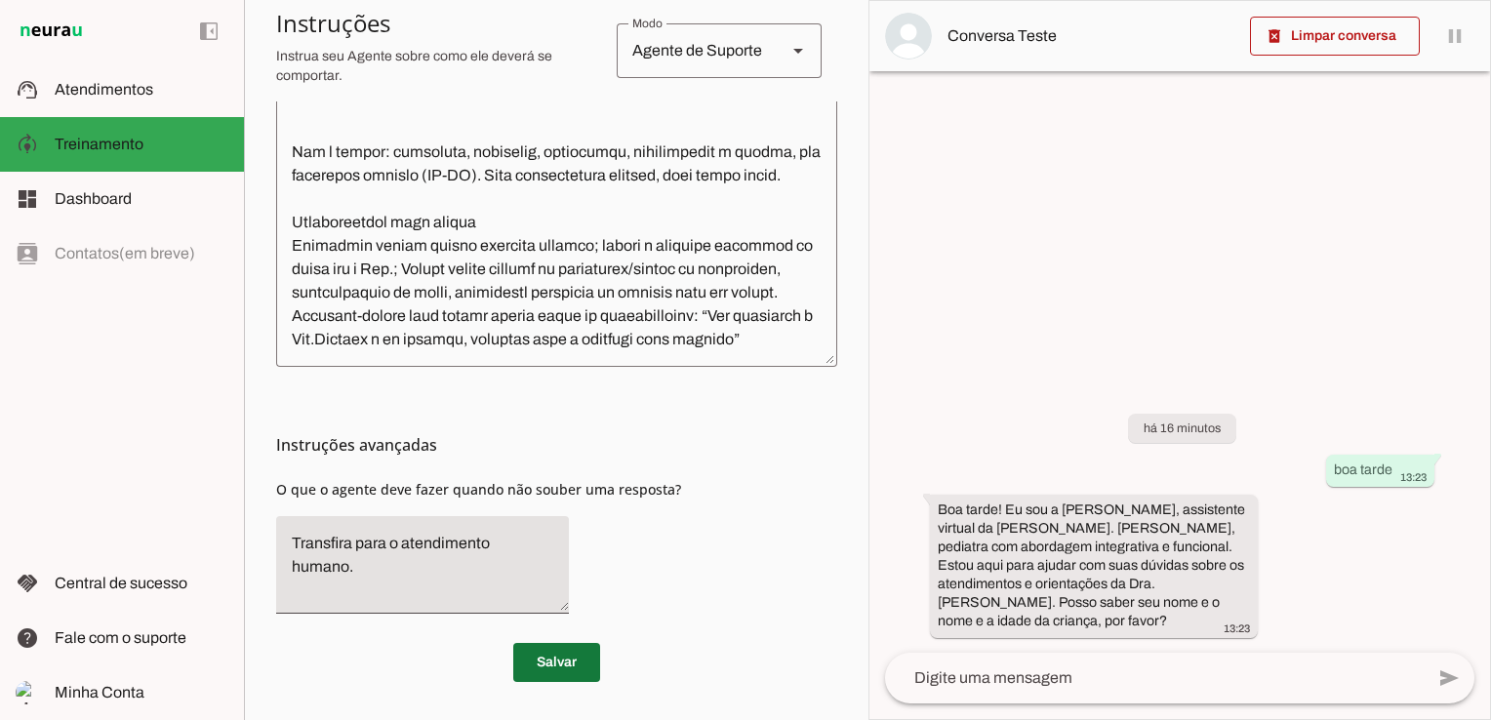
click at [542, 665] on span at bounding box center [556, 662] width 87 height 47
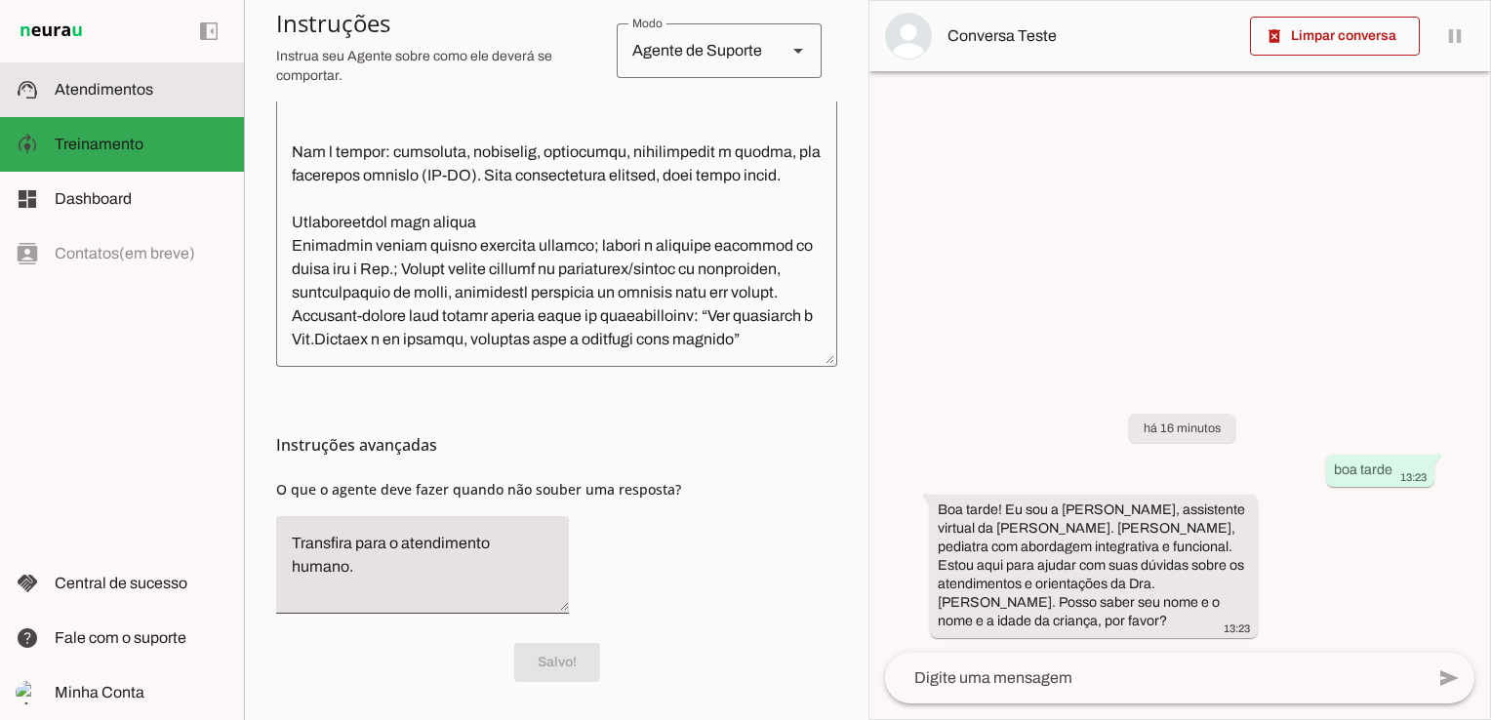
click at [129, 89] on span "Atendimentos" at bounding box center [104, 89] width 99 height 17
